Goal: Task Accomplishment & Management: Manage account settings

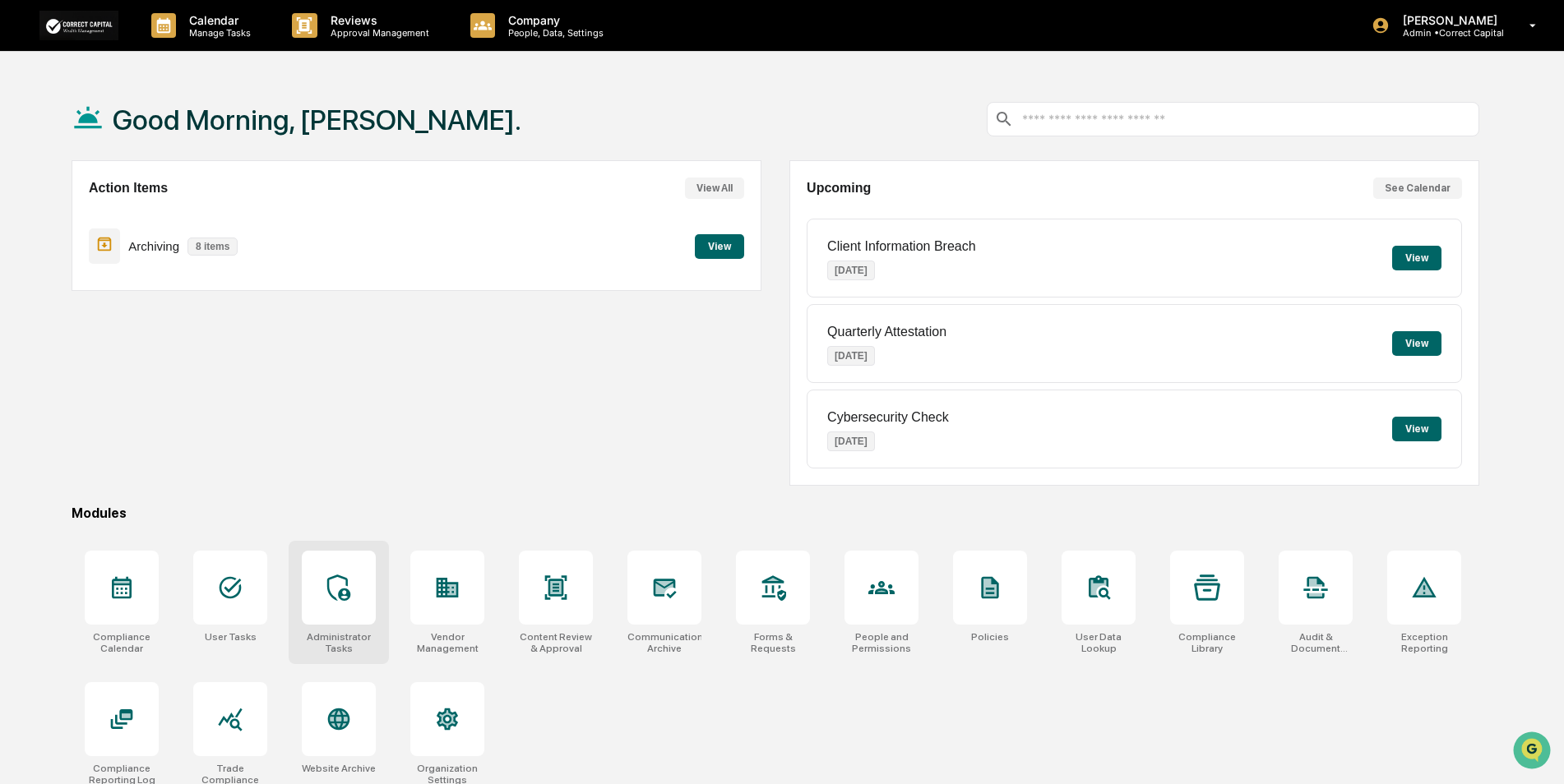
click at [352, 595] on icon at bounding box center [339, 588] width 26 height 26
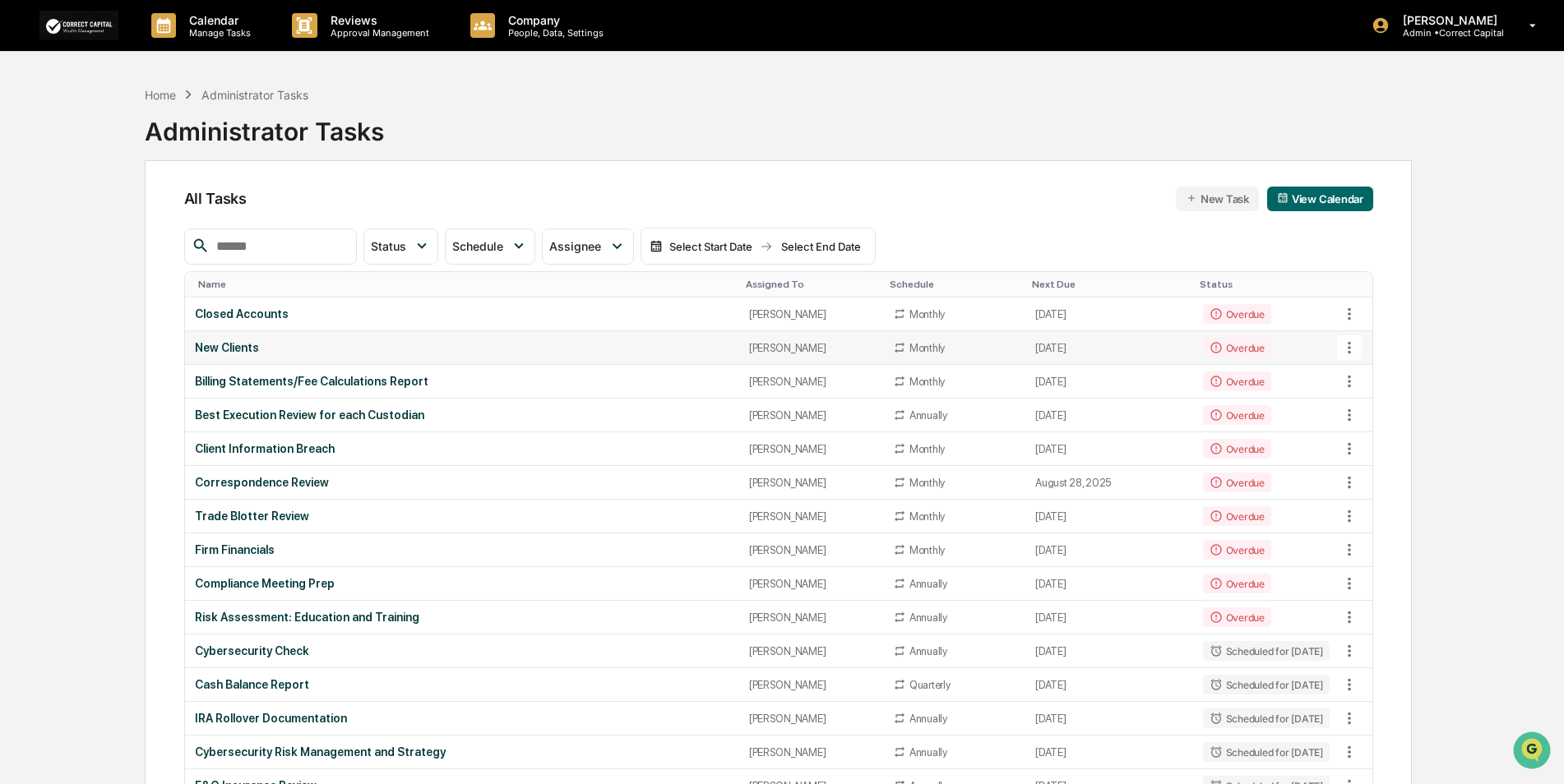
click at [234, 345] on div "New Clients" at bounding box center [461, 348] width 534 height 14
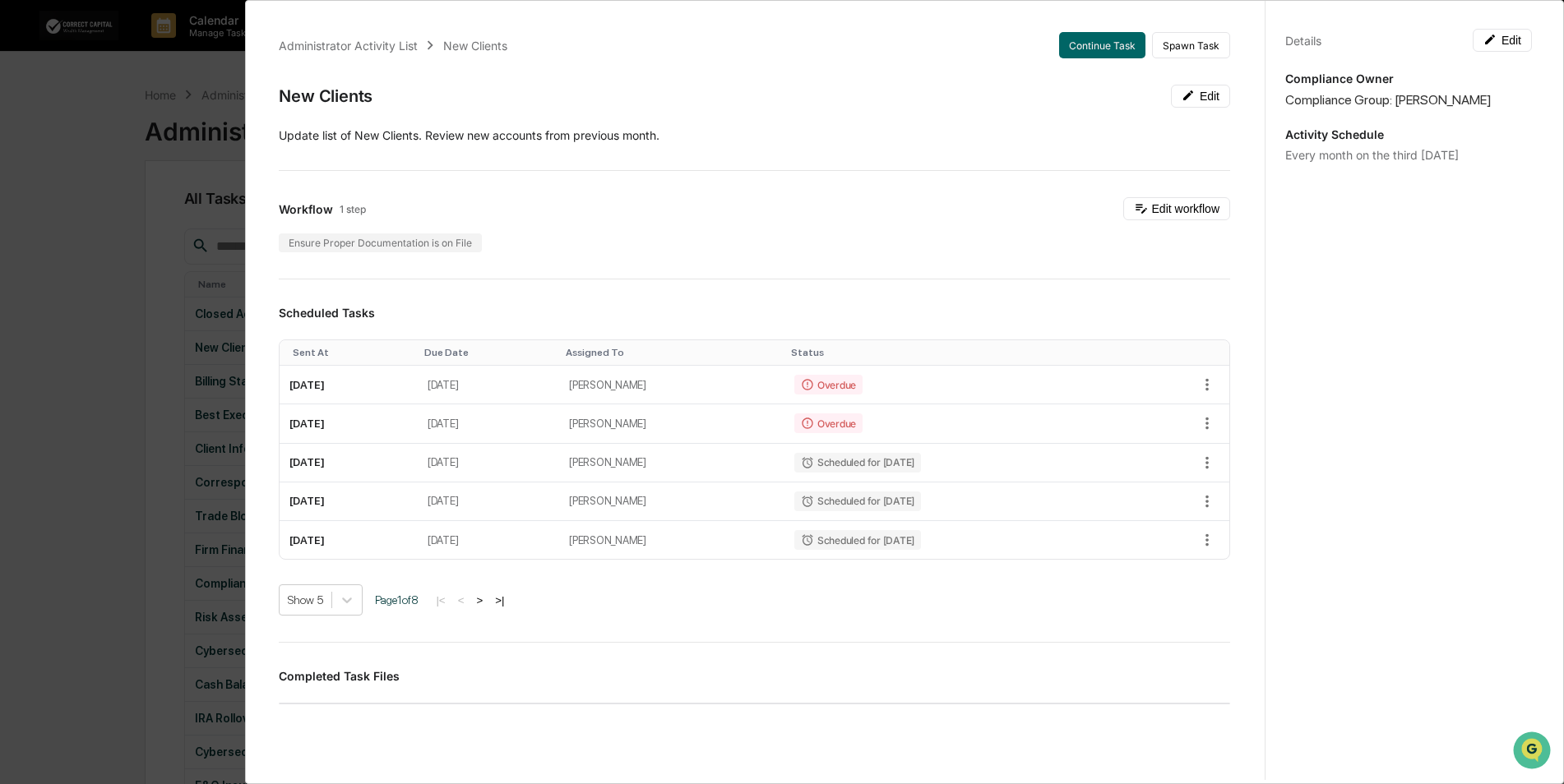
click at [89, 298] on div "Administrator Activity List New Clients Continue Task Spawn Task New Clients Ed…" at bounding box center [782, 392] width 1564 height 784
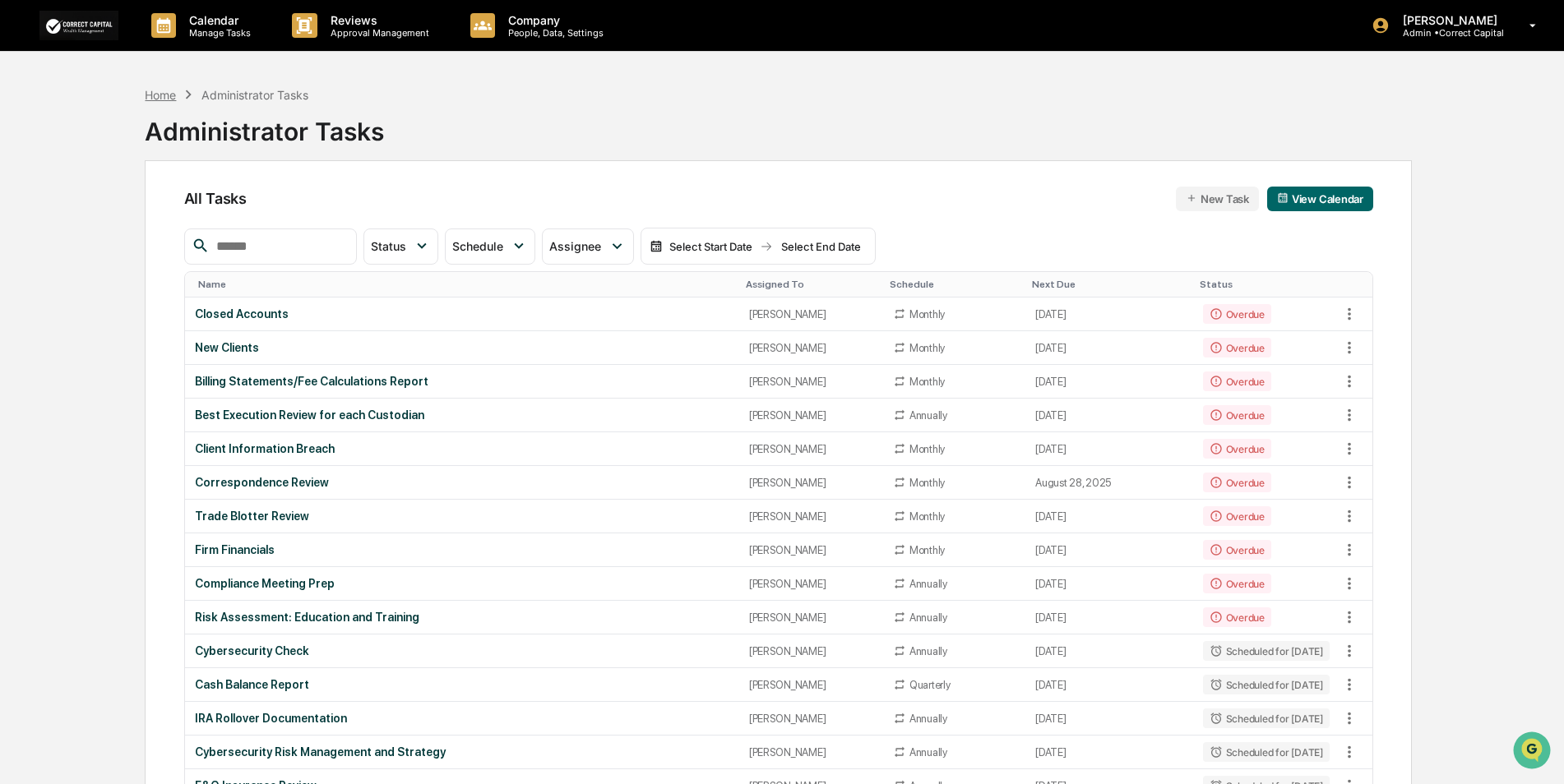
click at [157, 95] on div "Home" at bounding box center [160, 95] width 31 height 14
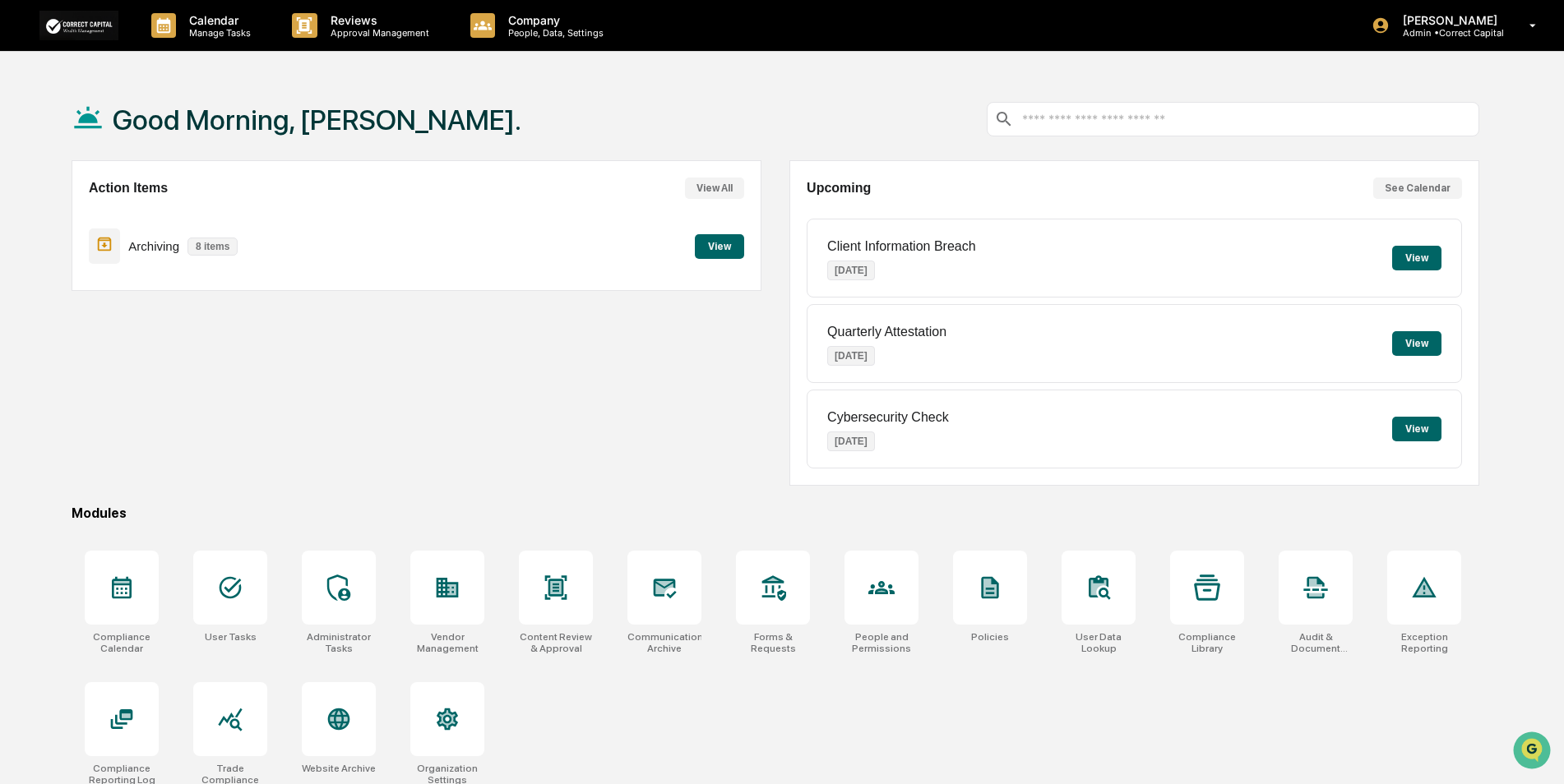
click at [1419, 188] on button "See Calendar" at bounding box center [1418, 188] width 89 height 21
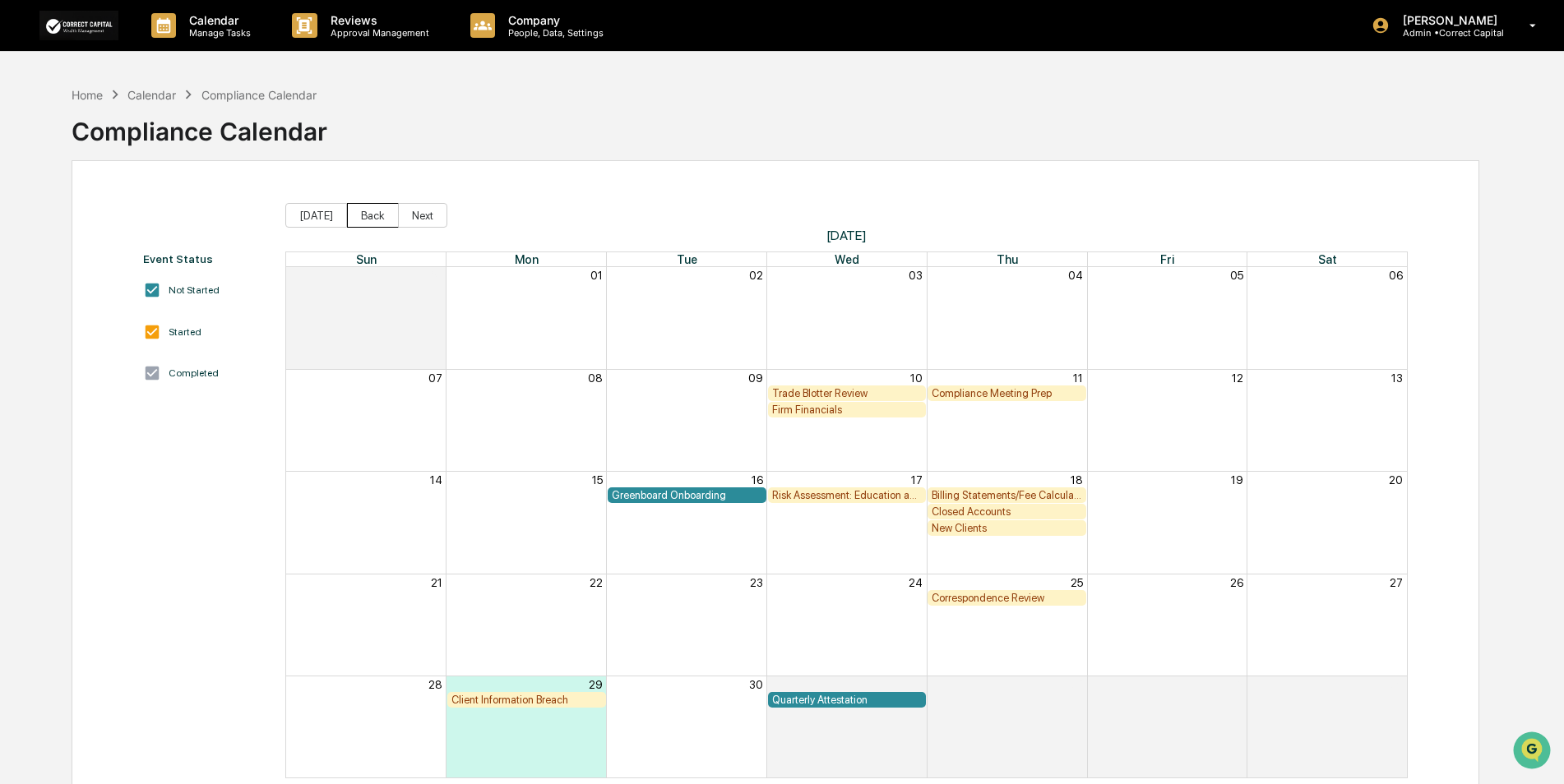
click at [365, 218] on button "Back" at bounding box center [373, 215] width 52 height 25
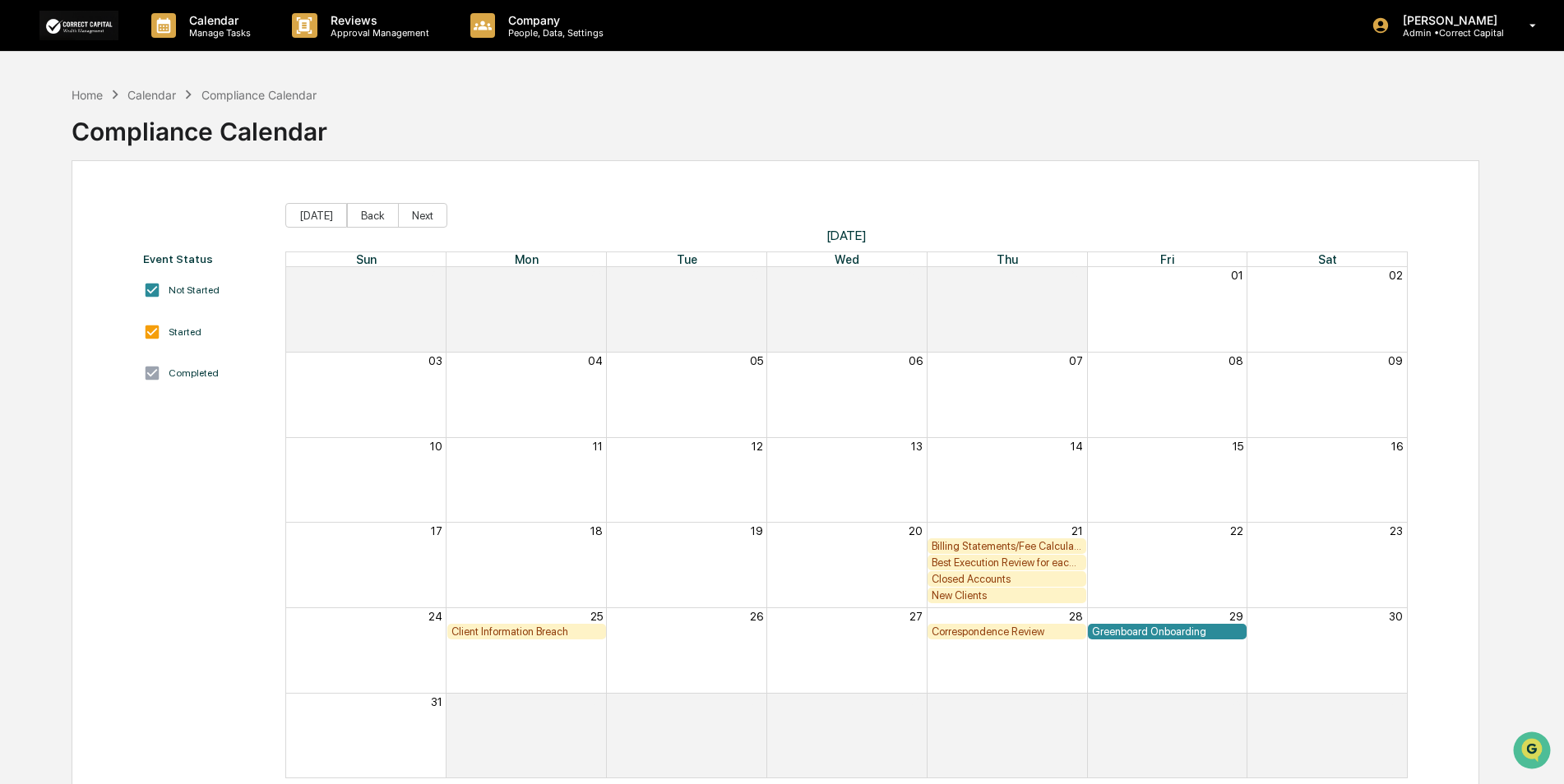
click at [942, 599] on div "New Clients" at bounding box center [1007, 595] width 151 height 13
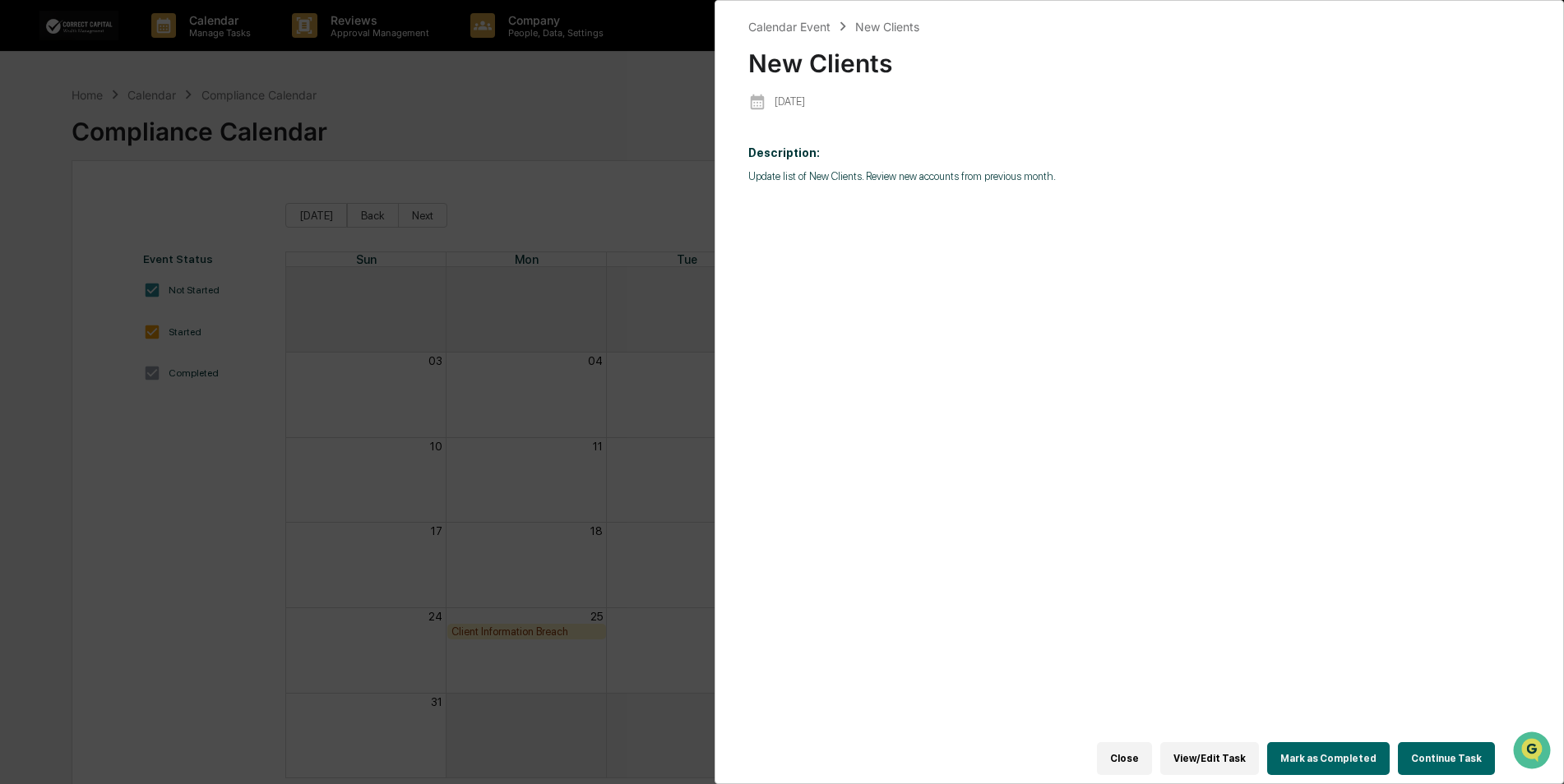
click at [1427, 747] on button "Continue Task" at bounding box center [1446, 759] width 97 height 33
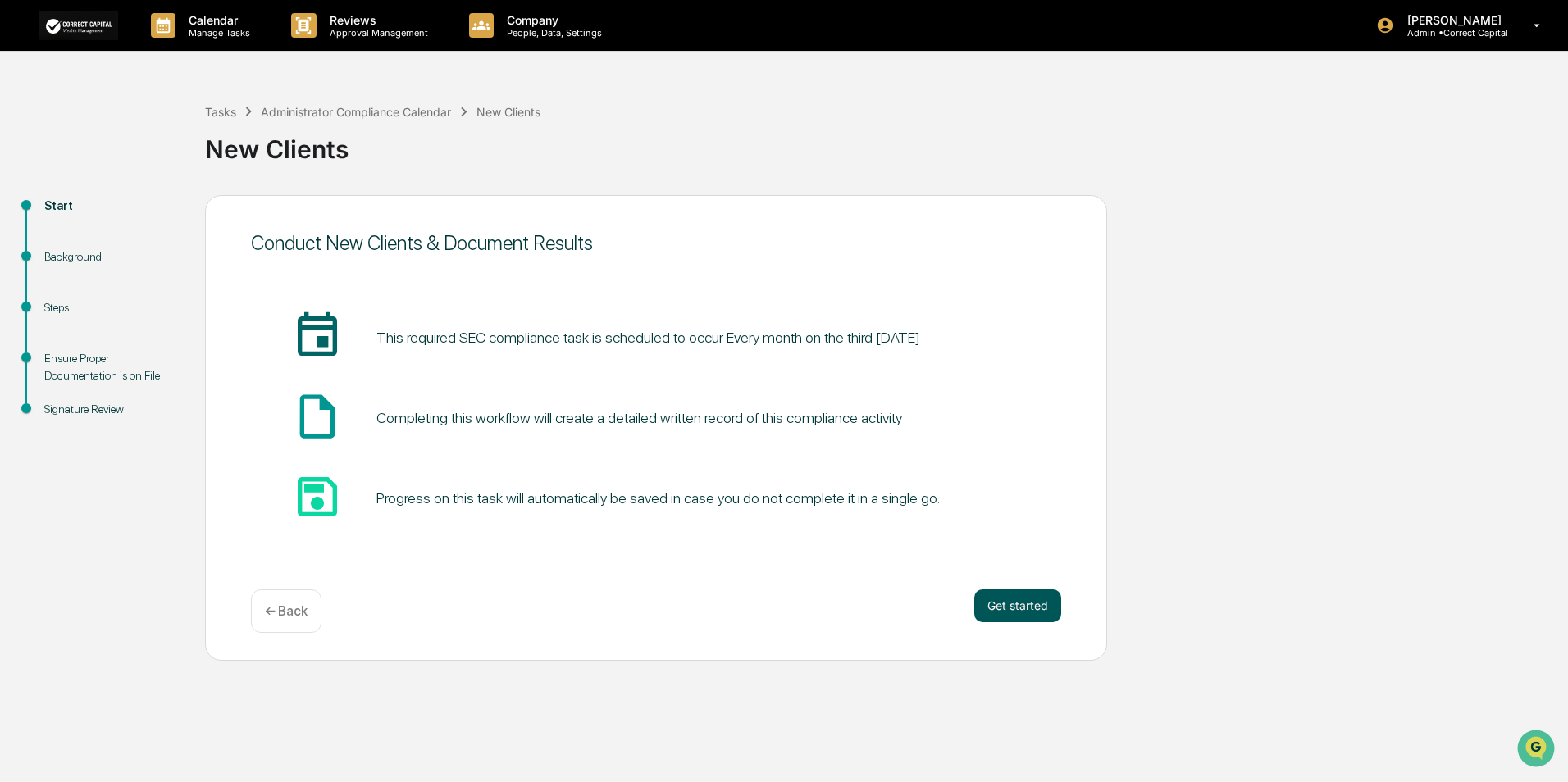
click at [1011, 603] on button "Get started" at bounding box center [1017, 606] width 87 height 33
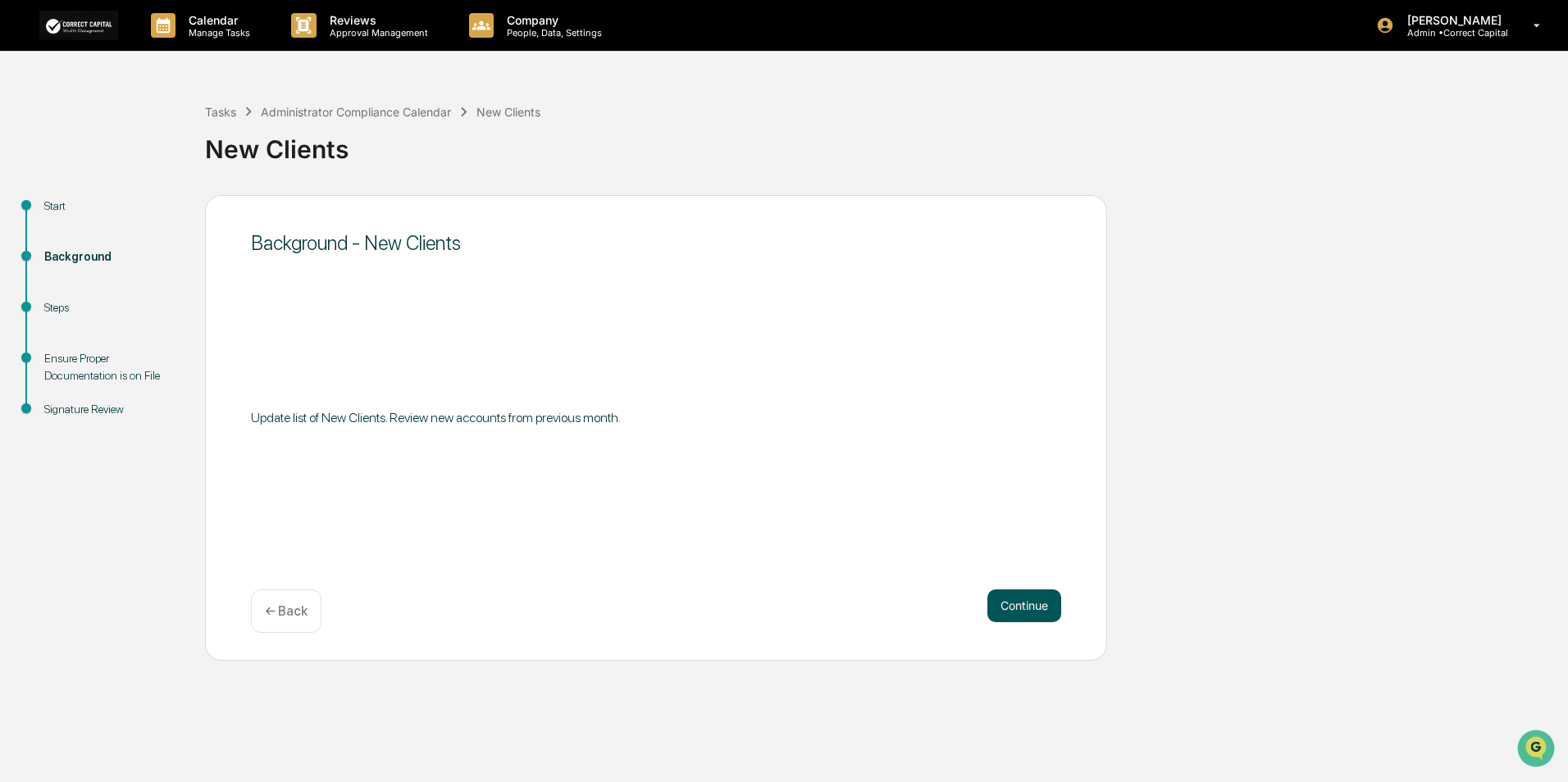
click at [1018, 606] on button "Continue" at bounding box center [1023, 606] width 73 height 33
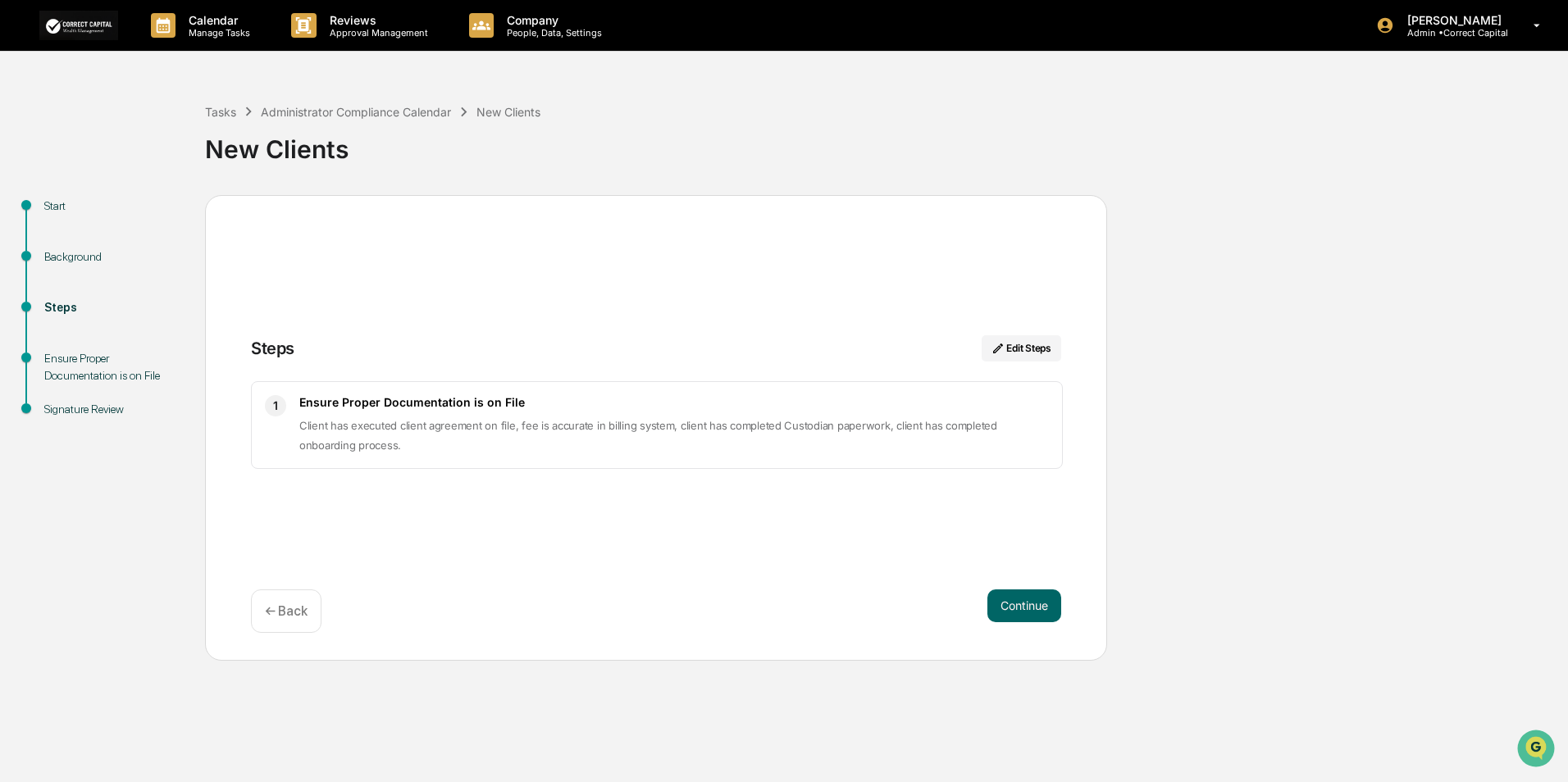
click at [1018, 606] on button "Continue" at bounding box center [1023, 606] width 73 height 33
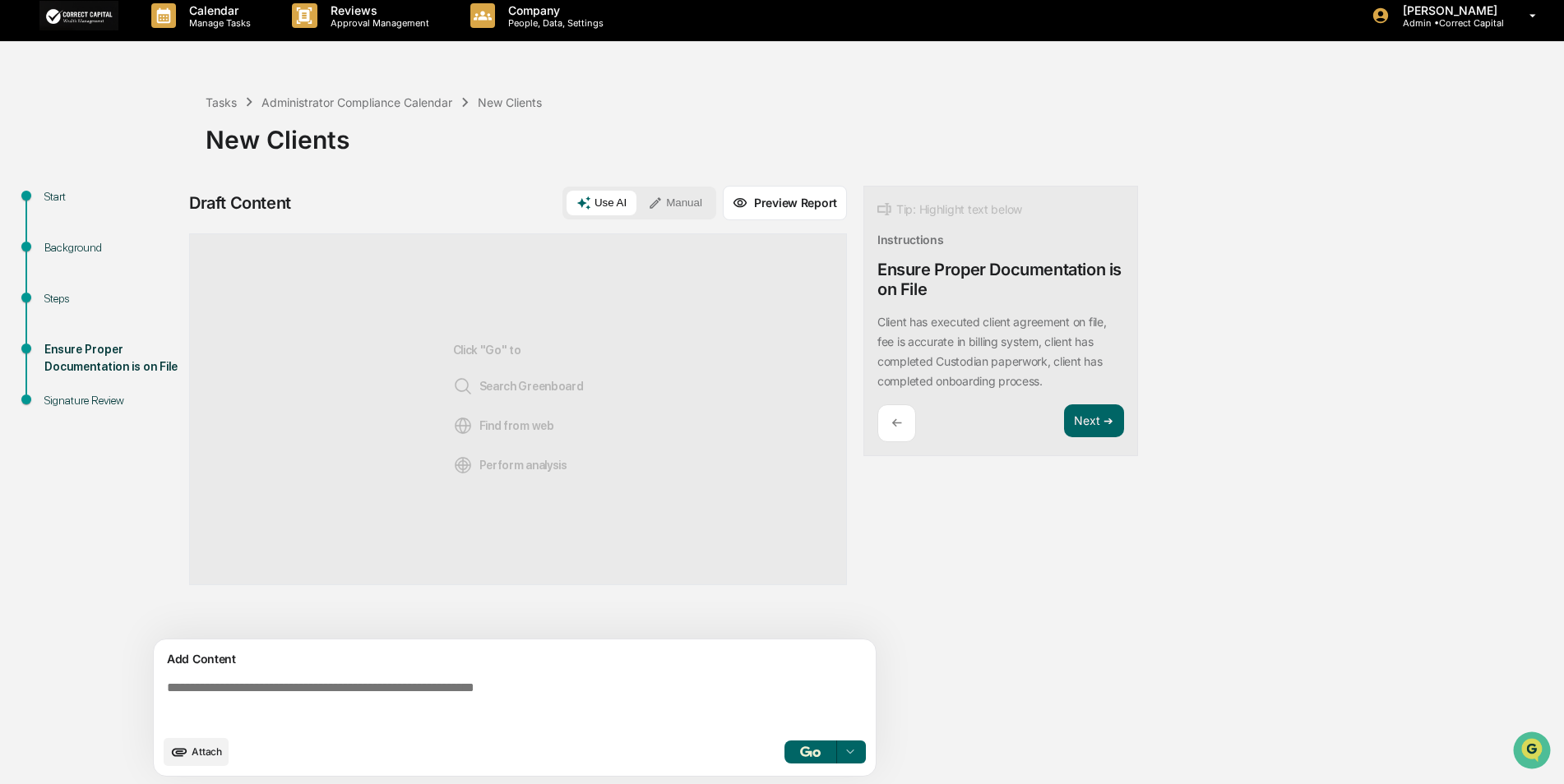
scroll to position [13, 0]
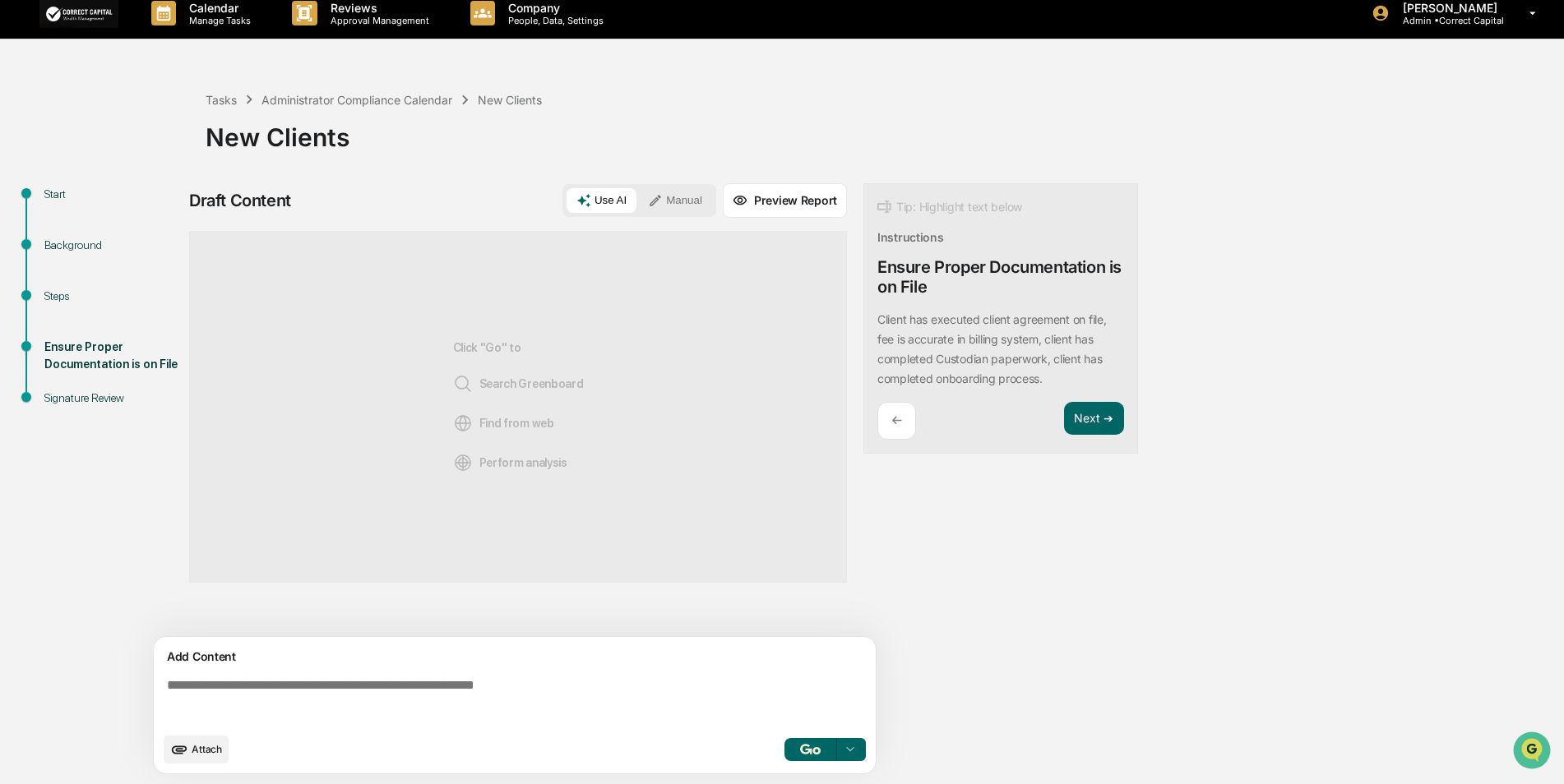
click at [675, 193] on button "Manual" at bounding box center [675, 200] width 74 height 25
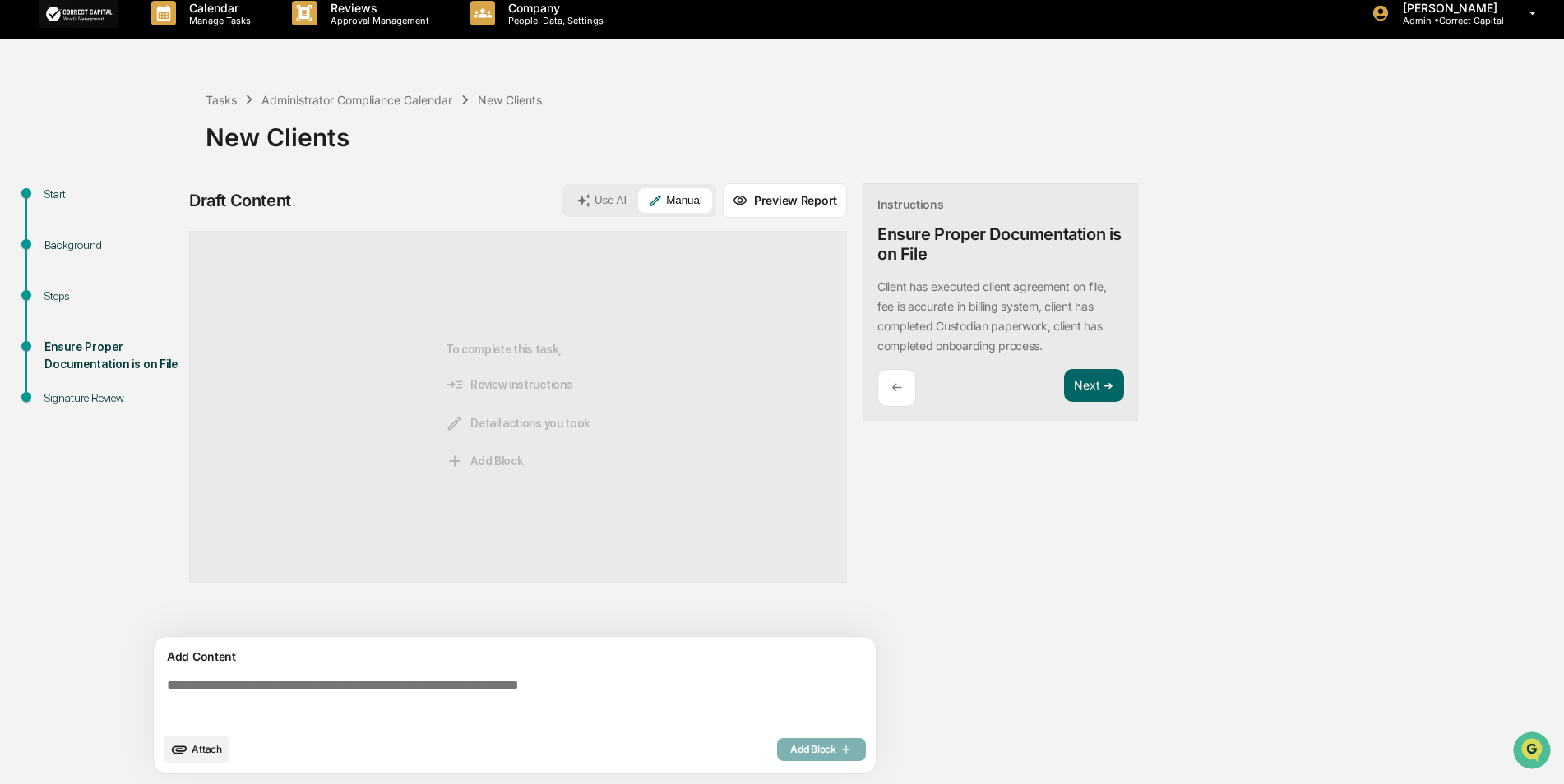
click at [272, 682] on textarea at bounding box center [517, 701] width 716 height 59
click at [220, 97] on div "Tasks" at bounding box center [221, 100] width 31 height 14
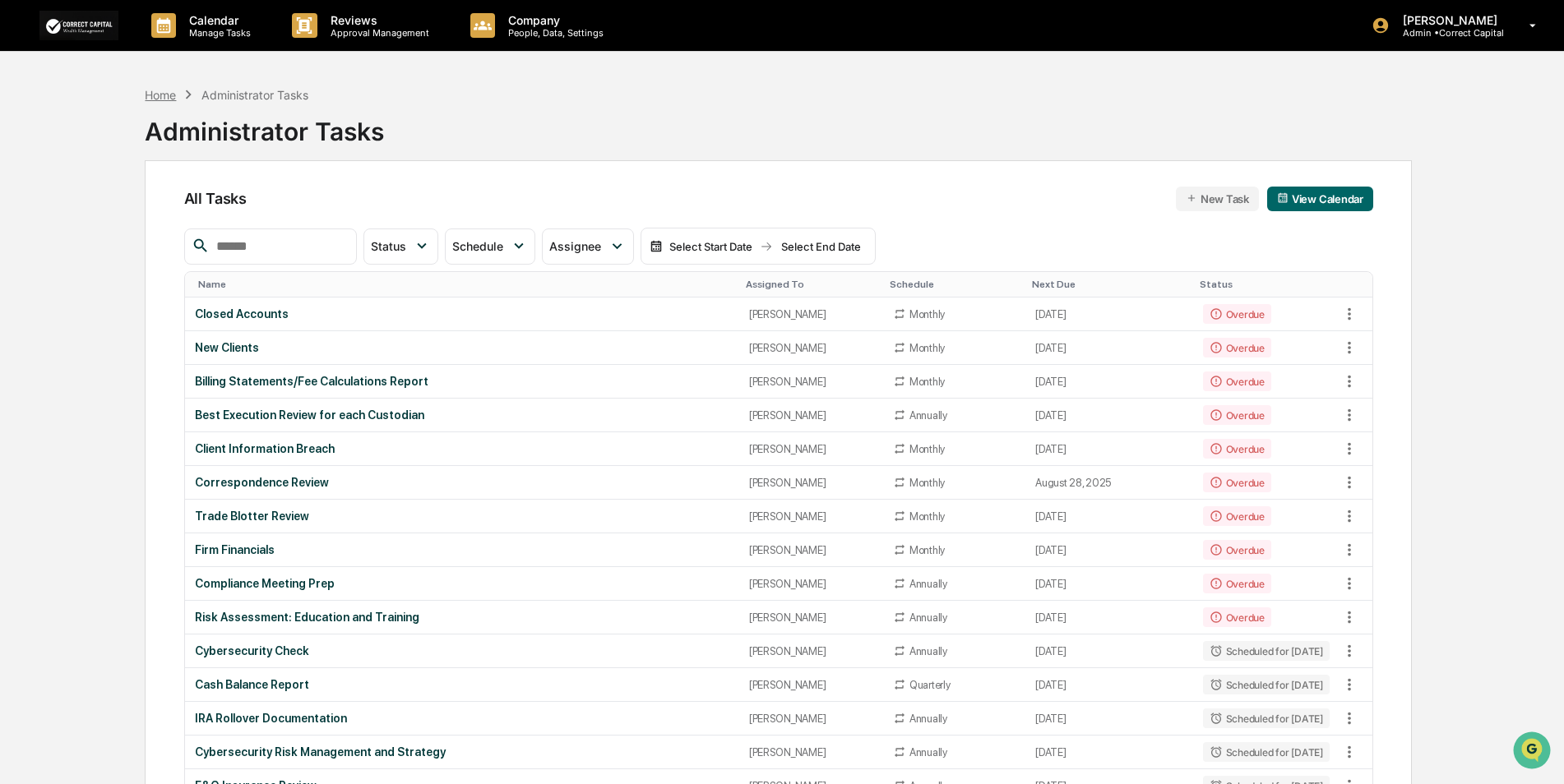
click at [149, 95] on div "Home" at bounding box center [160, 95] width 31 height 14
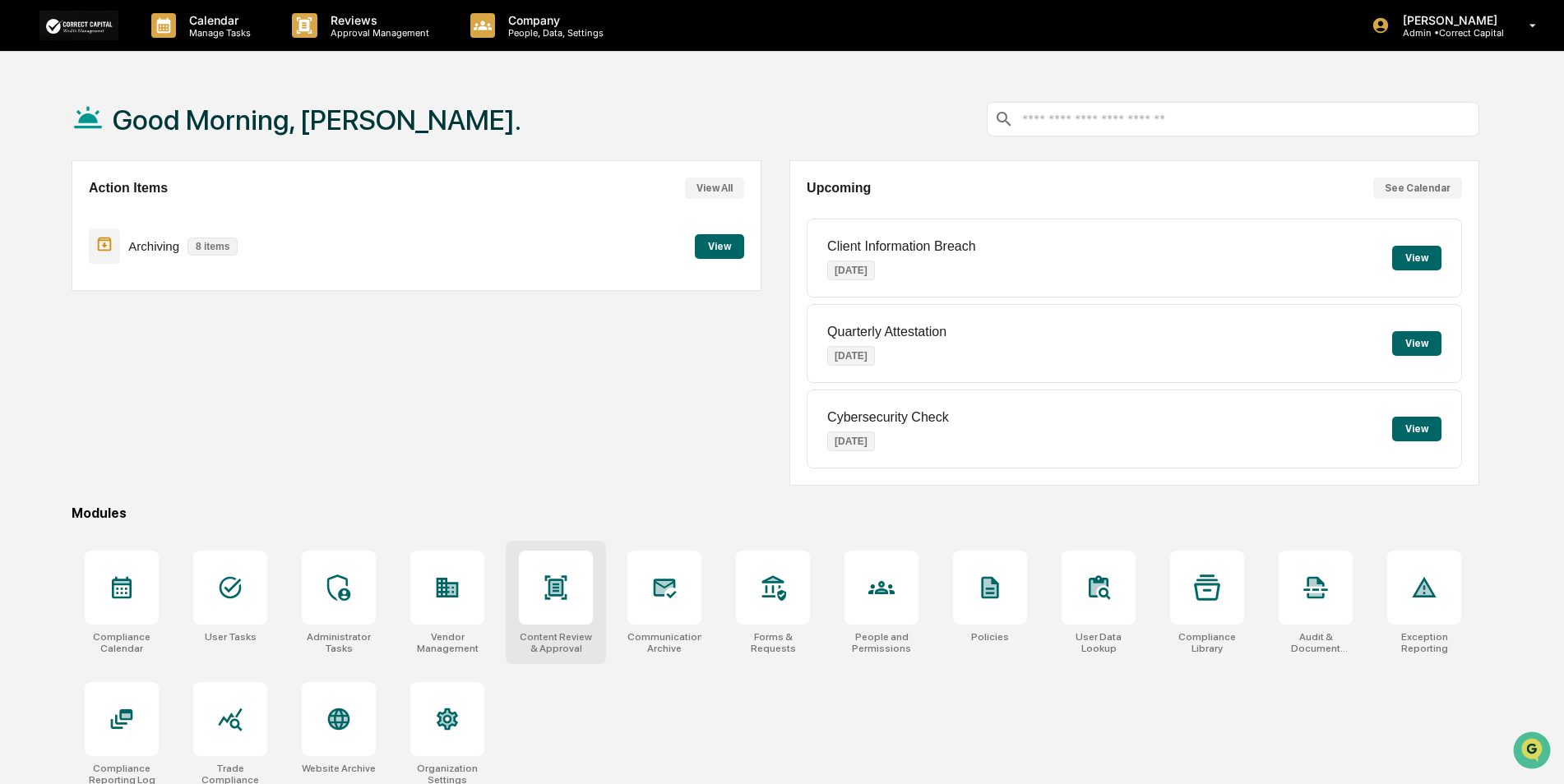
click at [568, 605] on div at bounding box center [555, 588] width 74 height 74
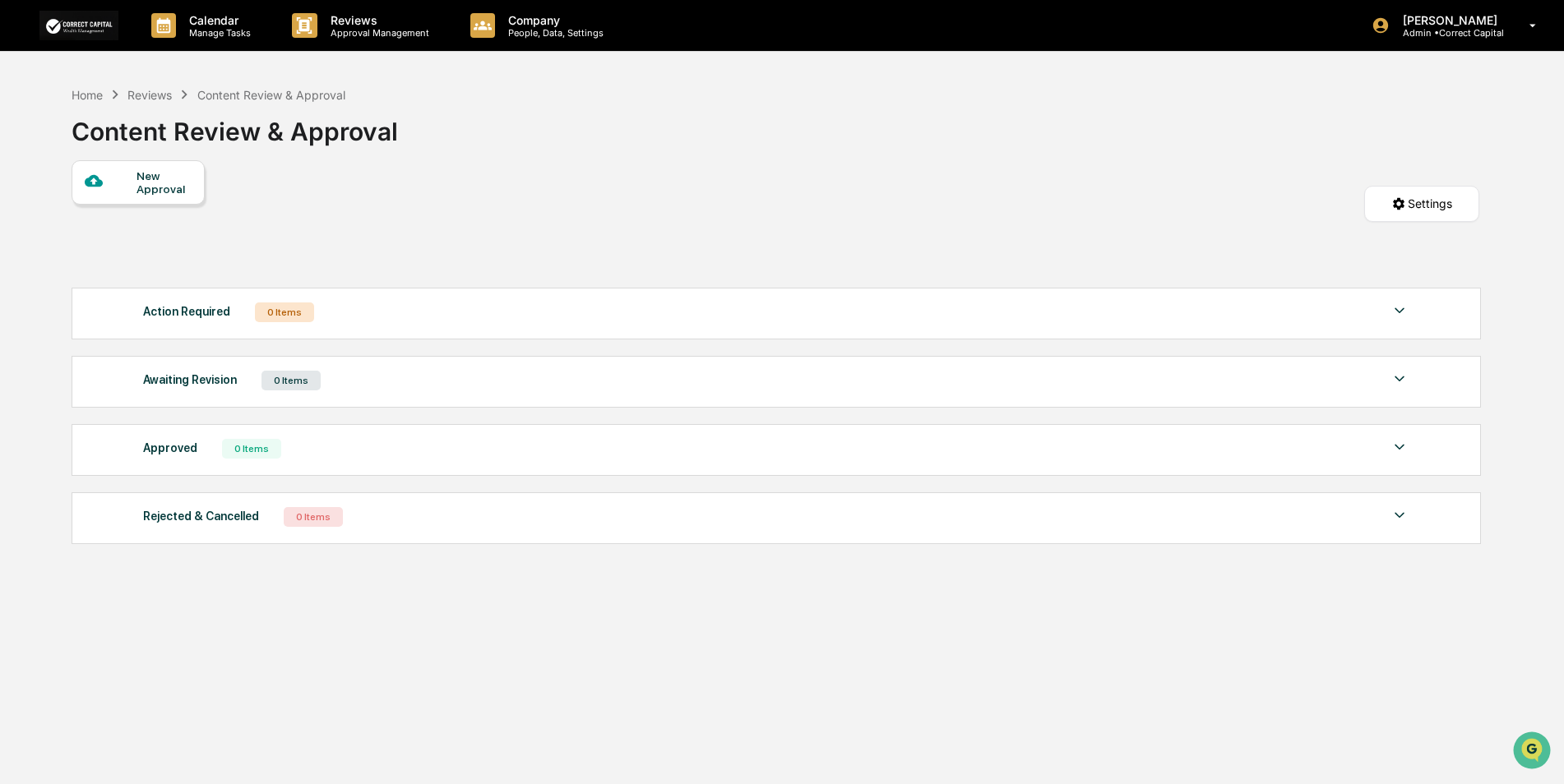
click at [151, 187] on div "New Approval" at bounding box center [163, 182] width 55 height 26
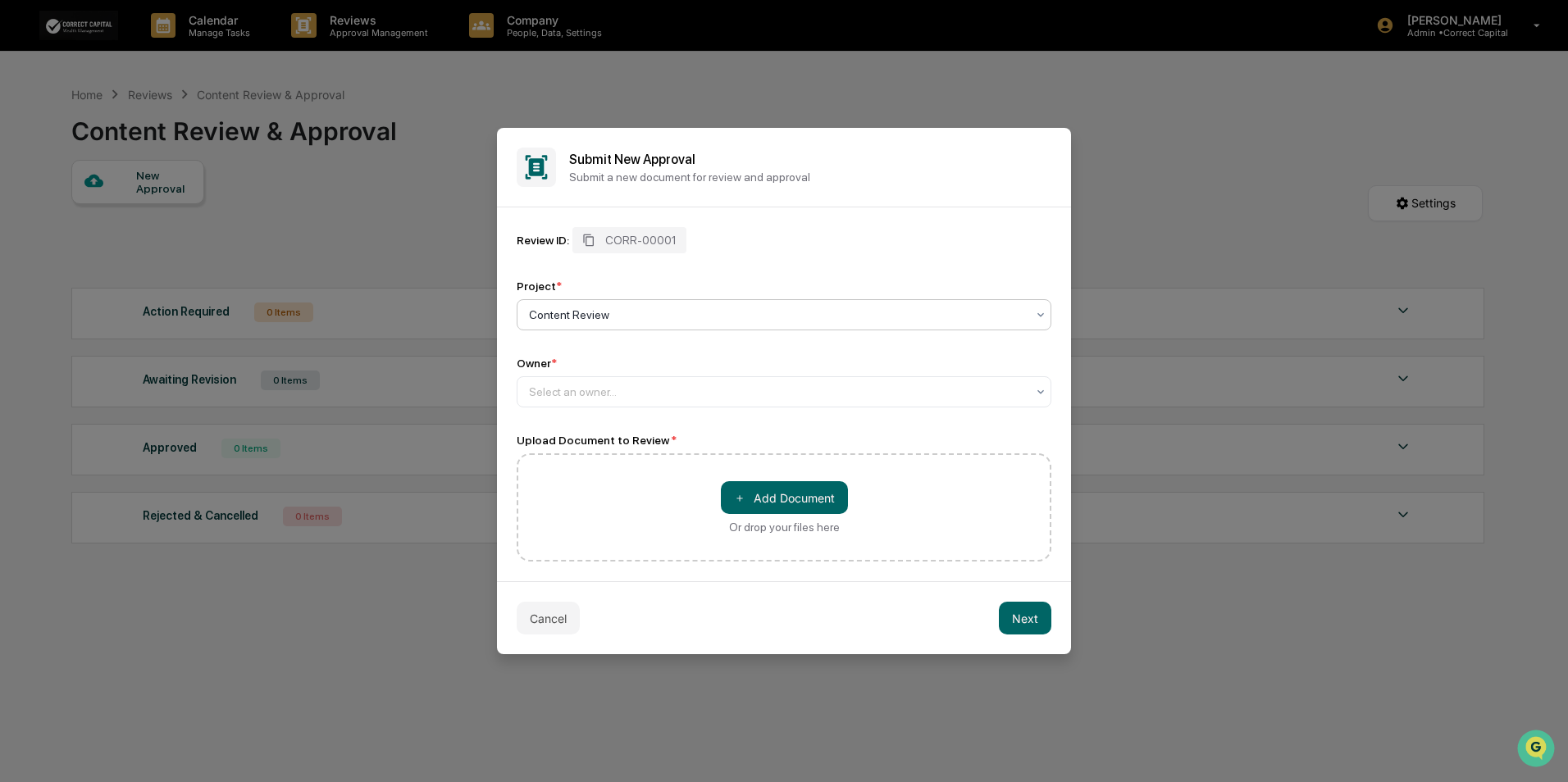
click at [827, 323] on div at bounding box center [777, 314] width 496 height 16
click at [757, 362] on div "Content Review" at bounding box center [784, 354] width 533 height 33
click at [673, 391] on div at bounding box center [777, 391] width 496 height 16
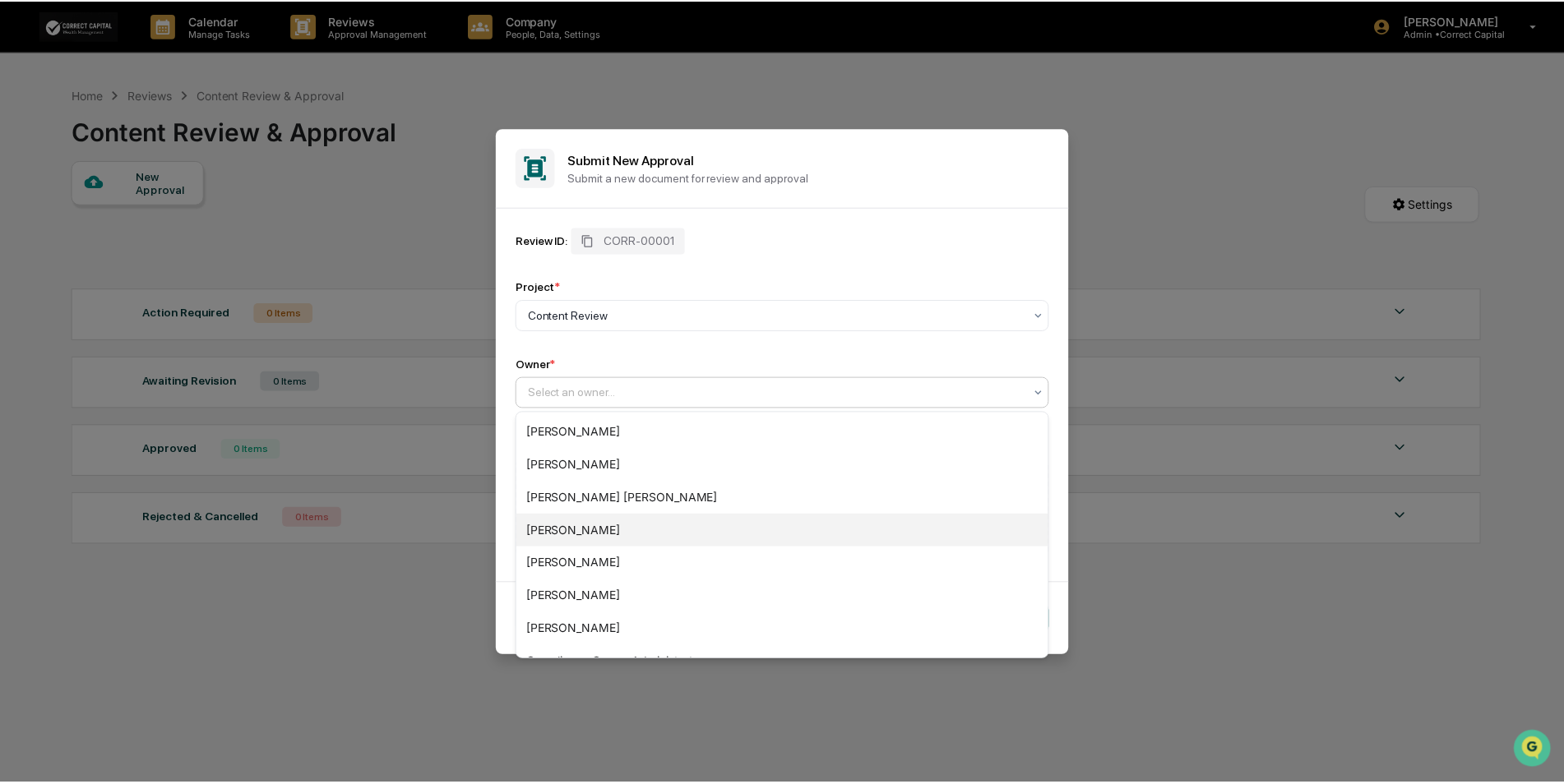
scroll to position [82, 0]
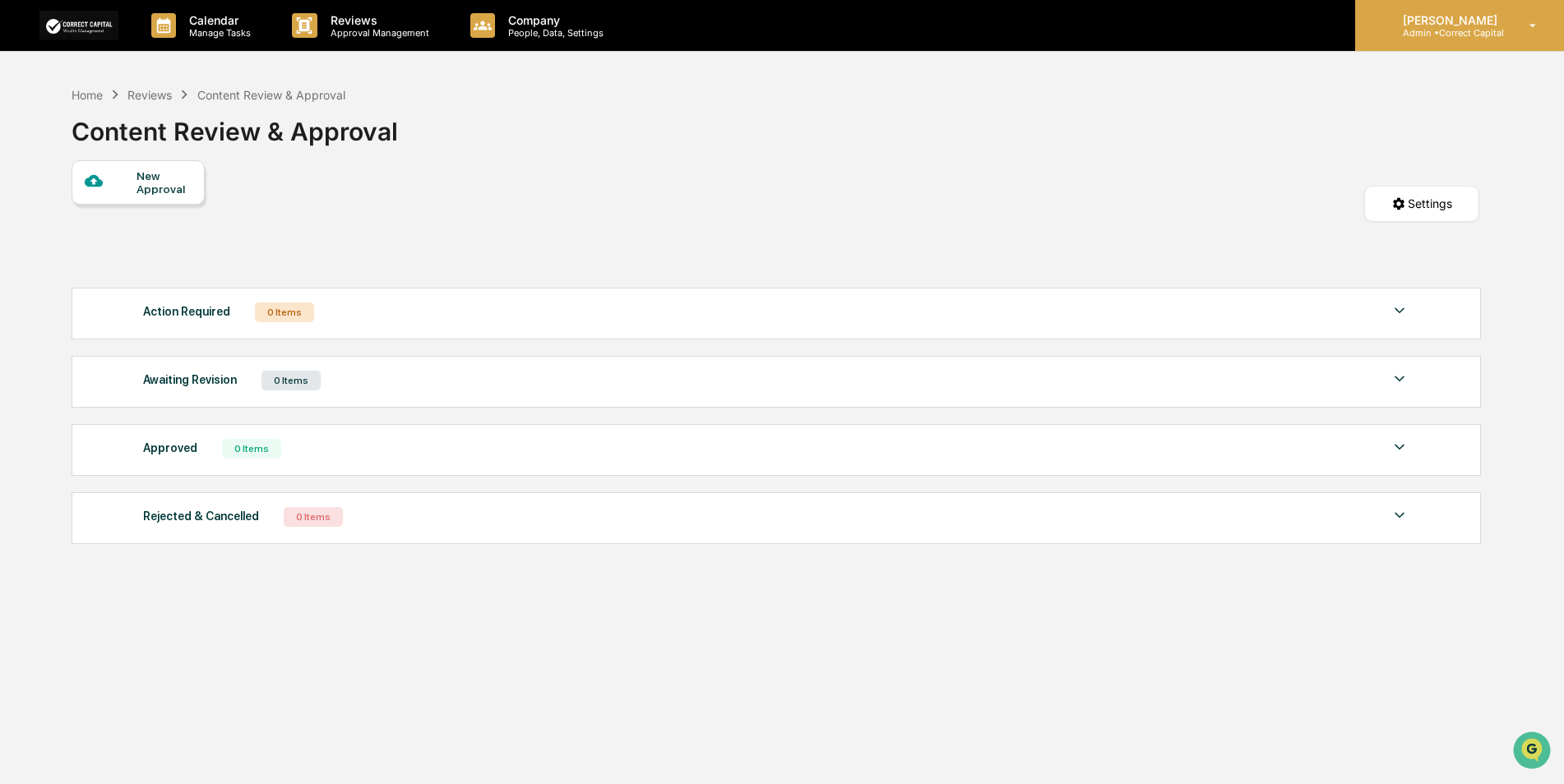
click at [1480, 49] on div "Caroline Iannucci Admin • Correct Capital" at bounding box center [1459, 25] width 209 height 51
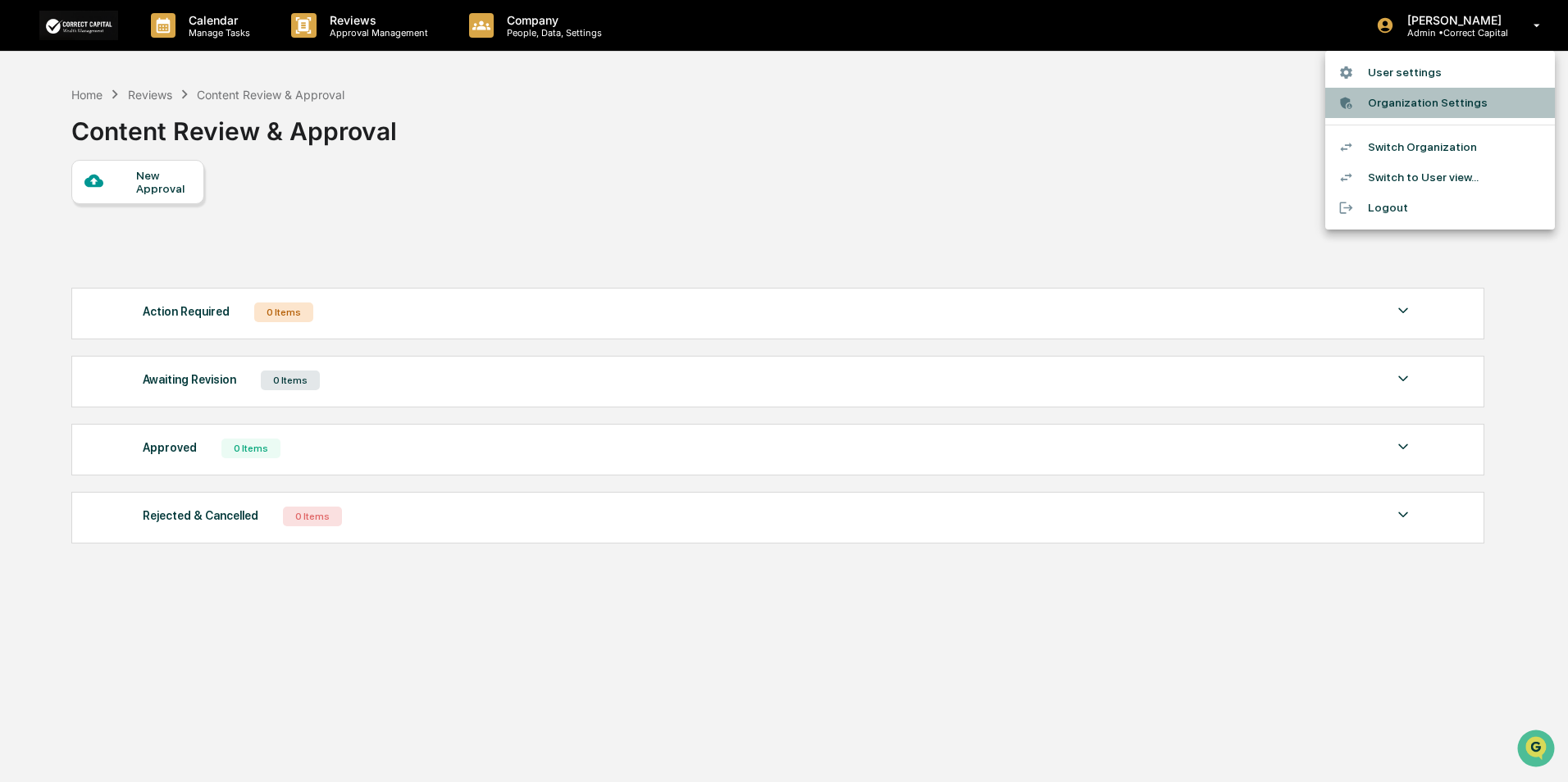
click at [1451, 102] on li "Organization Settings" at bounding box center [1440, 103] width 230 height 30
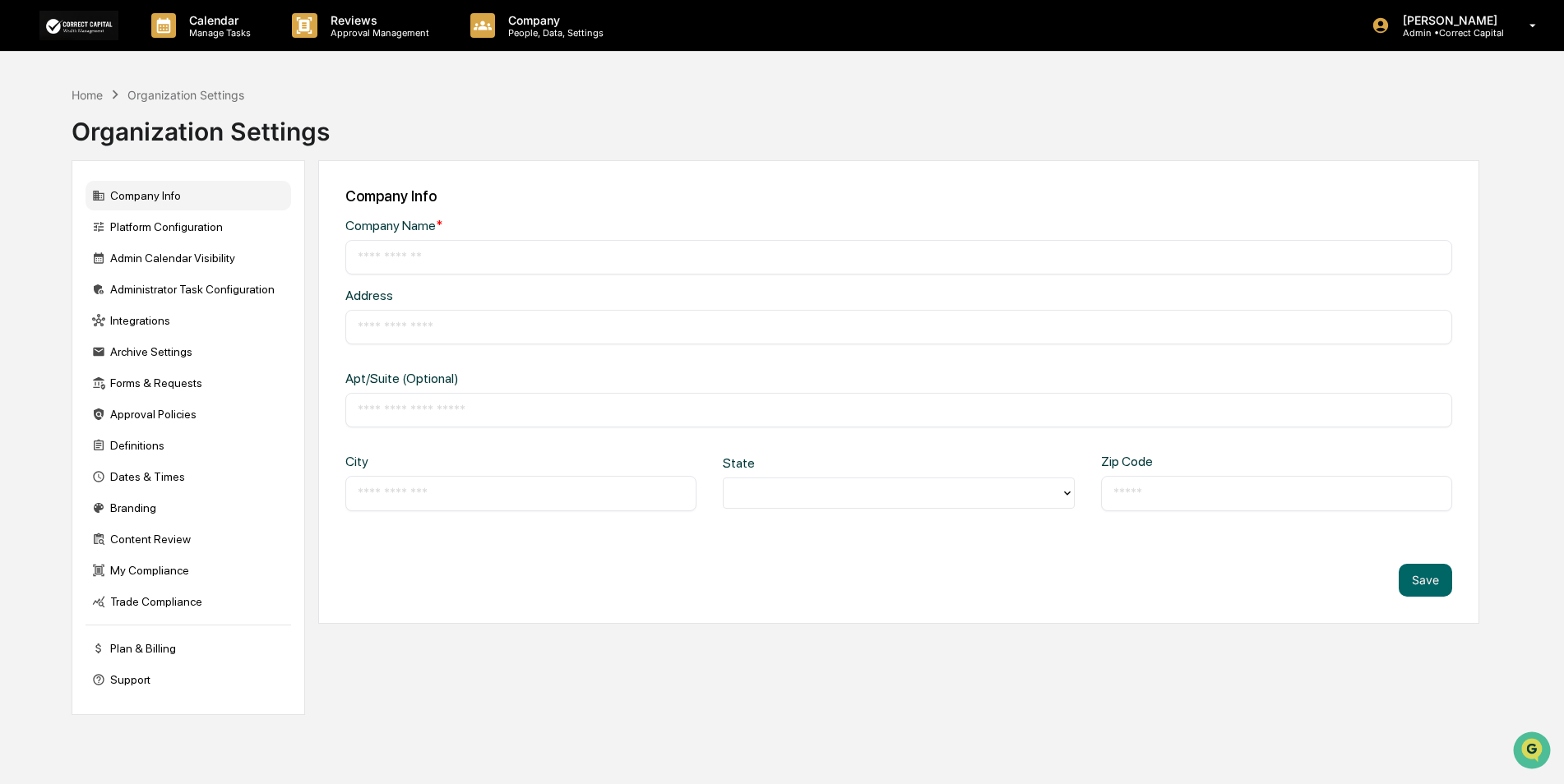
type input "**********"
type input "*******"
type input "*****"
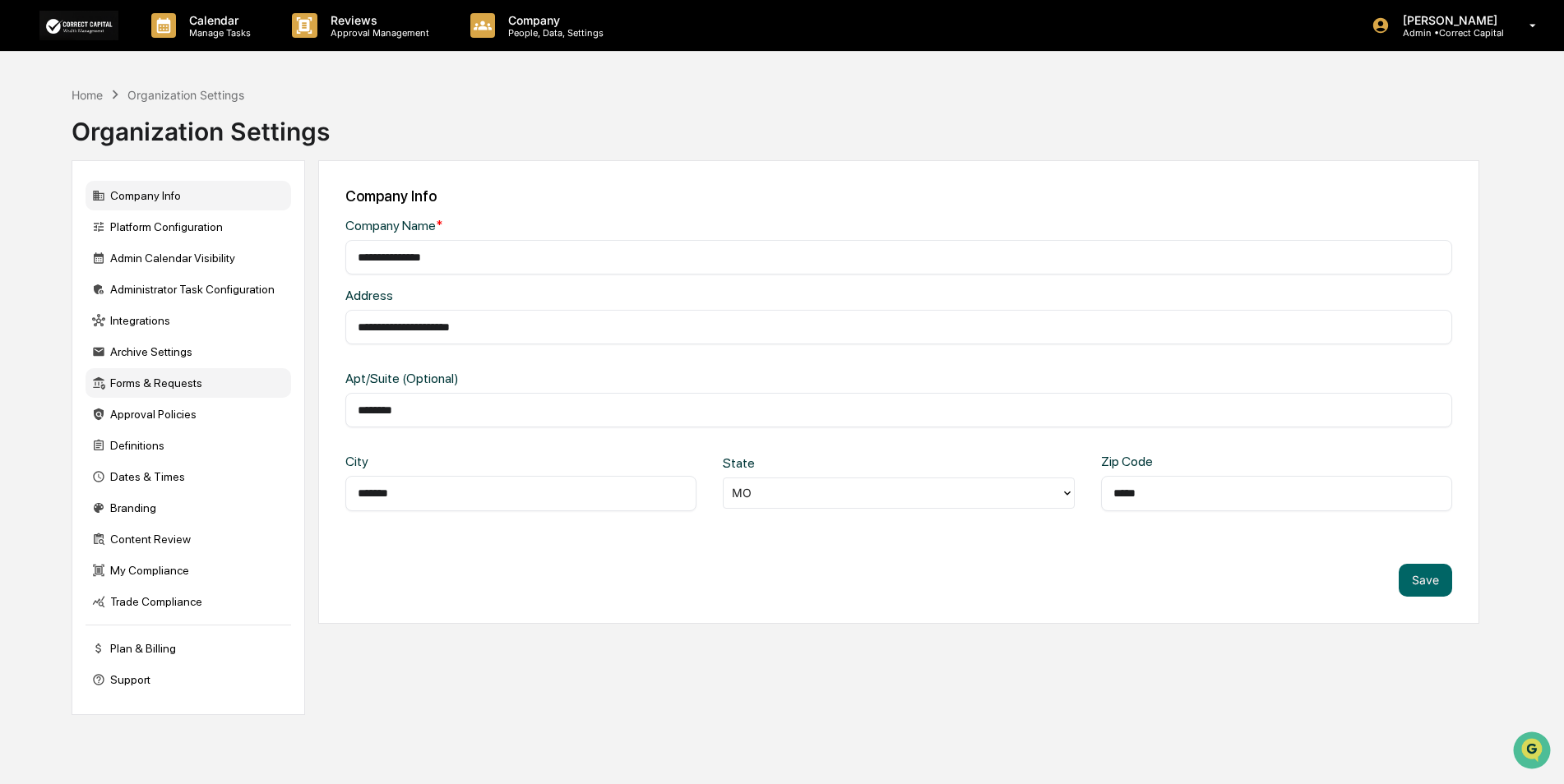
click at [149, 385] on div "Forms & Requests" at bounding box center [188, 383] width 206 height 30
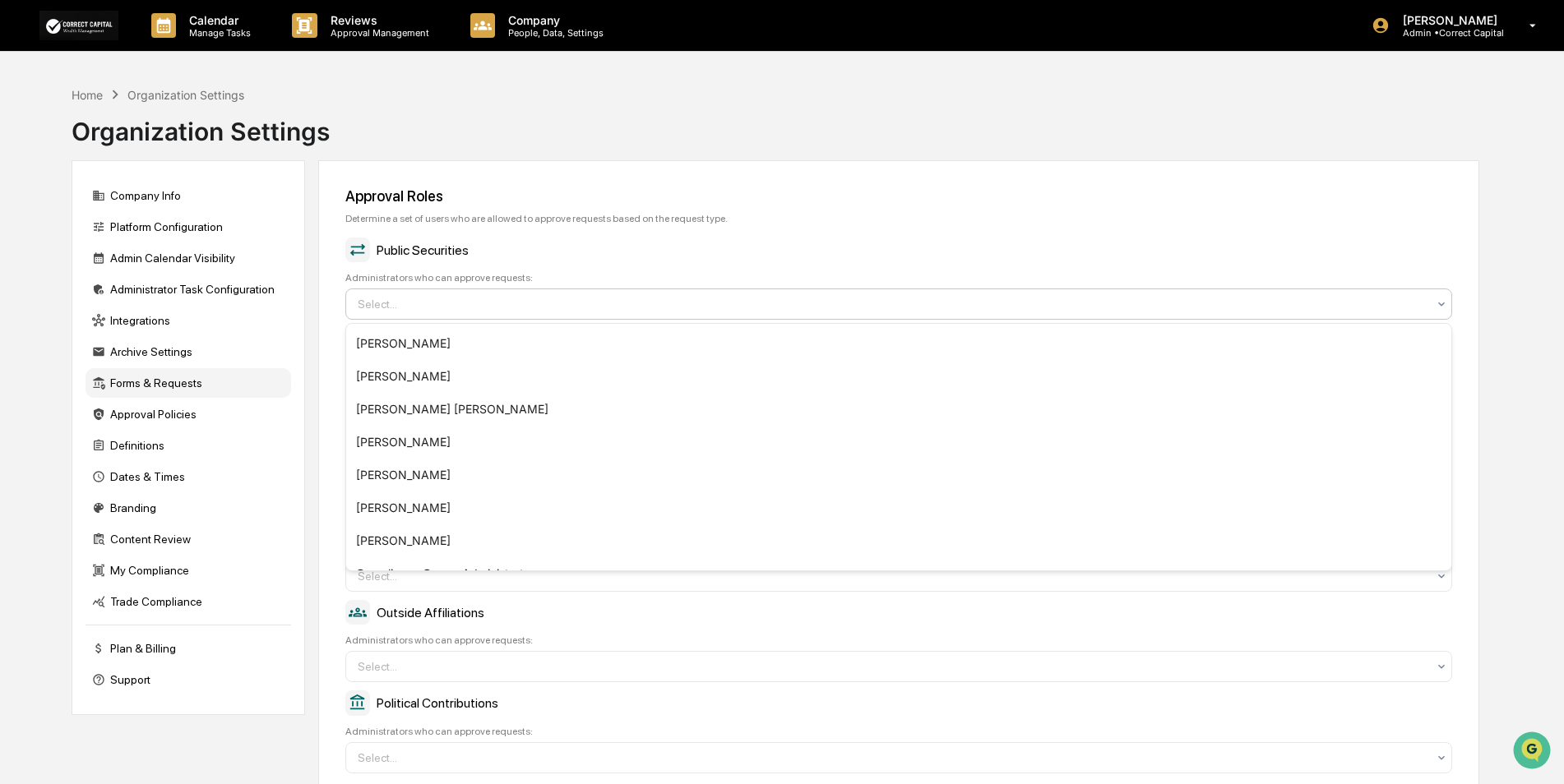
click at [654, 309] on div at bounding box center [892, 304] width 1069 height 16
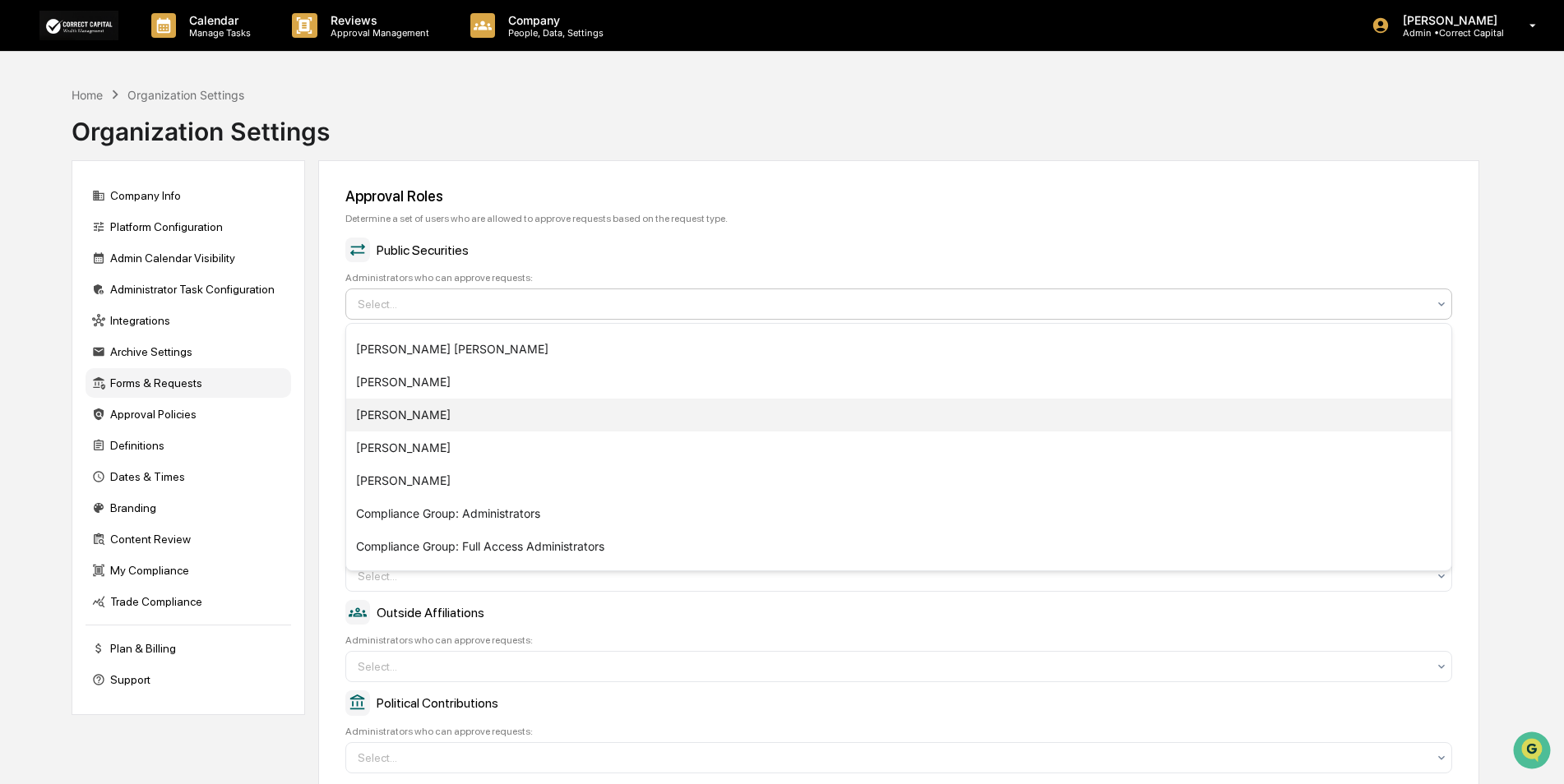
scroll to position [122, 0]
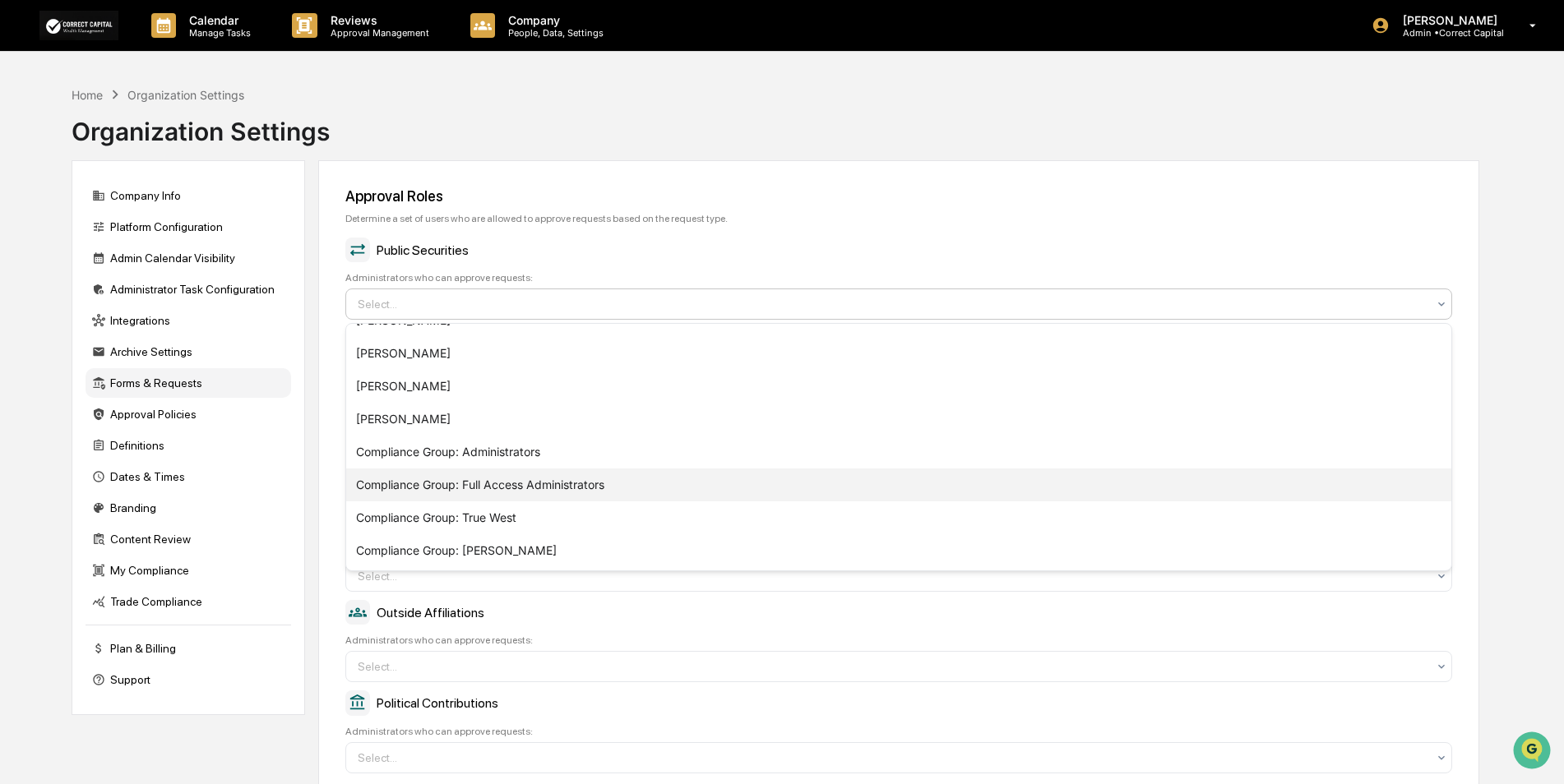
click at [541, 488] on div "Compliance Group: Full Access Administrators" at bounding box center [898, 485] width 1105 height 33
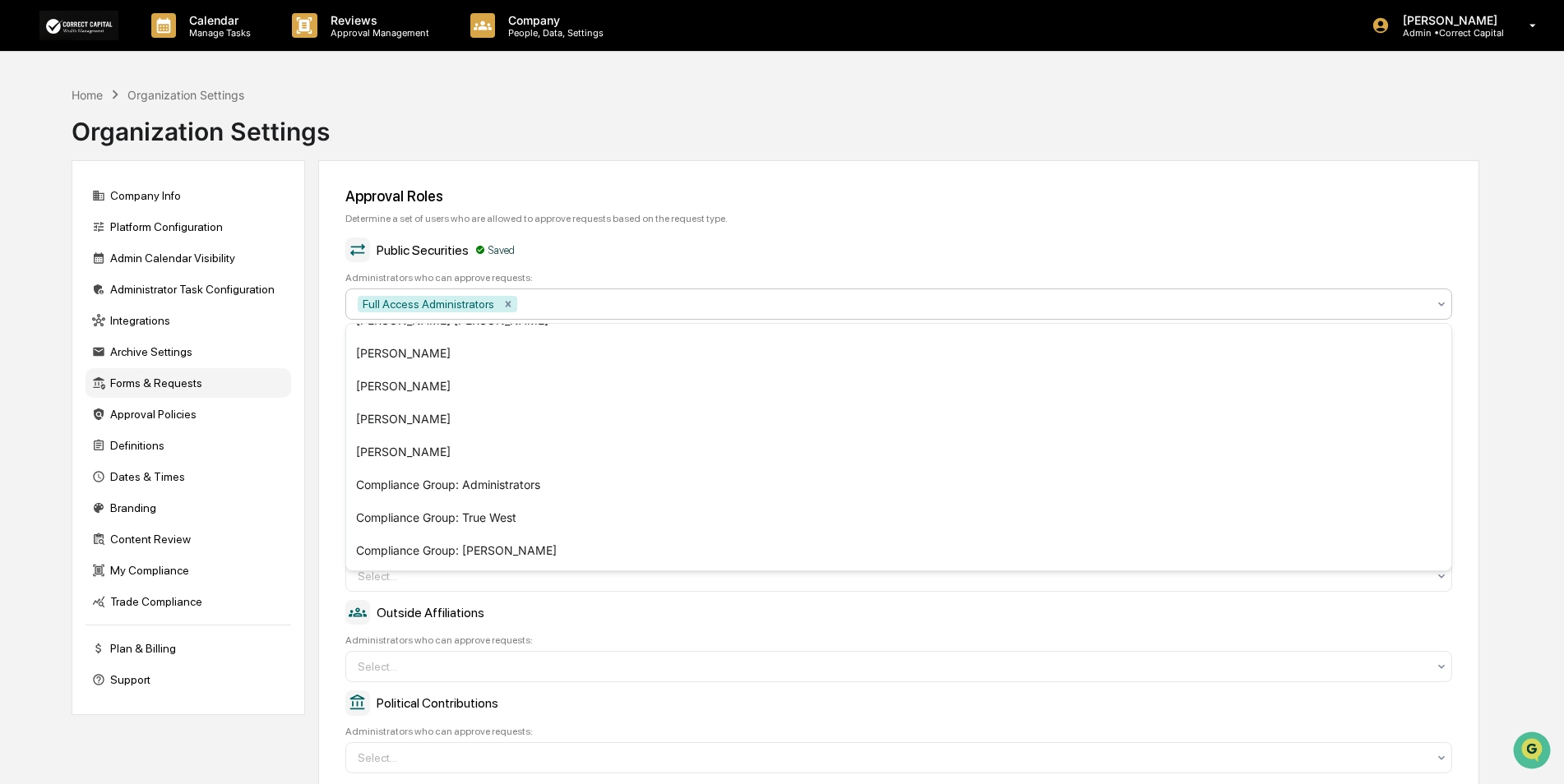
click at [705, 260] on div "Public Securities Saved" at bounding box center [898, 250] width 1107 height 25
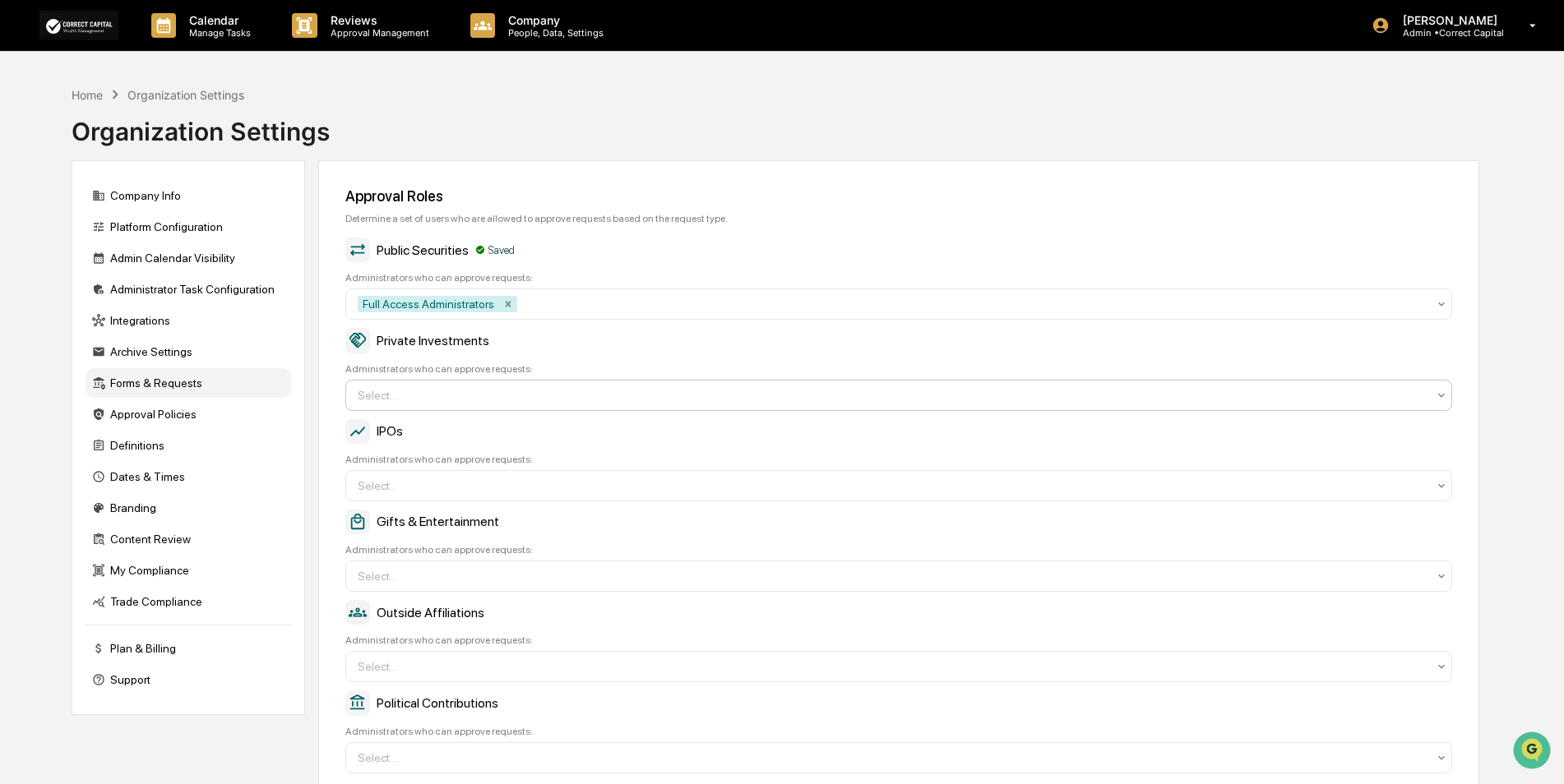
click at [570, 397] on div at bounding box center [892, 395] width 1069 height 16
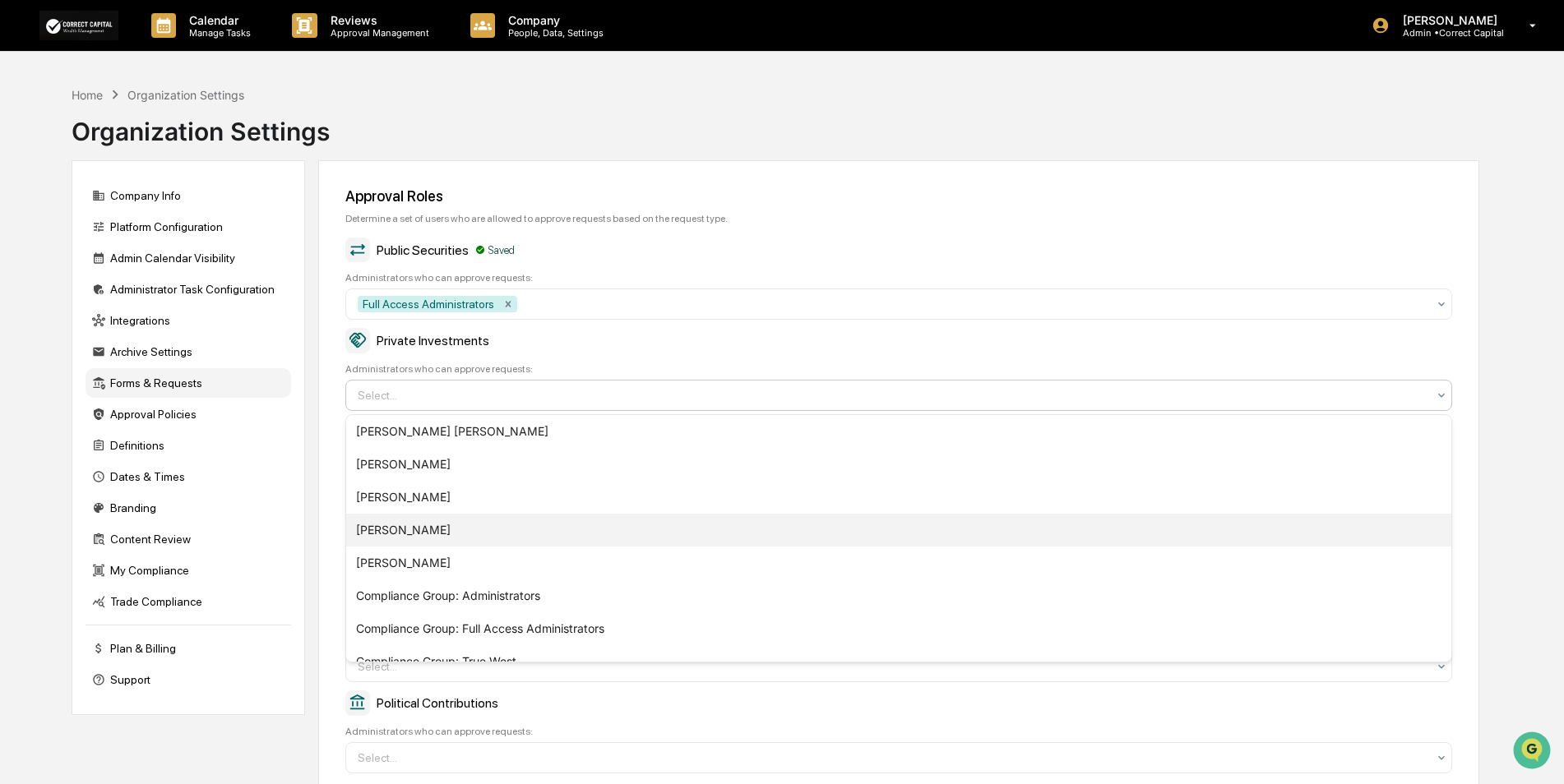
scroll to position [122, 0]
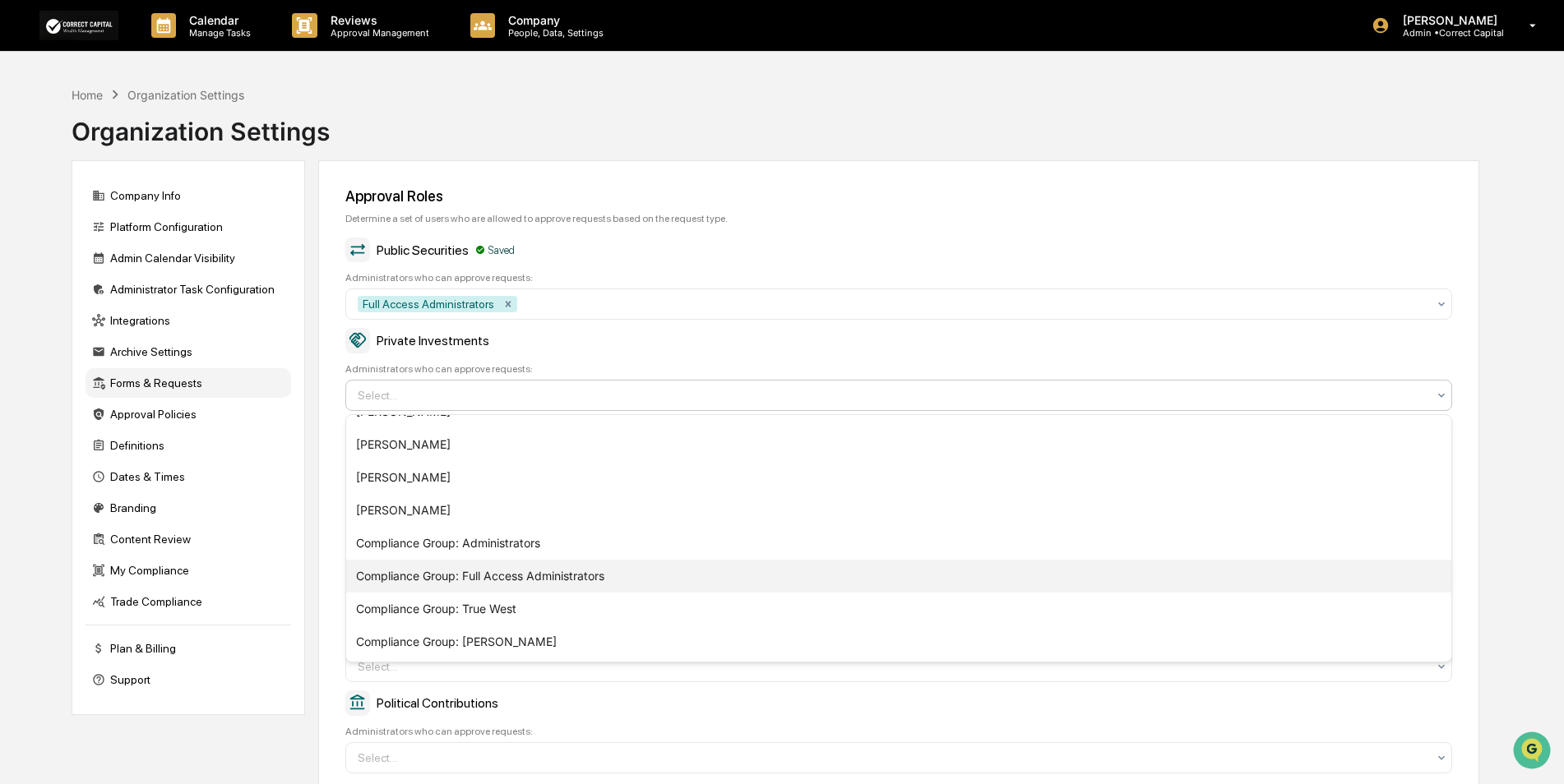
click at [550, 577] on div "Compliance Group: Full Access Administrators" at bounding box center [898, 576] width 1105 height 33
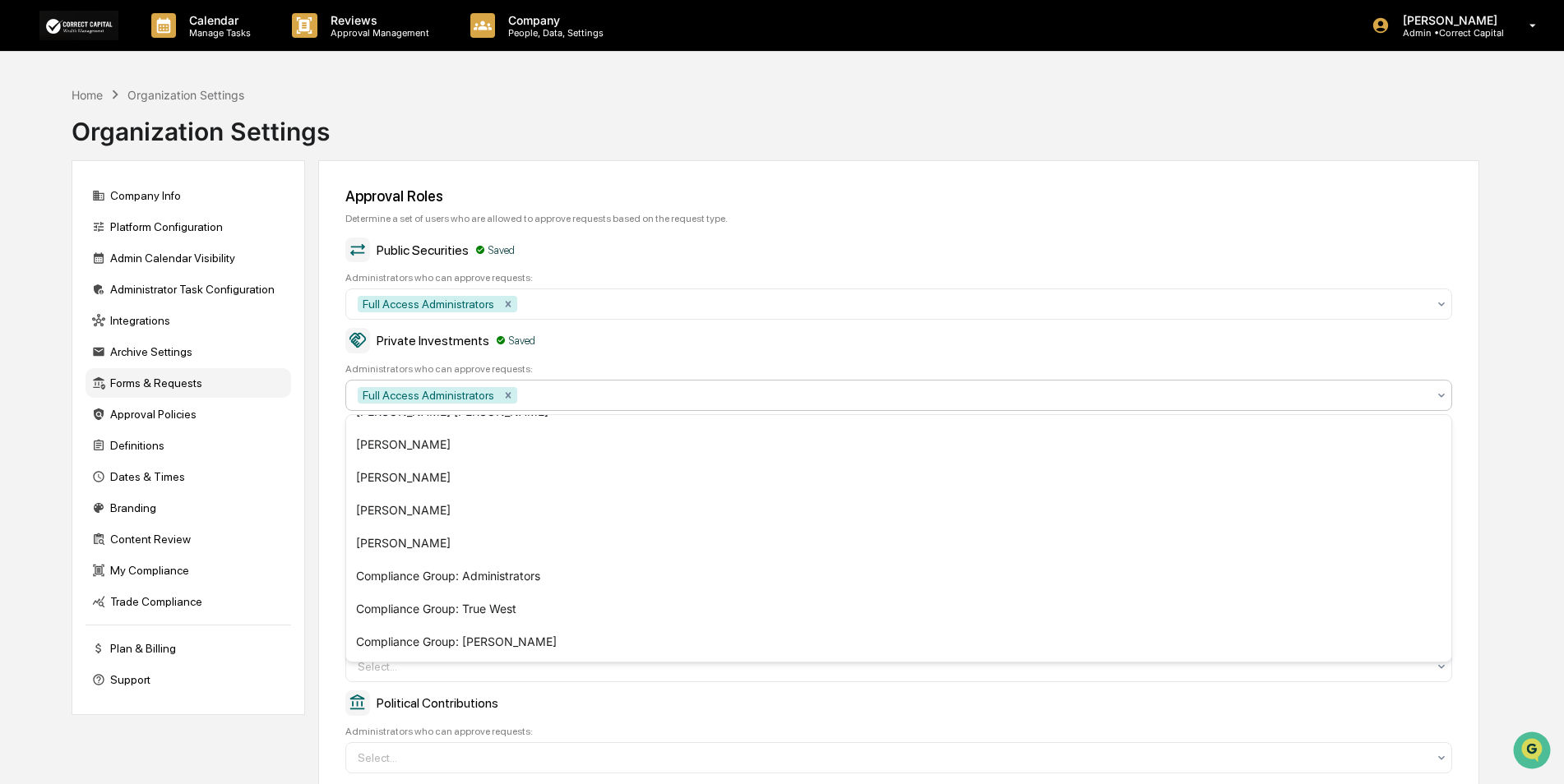
click at [763, 186] on div "Approval Roles Determine a set of users who are allowed to approve requests bas…" at bounding box center [898, 480] width 1161 height 640
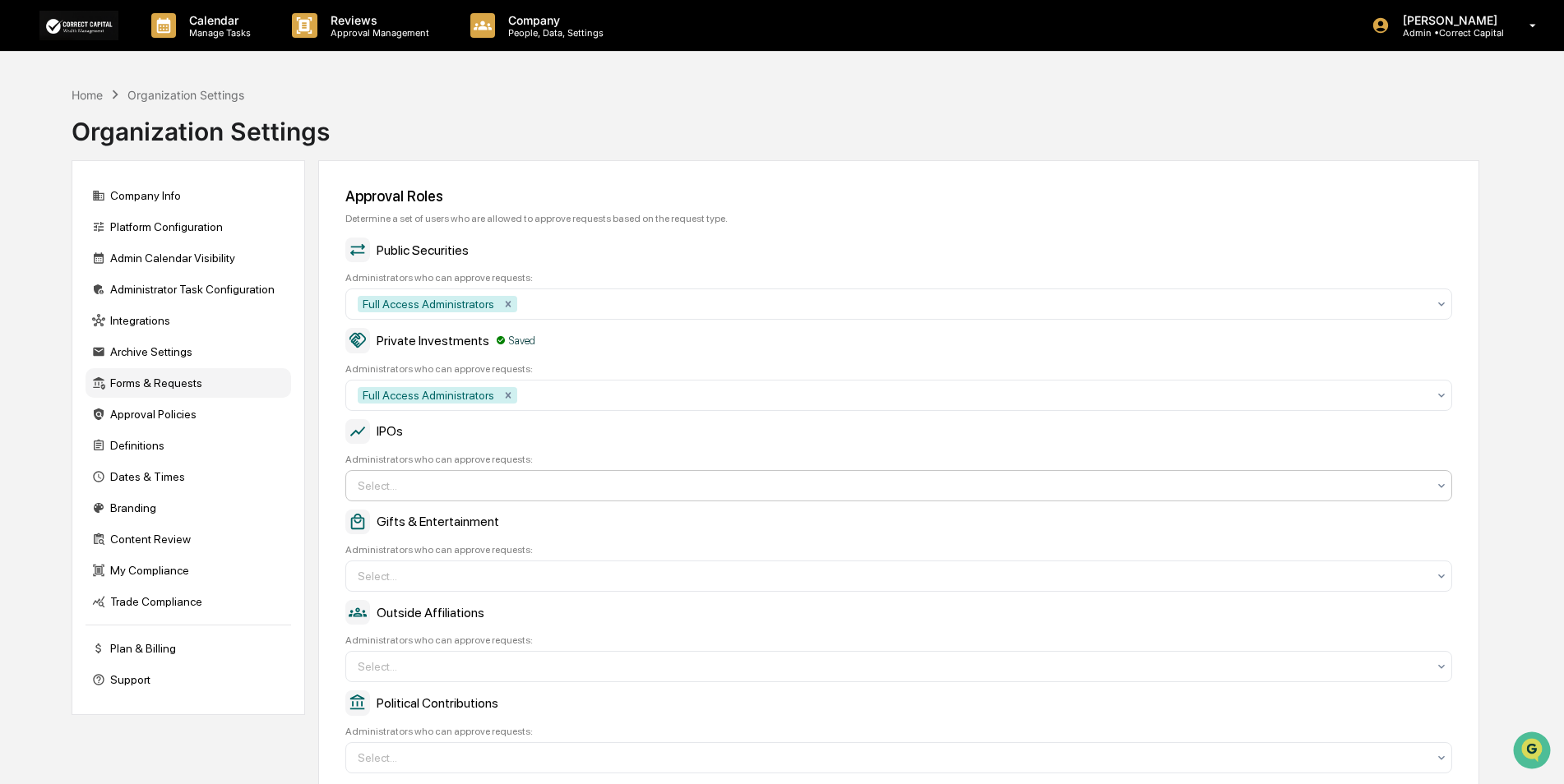
click at [589, 489] on div at bounding box center [892, 485] width 1069 height 16
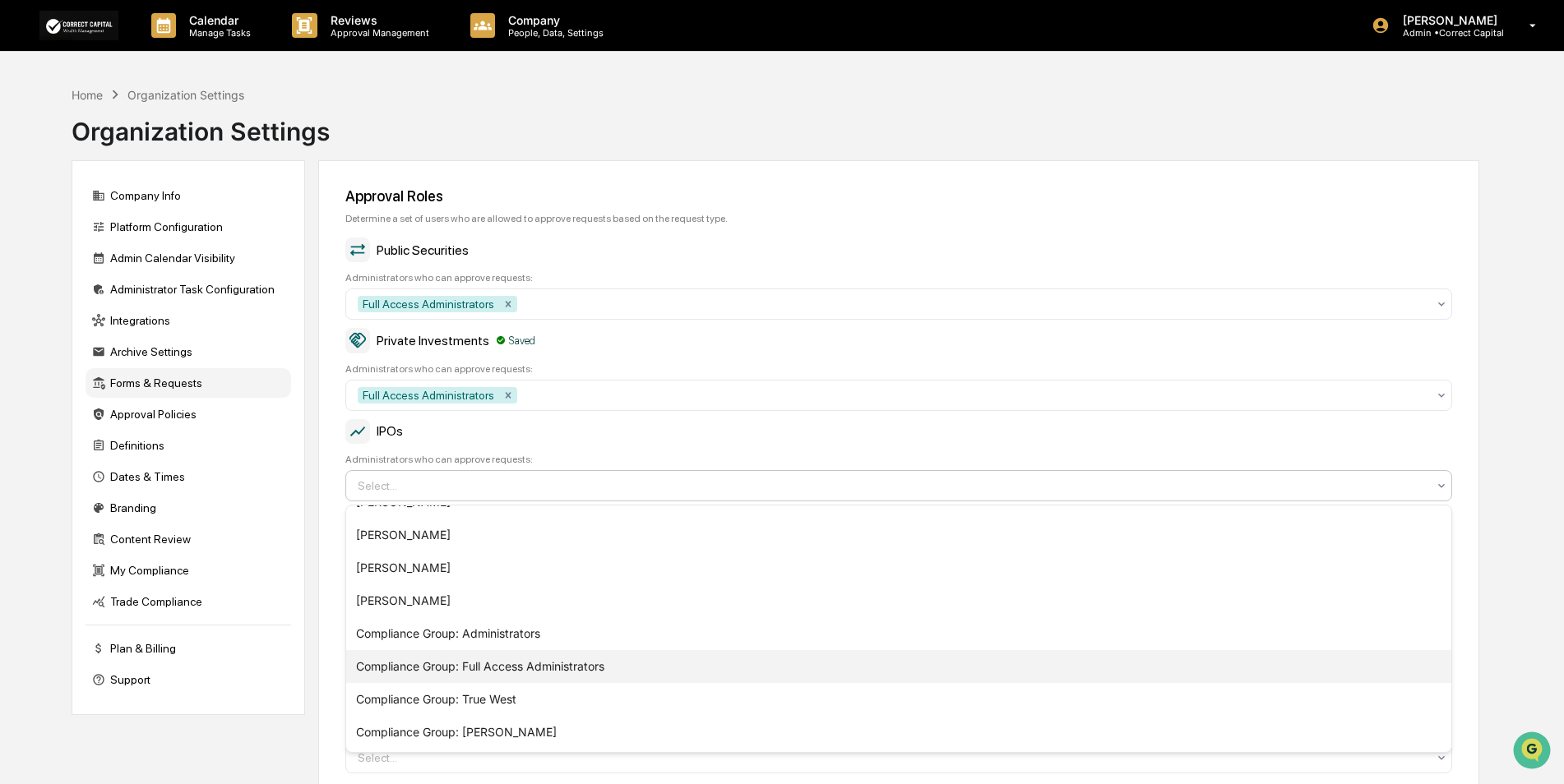
click at [542, 667] on div "Compliance Group: Full Access Administrators" at bounding box center [898, 666] width 1105 height 33
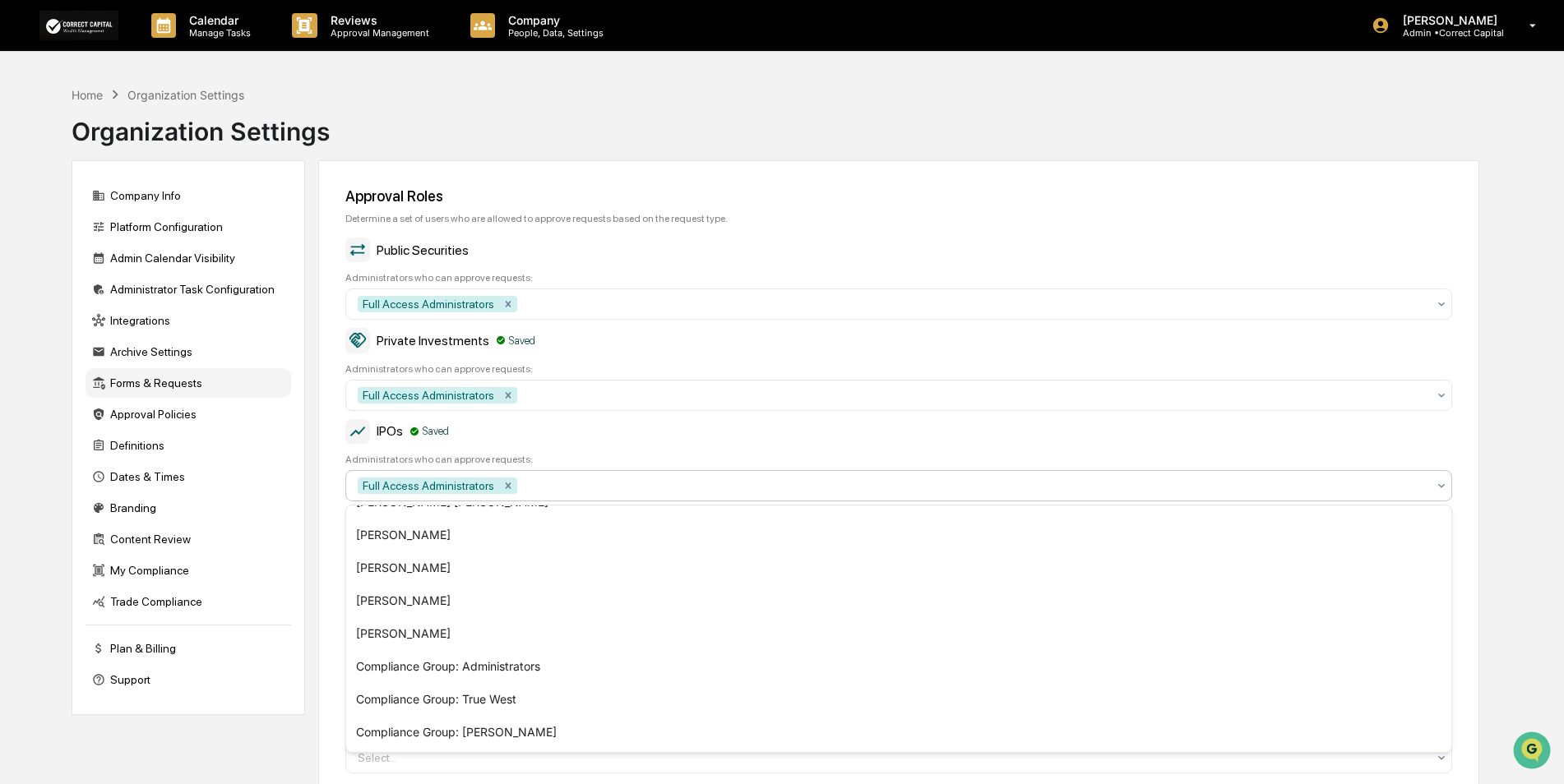
click at [786, 214] on div "Determine a set of users who are allowed to approve requests based on the reque…" at bounding box center [898, 219] width 1107 height 12
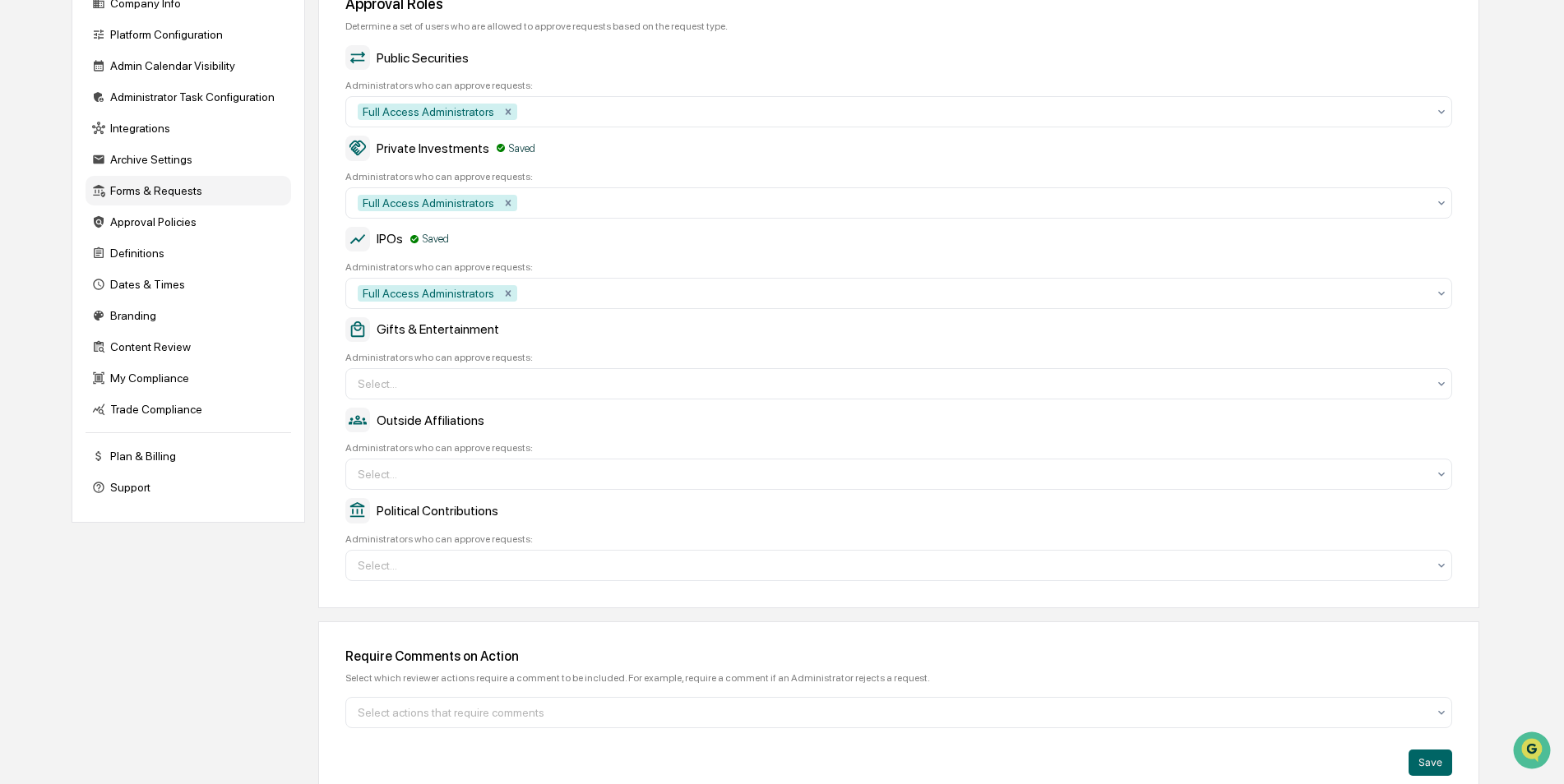
scroll to position [212, 0]
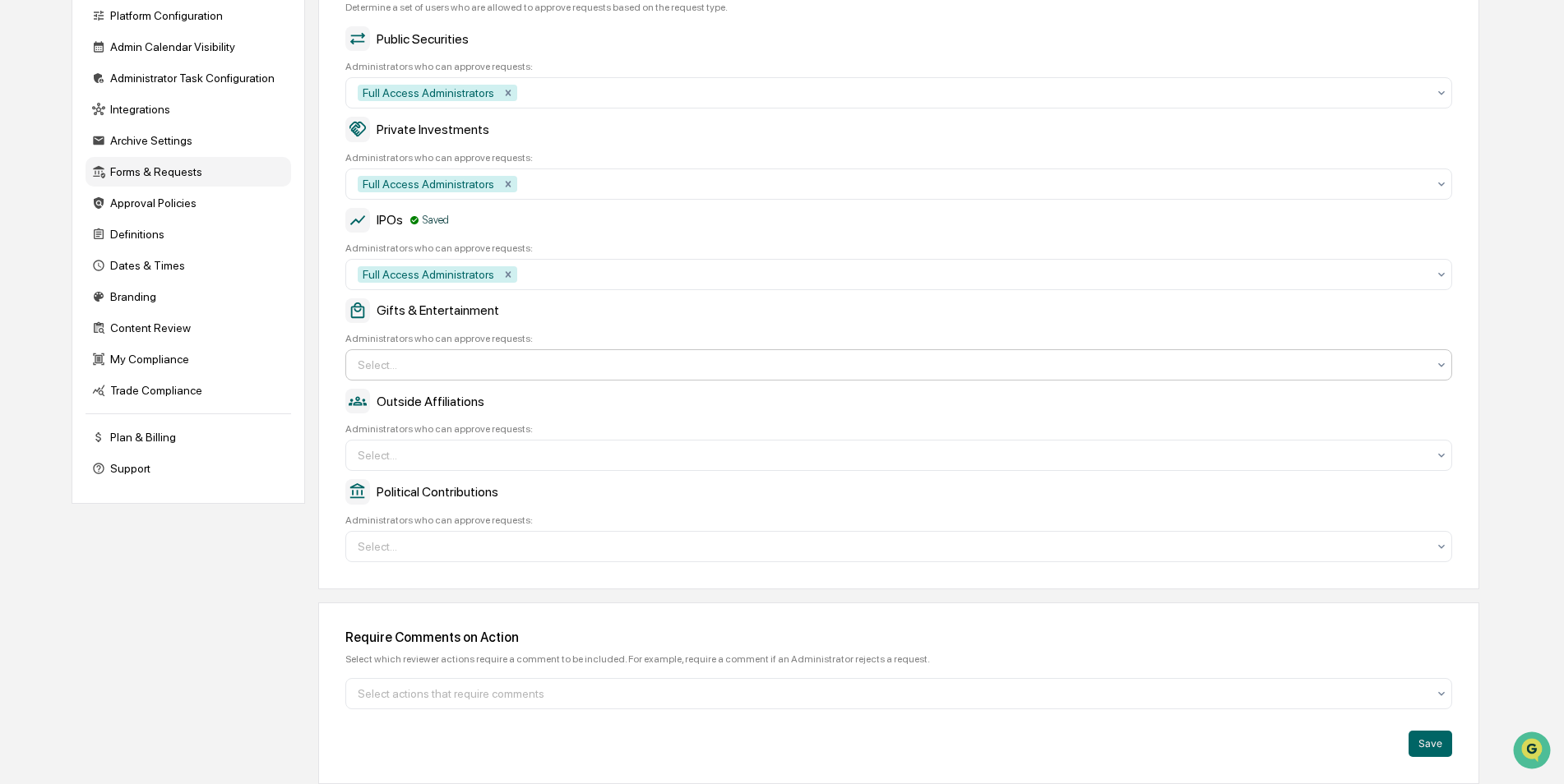
click at [589, 369] on div at bounding box center [892, 364] width 1069 height 16
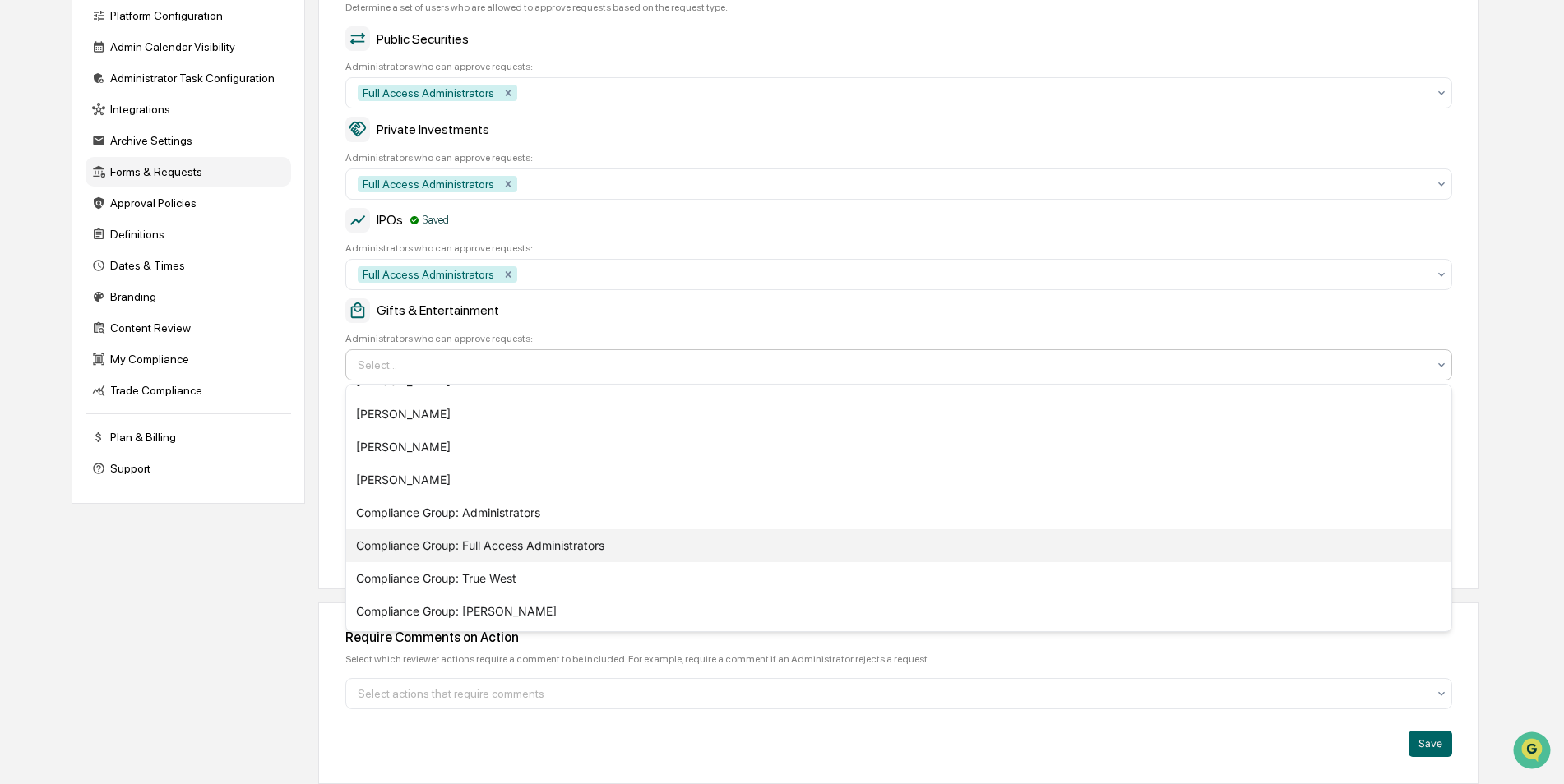
click at [541, 550] on div "Compliance Group: Full Access Administrators" at bounding box center [898, 545] width 1105 height 33
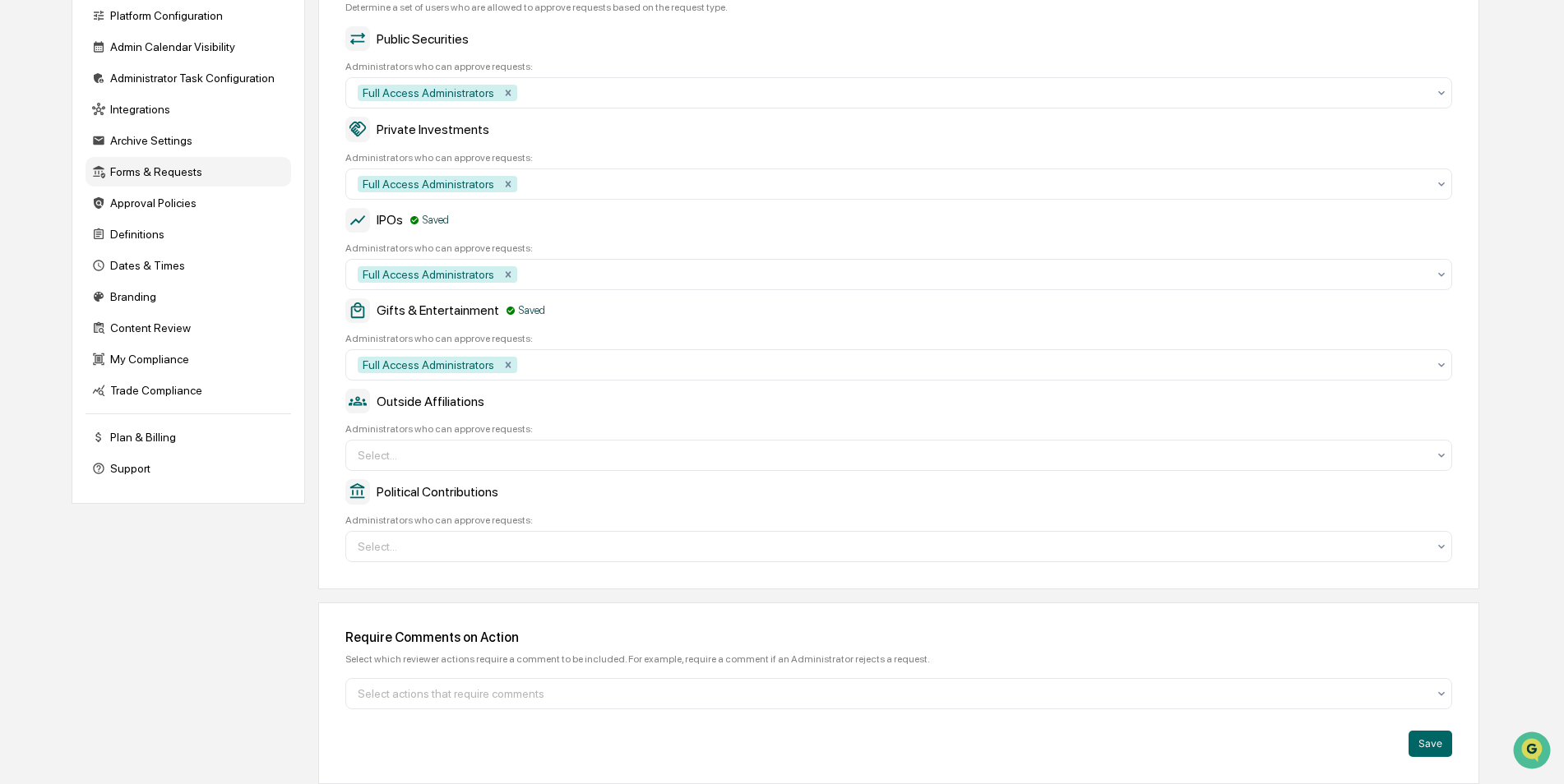
click at [99, 621] on div "Company Info Platform Configuration Admin Calendar Visibility Administrator Tas…" at bounding box center [775, 367] width 1407 height 836
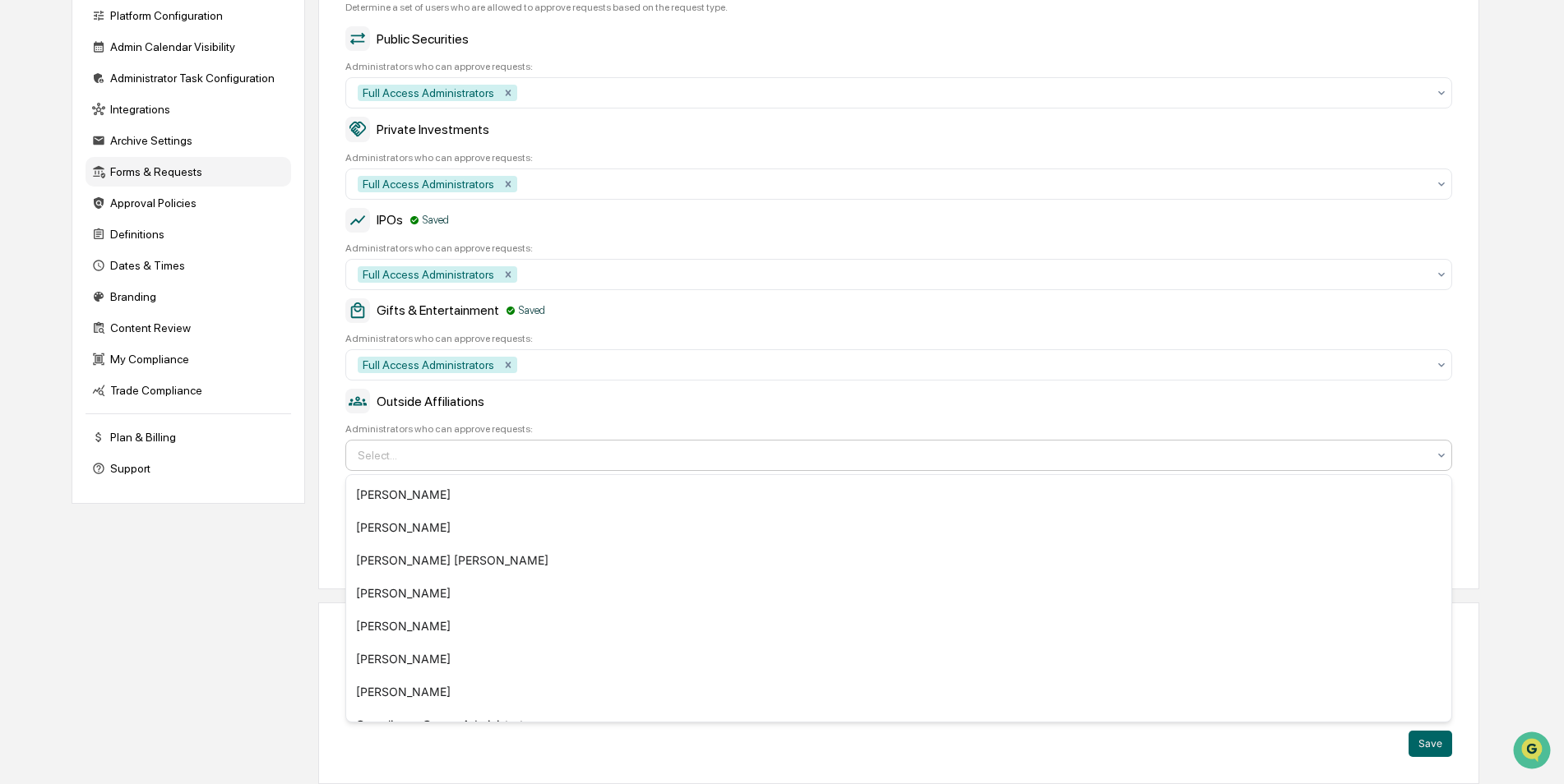
click at [572, 460] on div at bounding box center [892, 455] width 1069 height 16
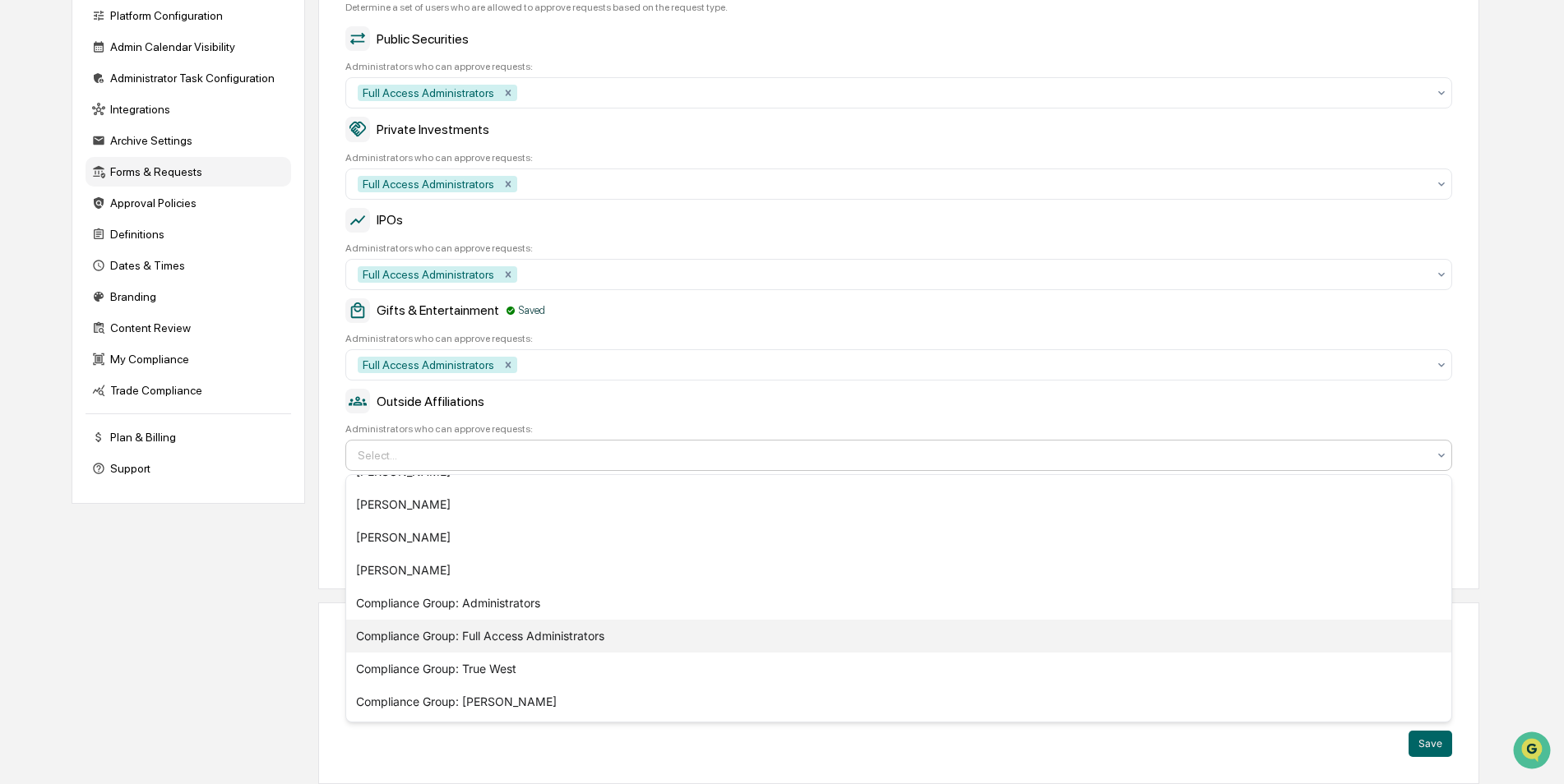
click at [567, 640] on div "Compliance Group: Full Access Administrators" at bounding box center [898, 636] width 1105 height 33
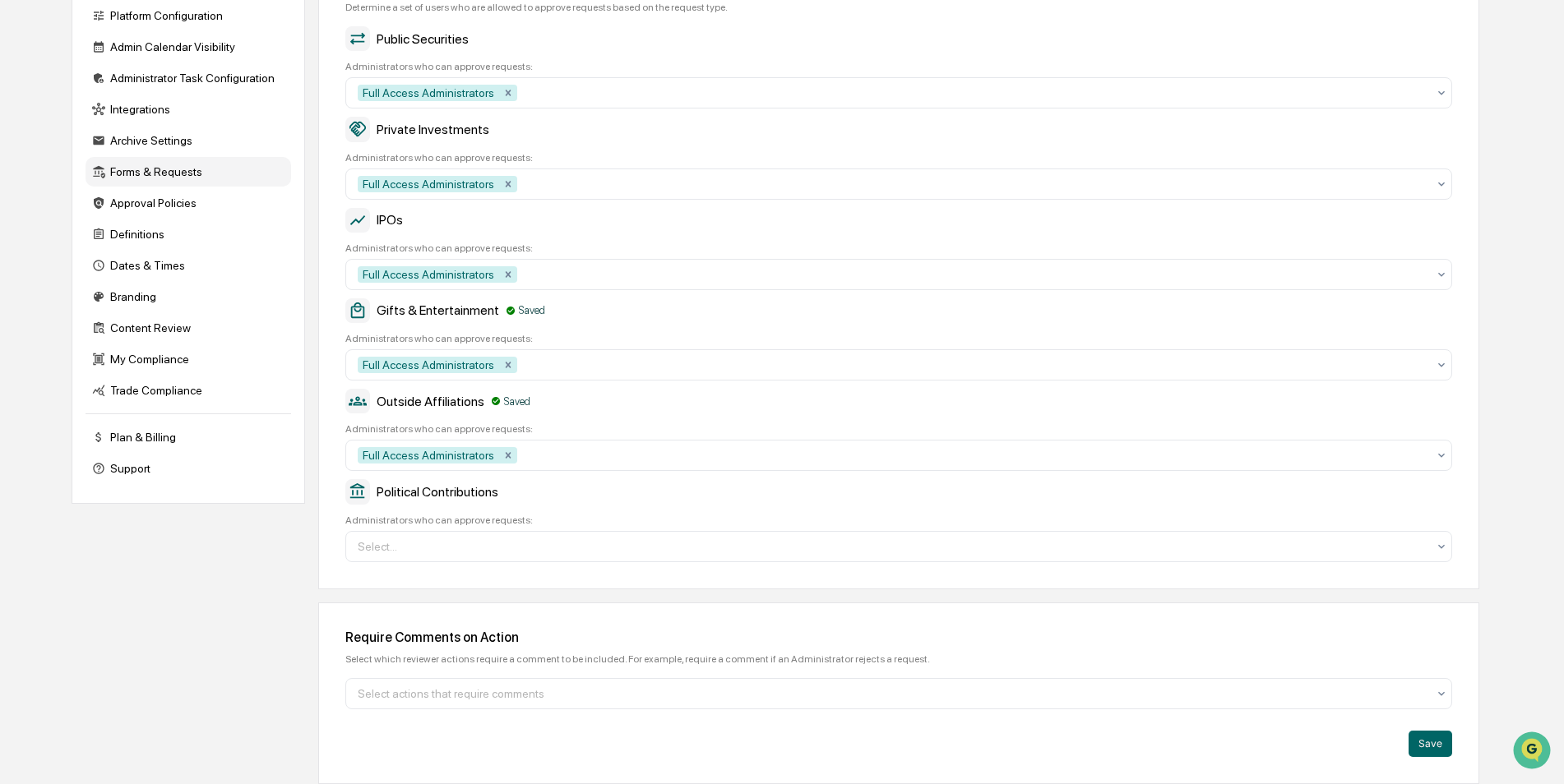
click at [214, 628] on div "Company Info Platform Configuration Admin Calendar Visibility Administrator Tas…" at bounding box center [775, 367] width 1407 height 836
click at [694, 464] on div at bounding box center [974, 455] width 906 height 16
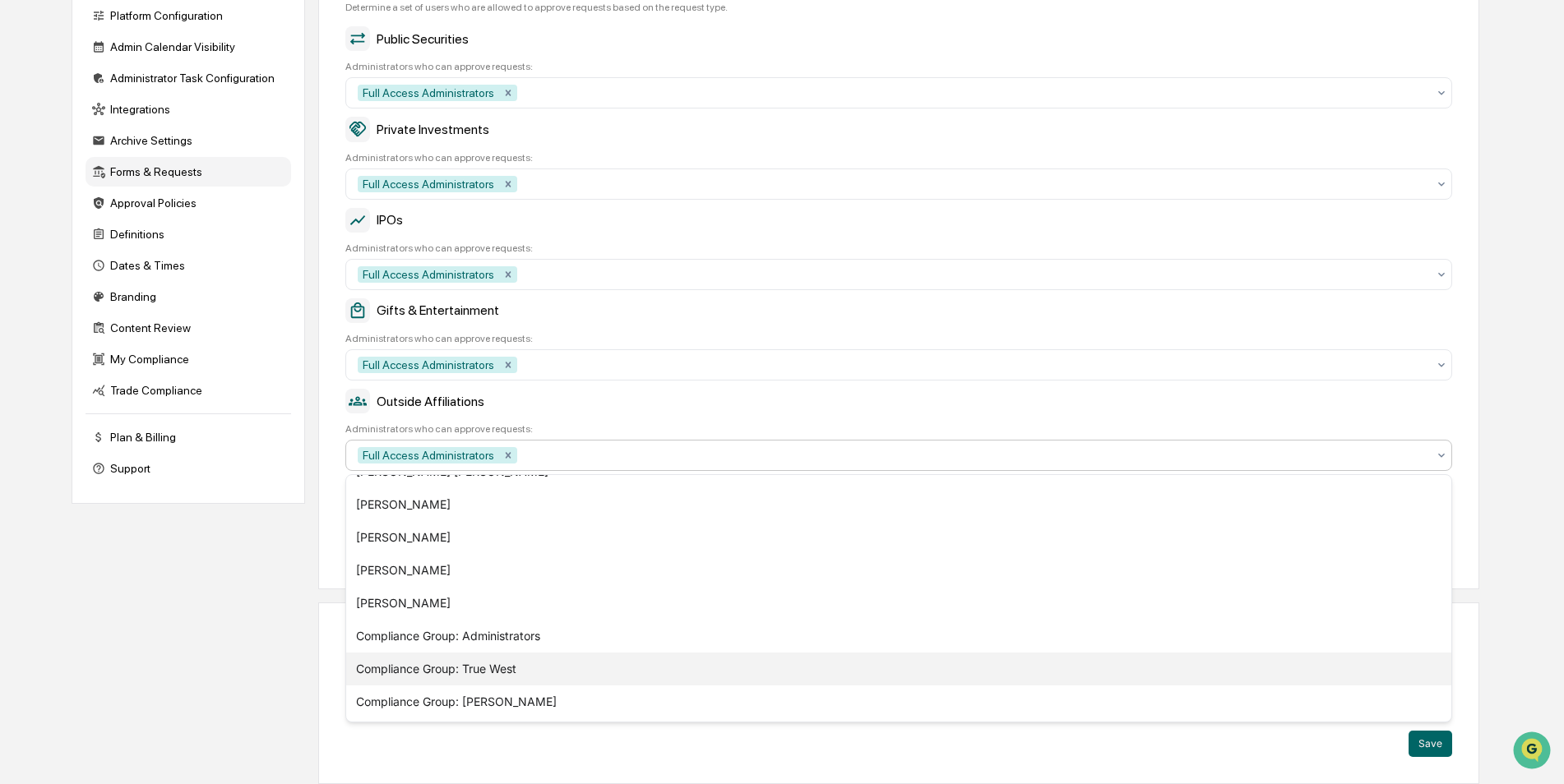
click at [507, 676] on div "Compliance Group: True West" at bounding box center [898, 669] width 1105 height 33
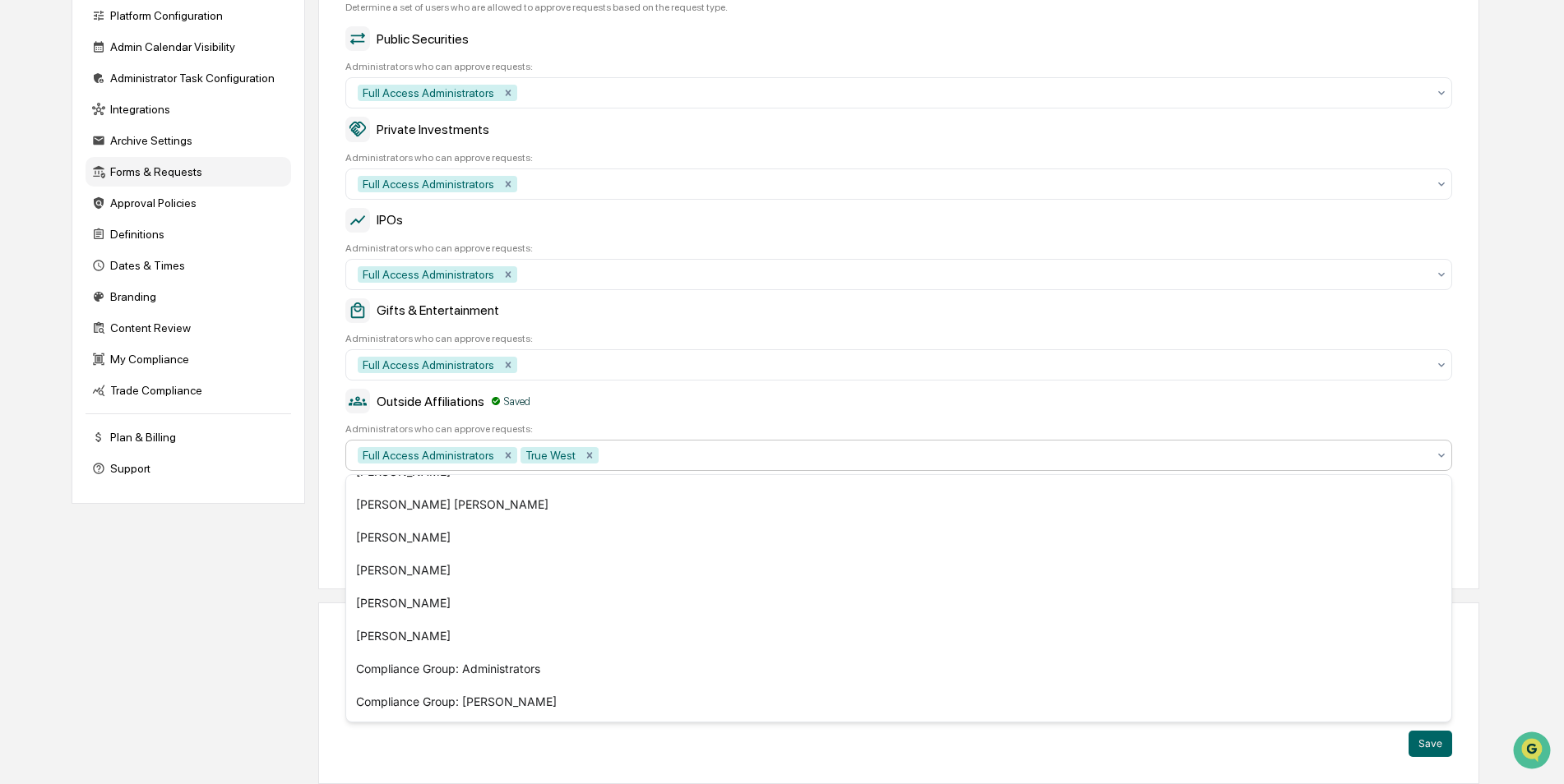
click at [107, 583] on div "Company Info Platform Configuration Admin Calendar Visibility Administrator Tas…" at bounding box center [775, 367] width 1407 height 836
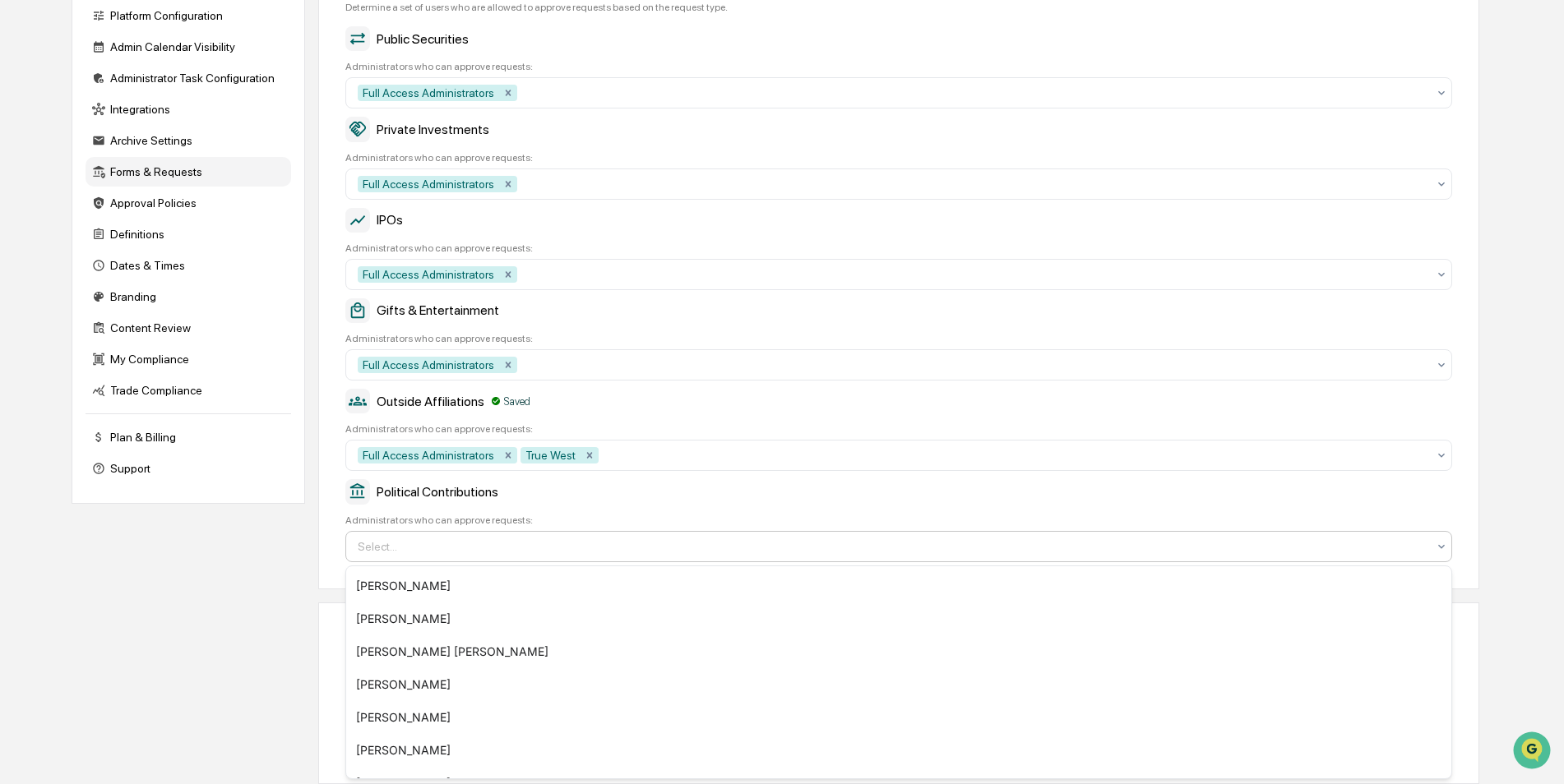
click at [655, 554] on div at bounding box center [892, 546] width 1069 height 16
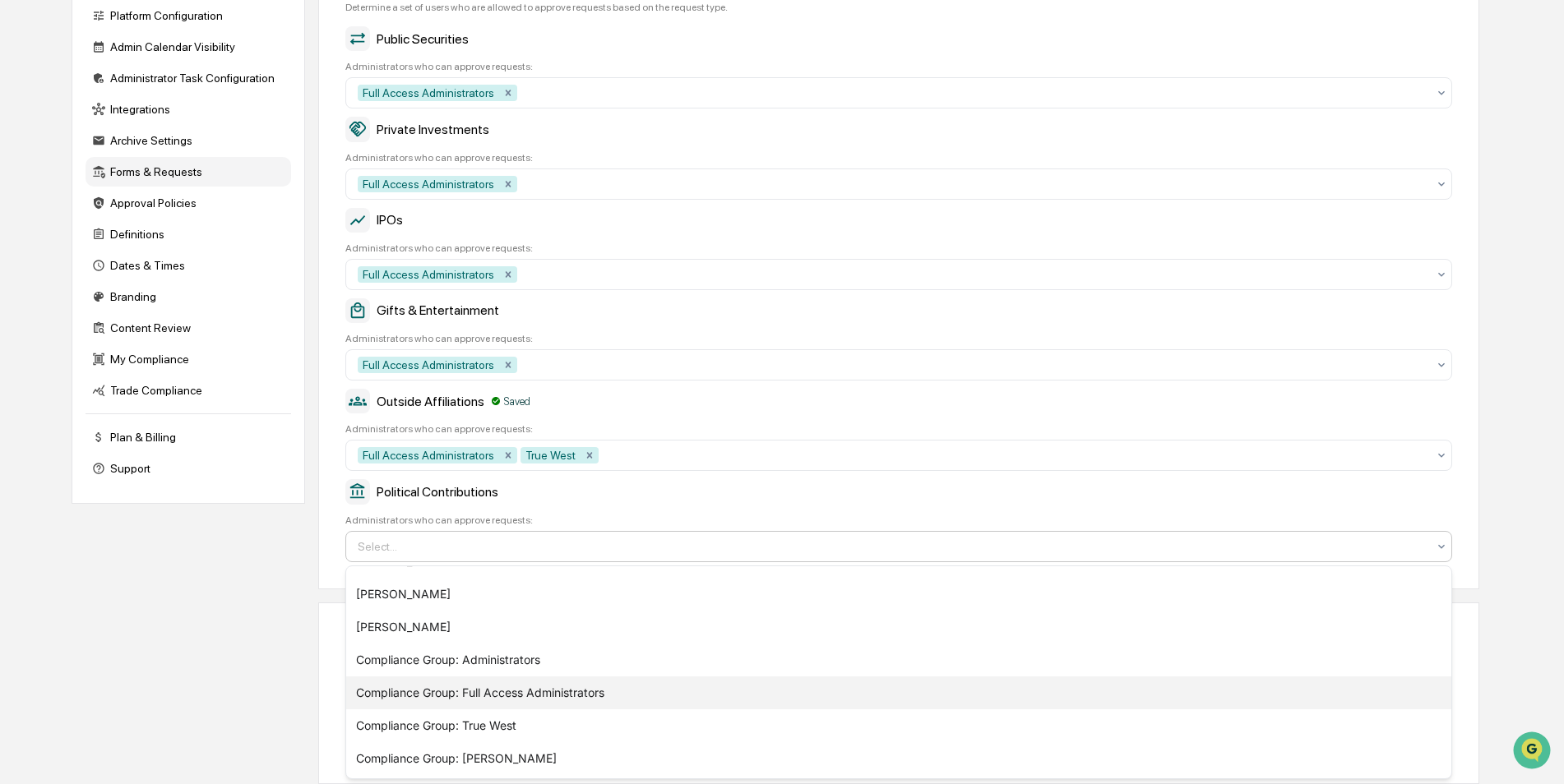
click at [529, 687] on div "Compliance Group: Full Access Administrators" at bounding box center [898, 693] width 1105 height 33
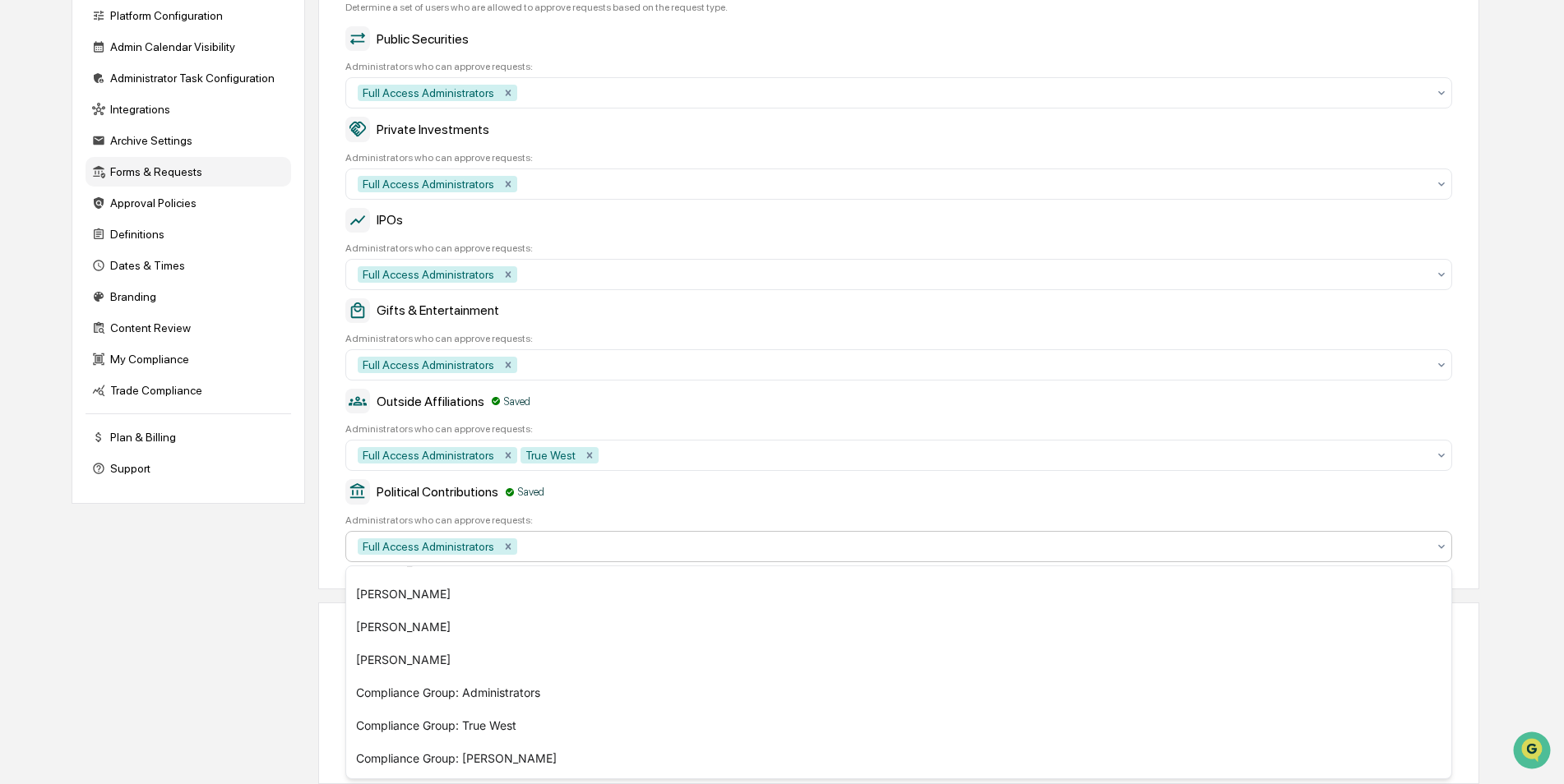
click at [175, 682] on div "Company Info Platform Configuration Admin Calendar Visibility Administrator Tas…" at bounding box center [775, 367] width 1407 height 836
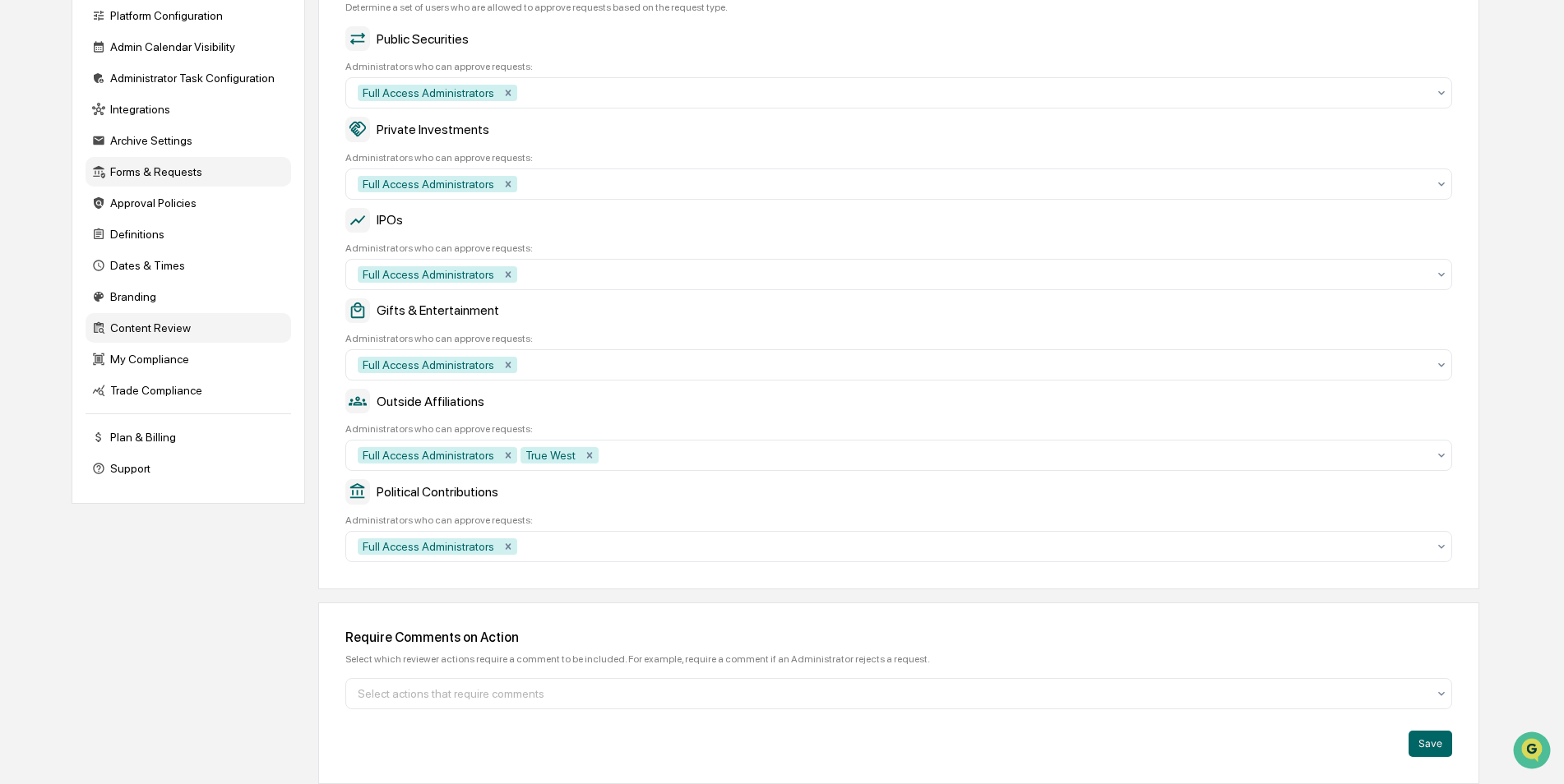
click at [166, 328] on div "Content Review" at bounding box center [188, 328] width 206 height 30
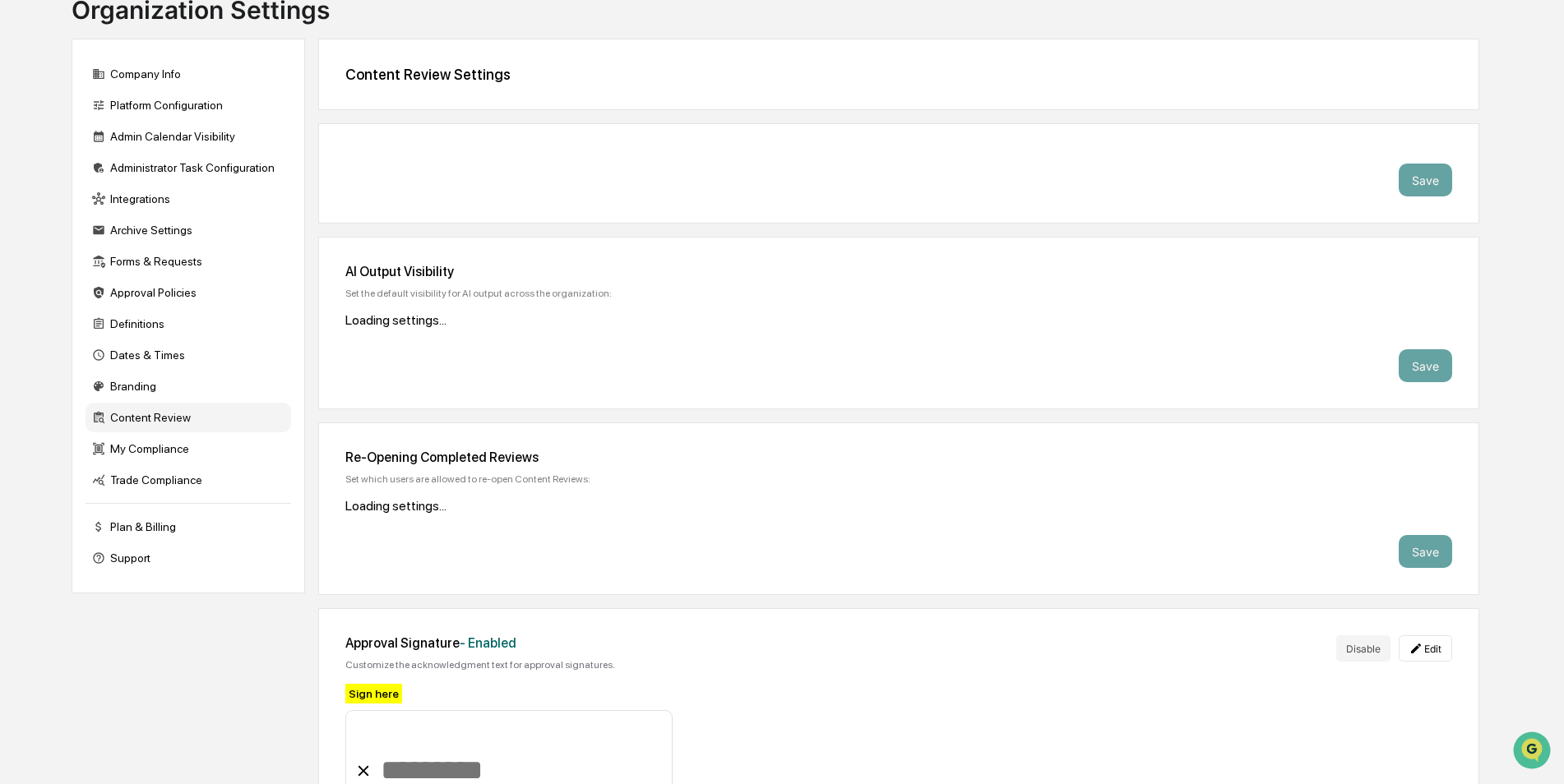
scroll to position [212, 0]
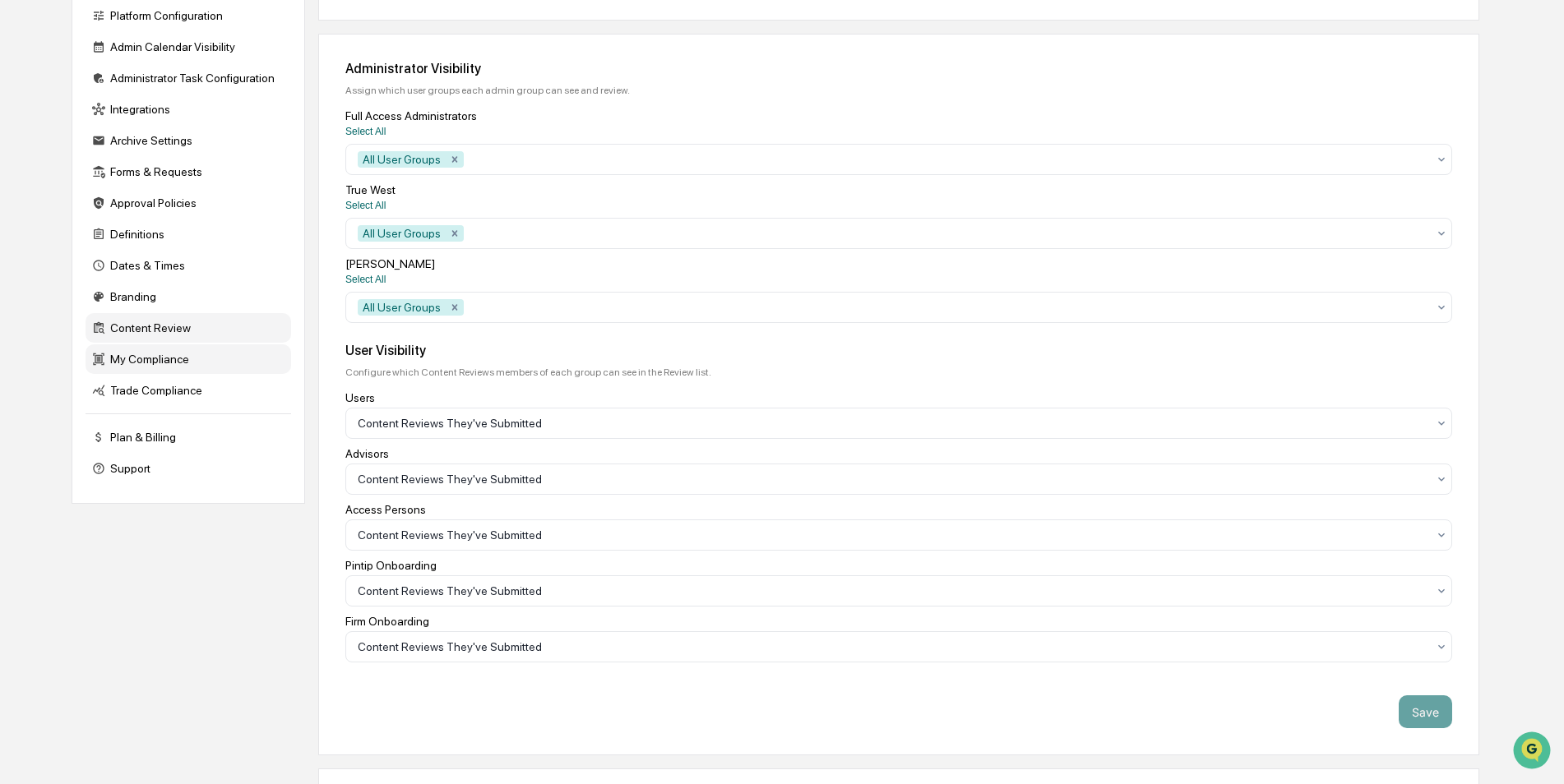
click at [181, 362] on div "My Compliance" at bounding box center [188, 359] width 206 height 30
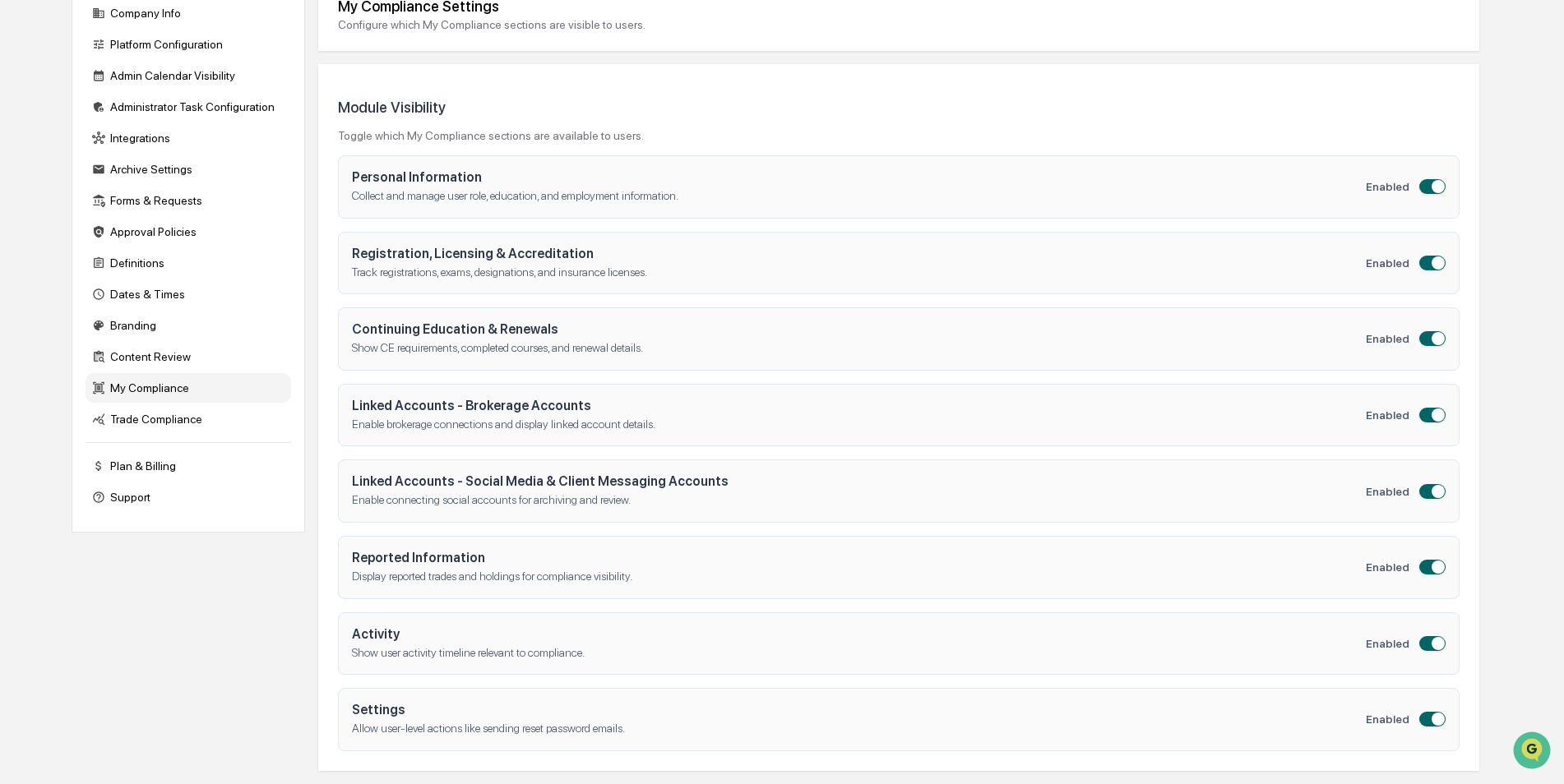
scroll to position [0, 0]
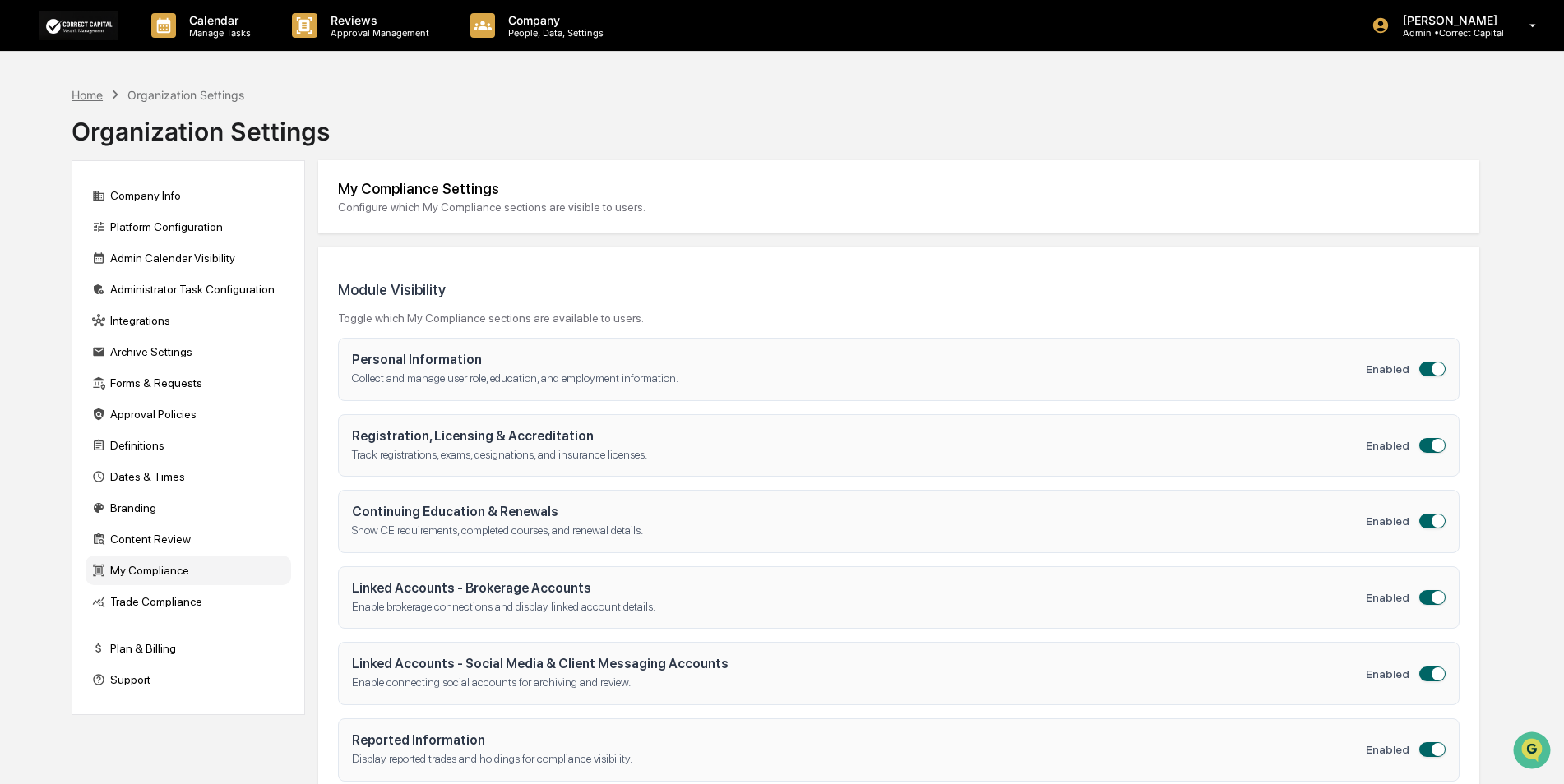
click at [80, 94] on div "Home" at bounding box center [86, 95] width 31 height 14
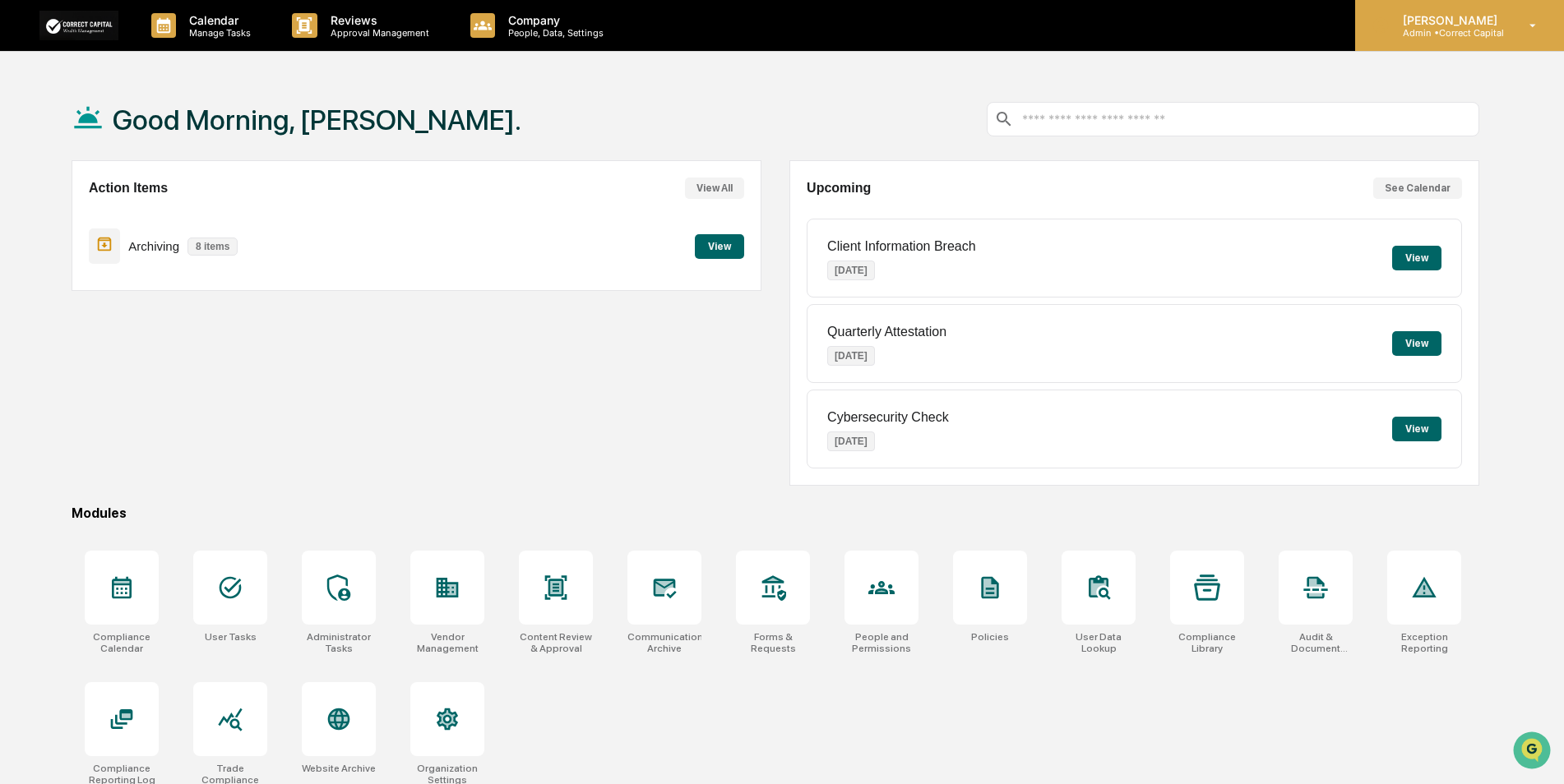
click at [1448, 36] on p "Admin • Correct Capital" at bounding box center [1447, 33] width 116 height 12
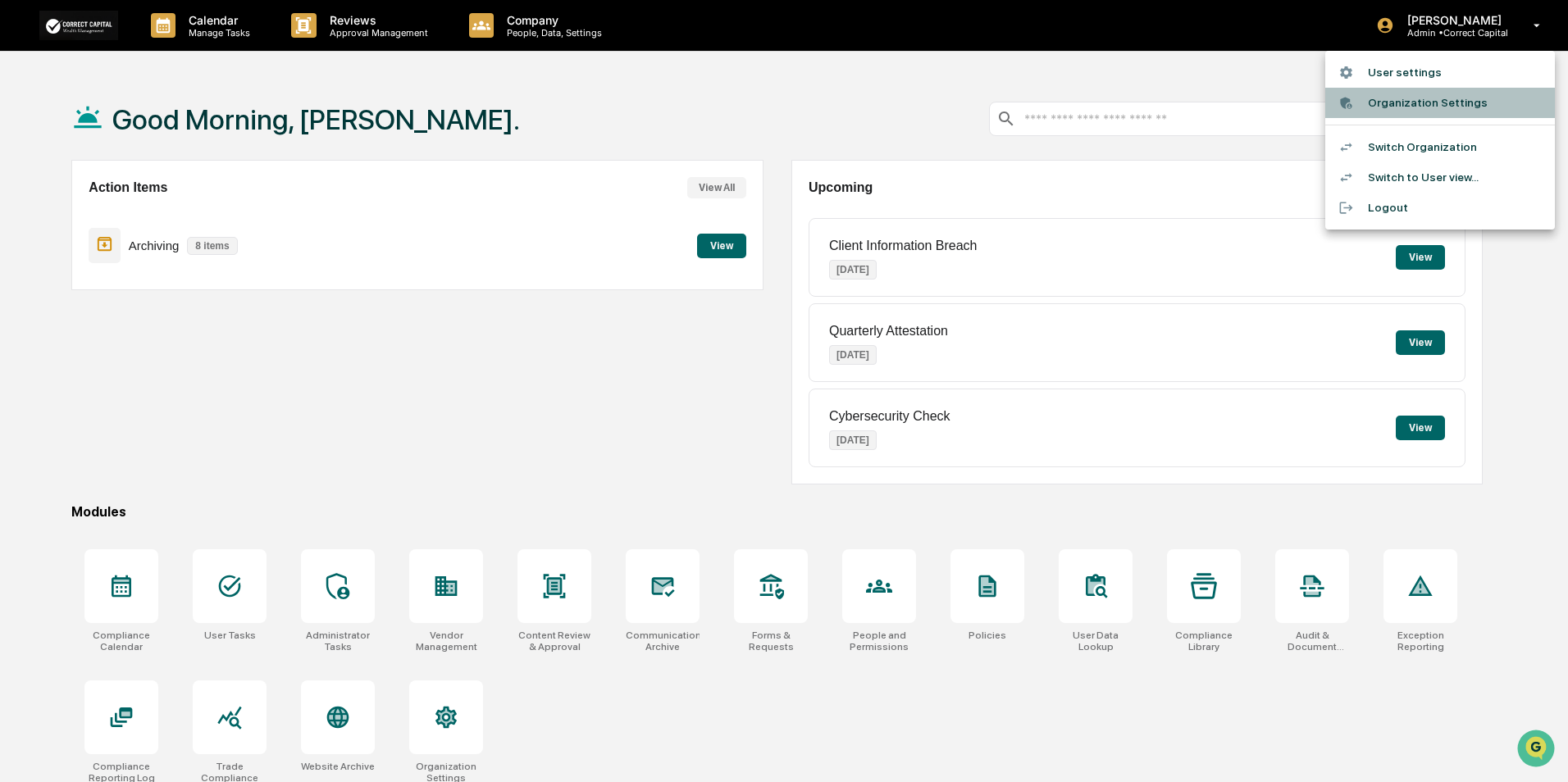
click at [1424, 100] on li "Organization Settings" at bounding box center [1440, 103] width 230 height 30
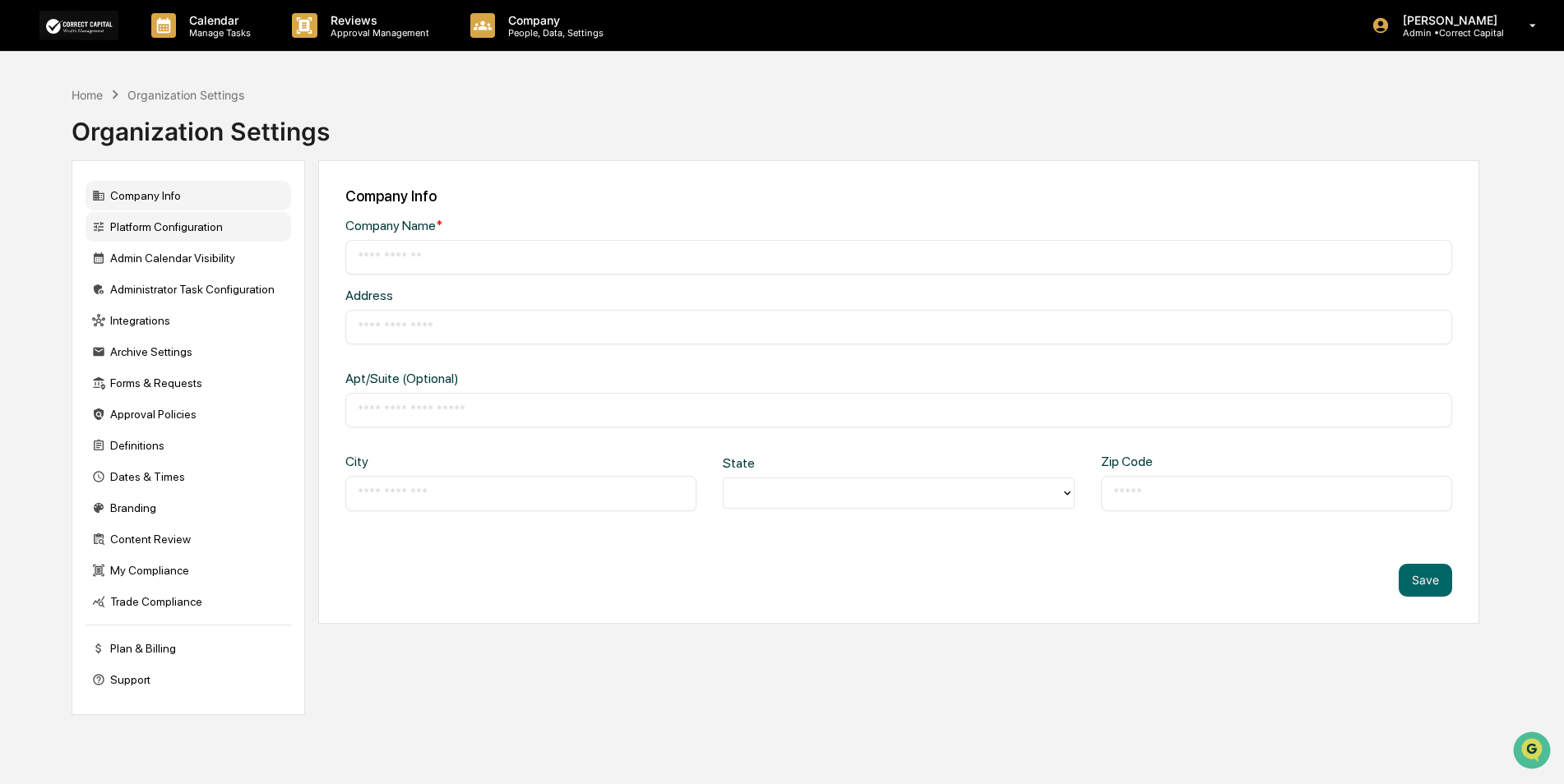
type input "**********"
type input "*******"
type input "*****"
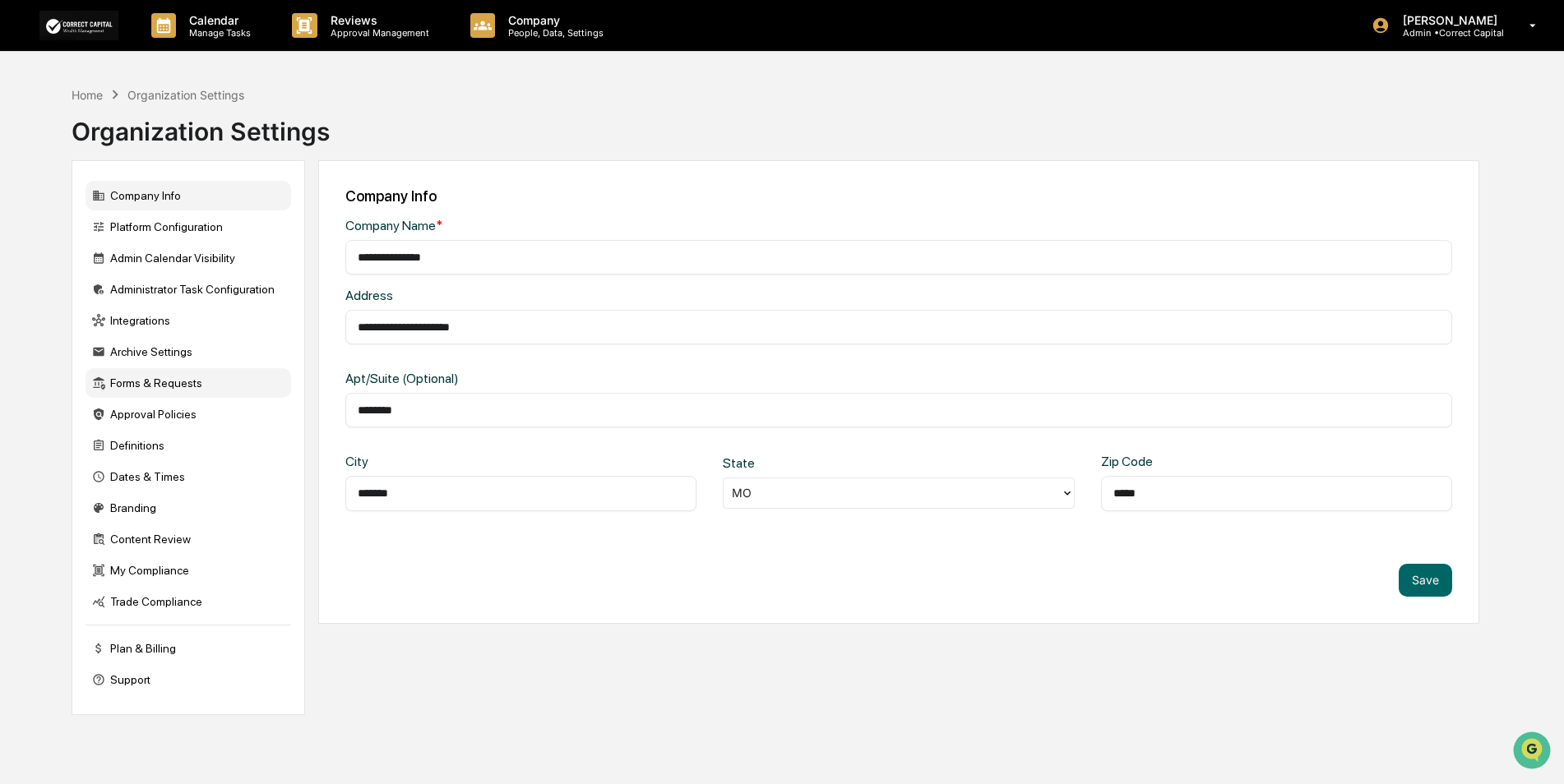
click at [152, 386] on div "Forms & Requests" at bounding box center [188, 383] width 206 height 30
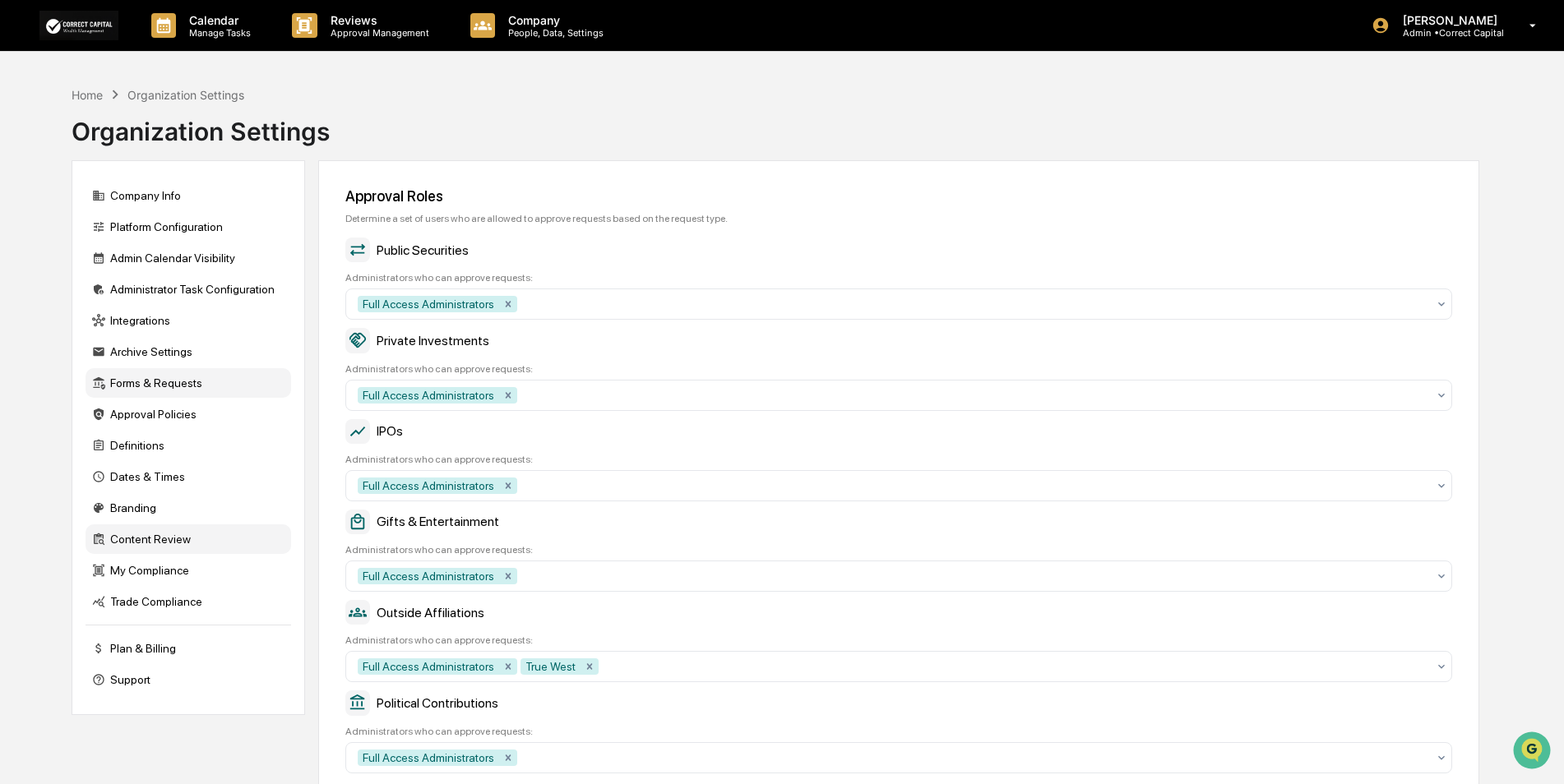
click at [148, 537] on div "Content Review" at bounding box center [188, 539] width 206 height 30
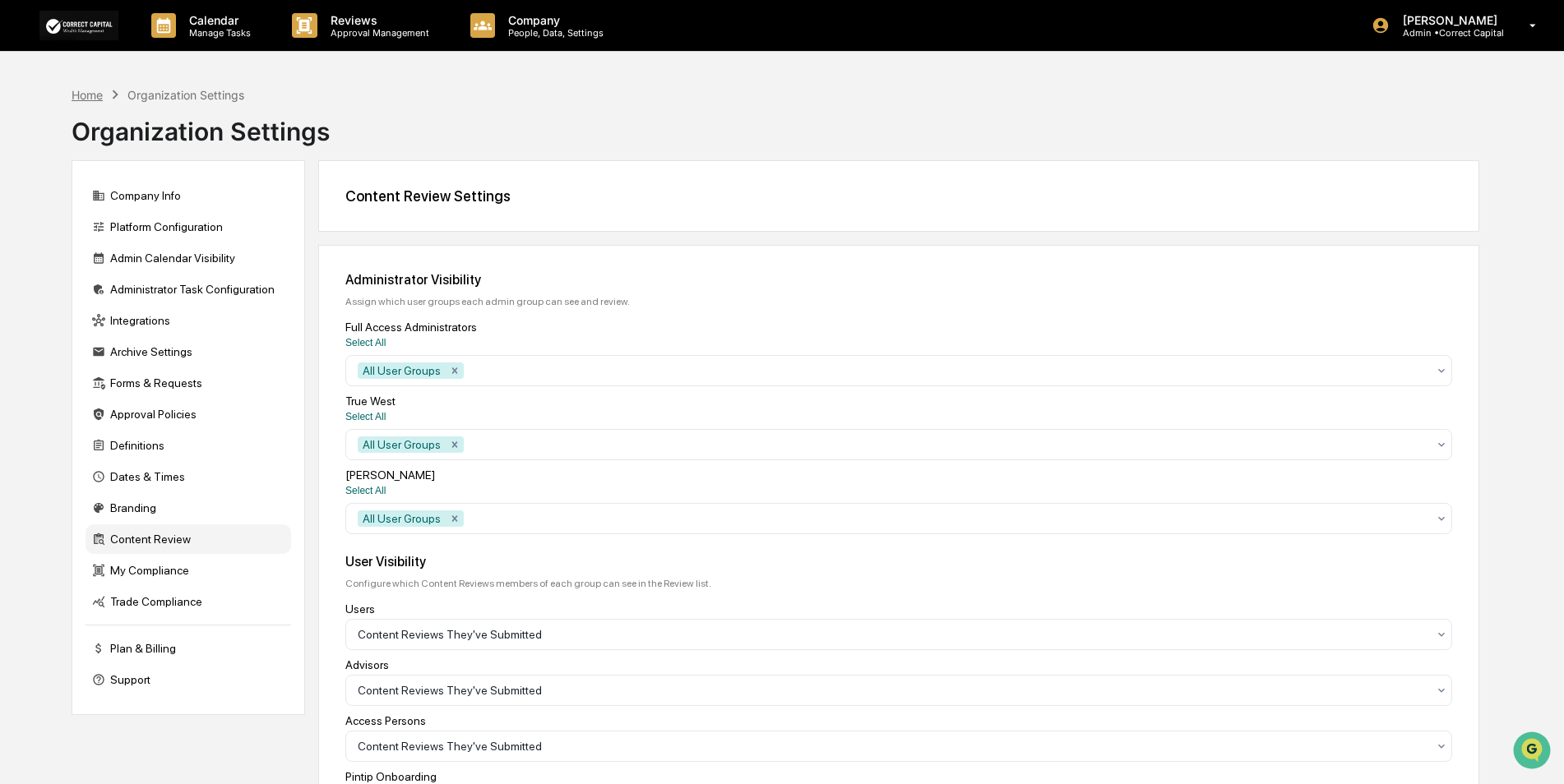
click at [85, 94] on div "Home" at bounding box center [86, 95] width 31 height 14
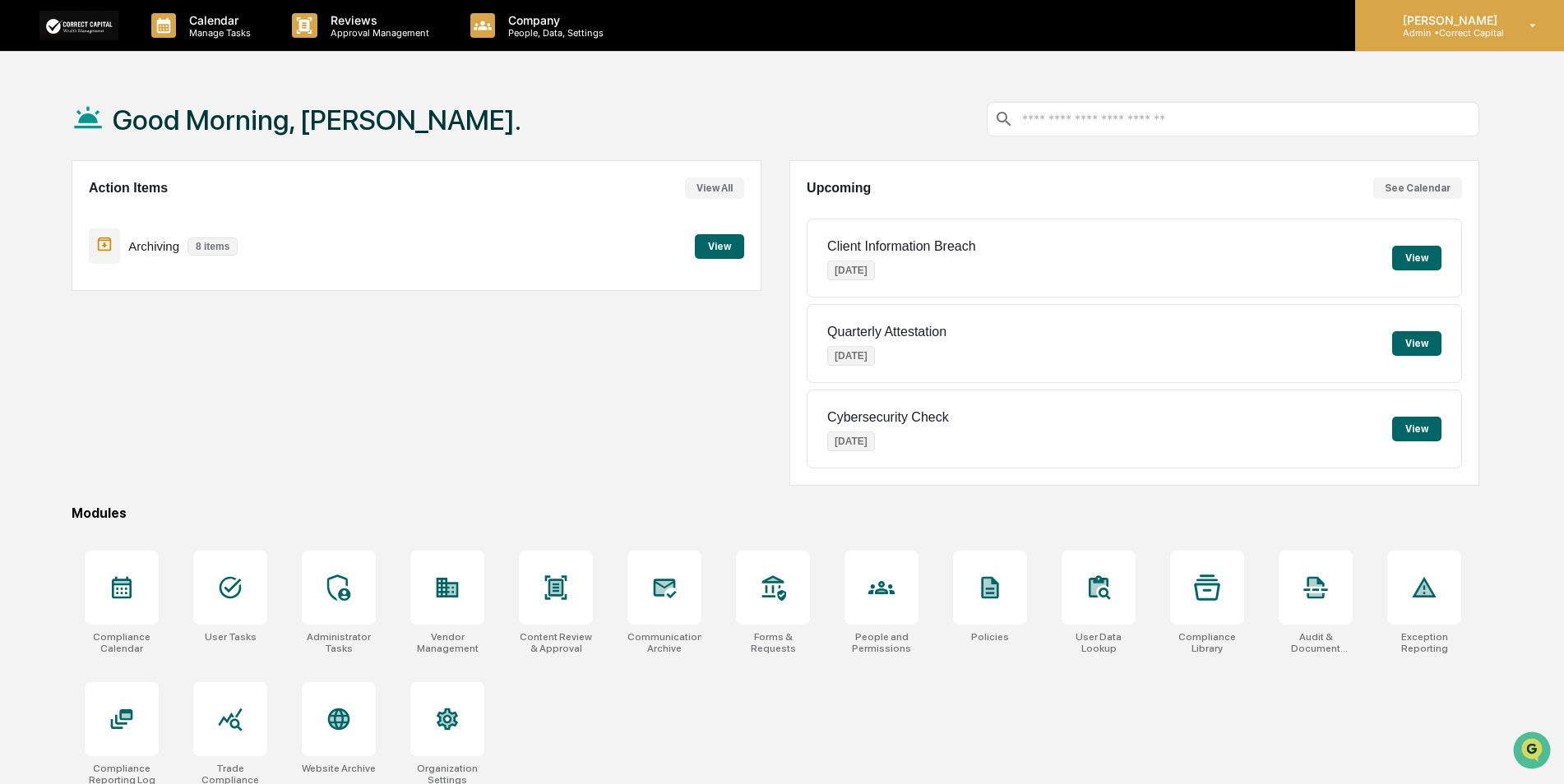
click at [1475, 31] on p "Admin • Correct Capital" at bounding box center [1447, 33] width 116 height 12
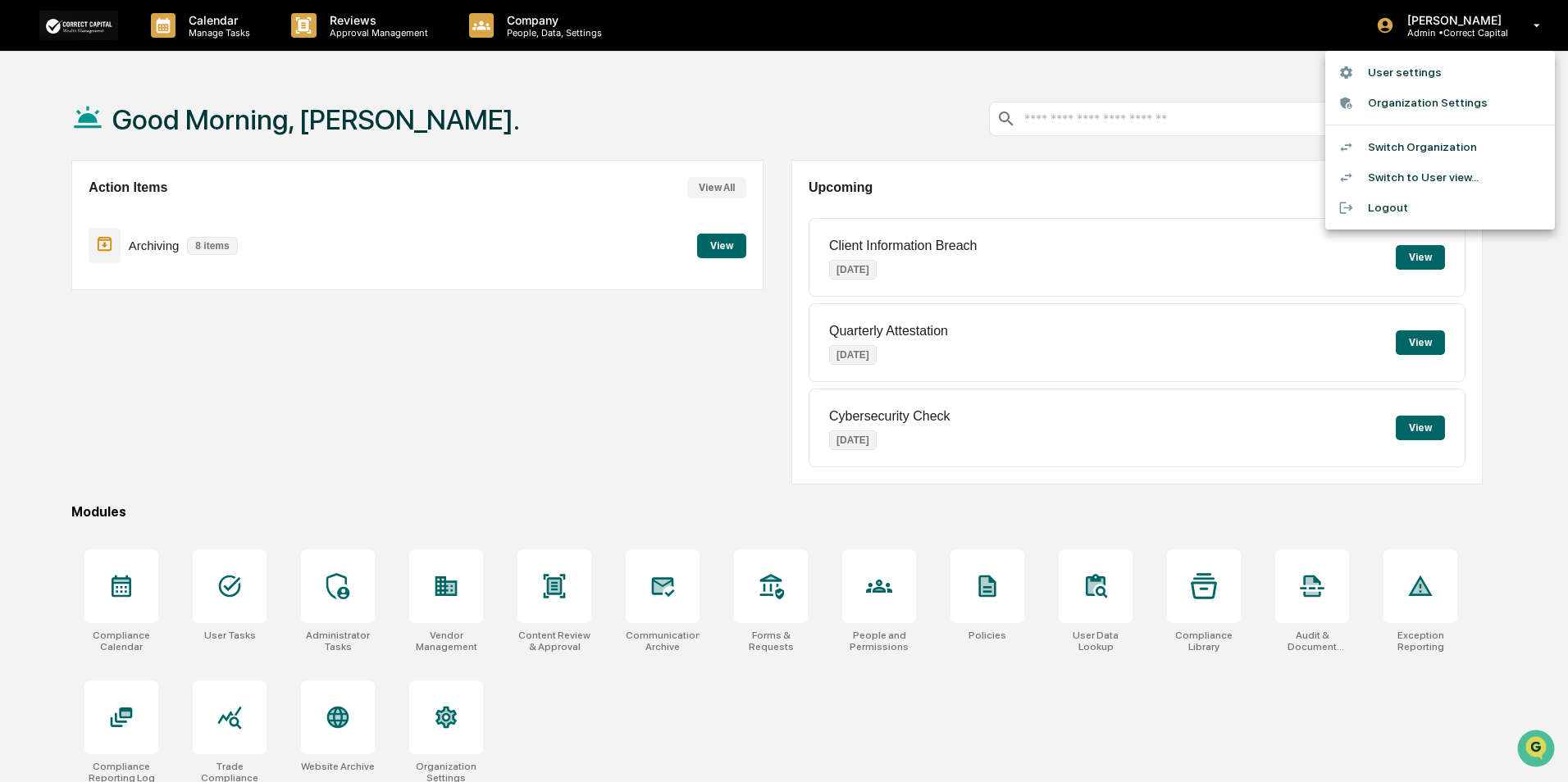
click at [1422, 173] on li "Switch to User view..." at bounding box center [1440, 177] width 230 height 30
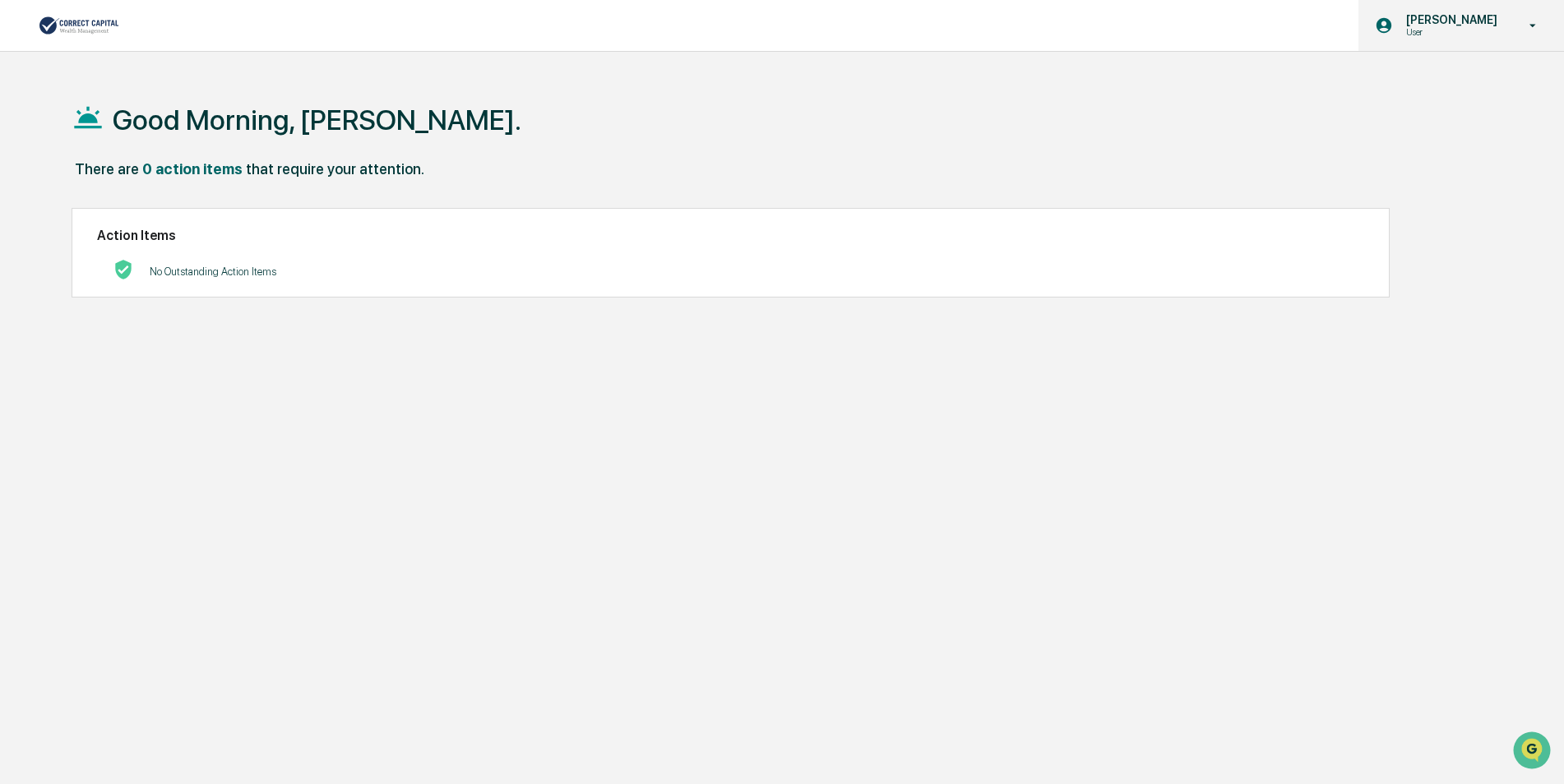
click at [1433, 20] on p "[PERSON_NAME]" at bounding box center [1449, 20] width 113 height 14
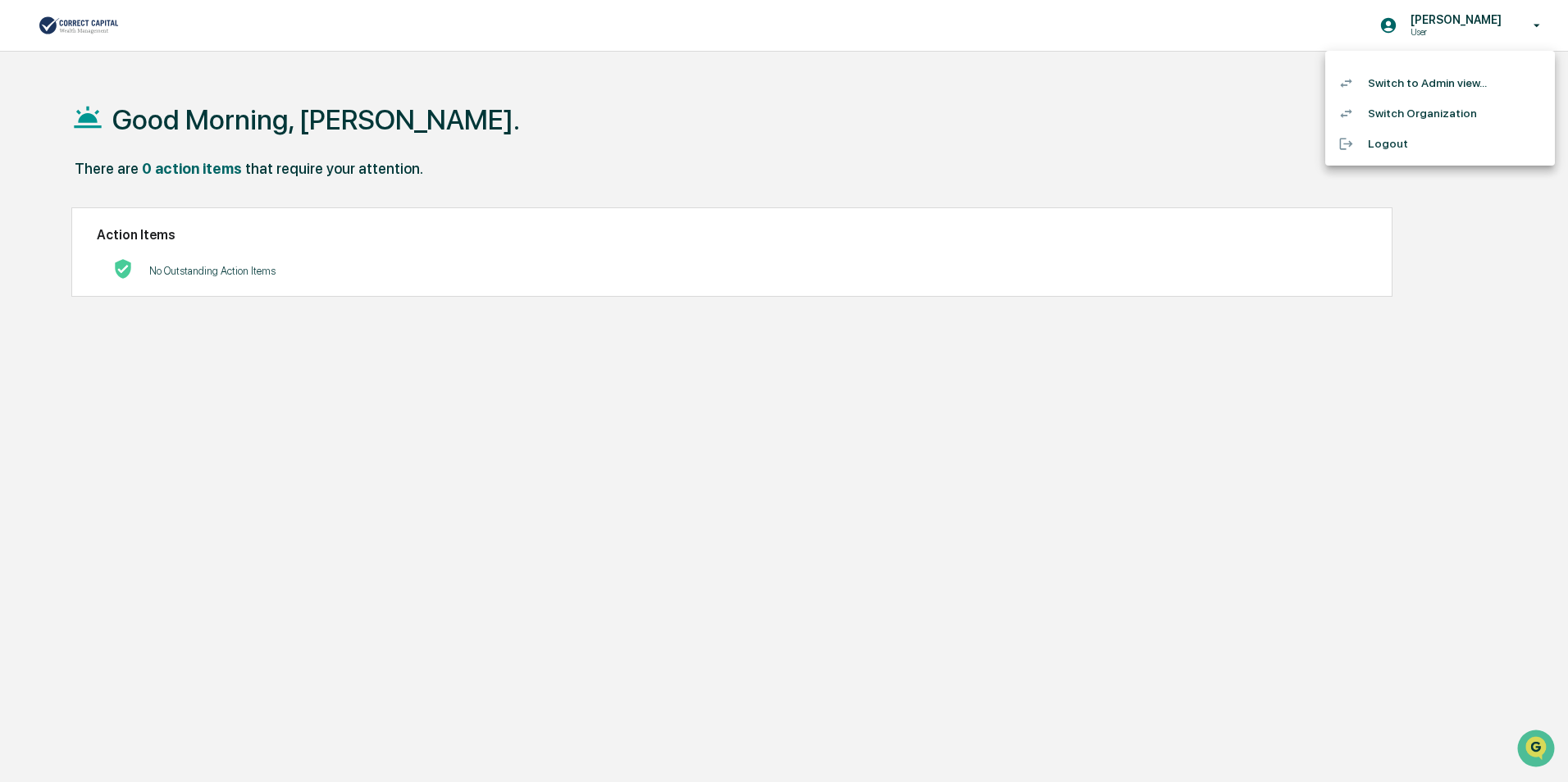
click at [1417, 113] on li "Switch Organization" at bounding box center [1440, 114] width 230 height 30
